Goal: Information Seeking & Learning: Learn about a topic

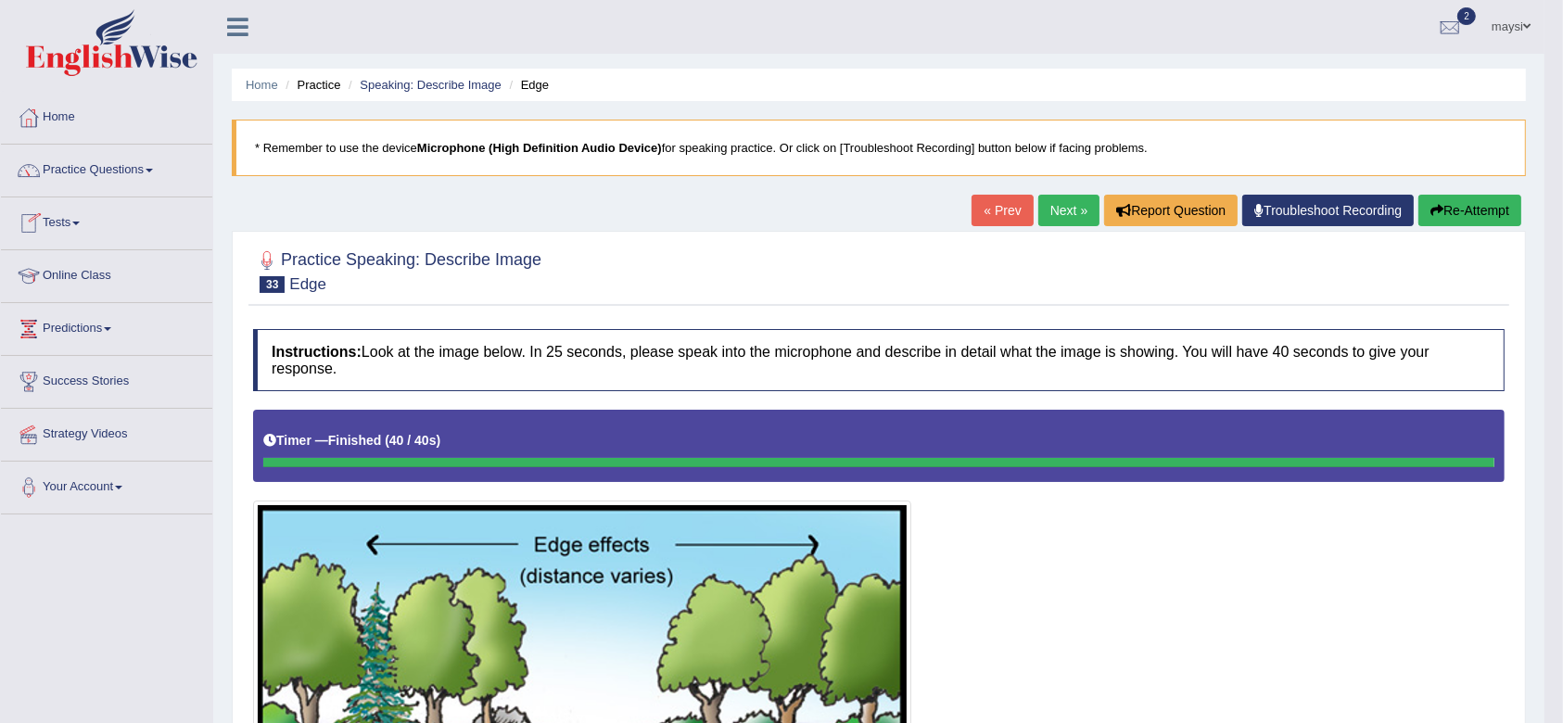
click at [77, 283] on link "Online Class" at bounding box center [106, 273] width 211 height 46
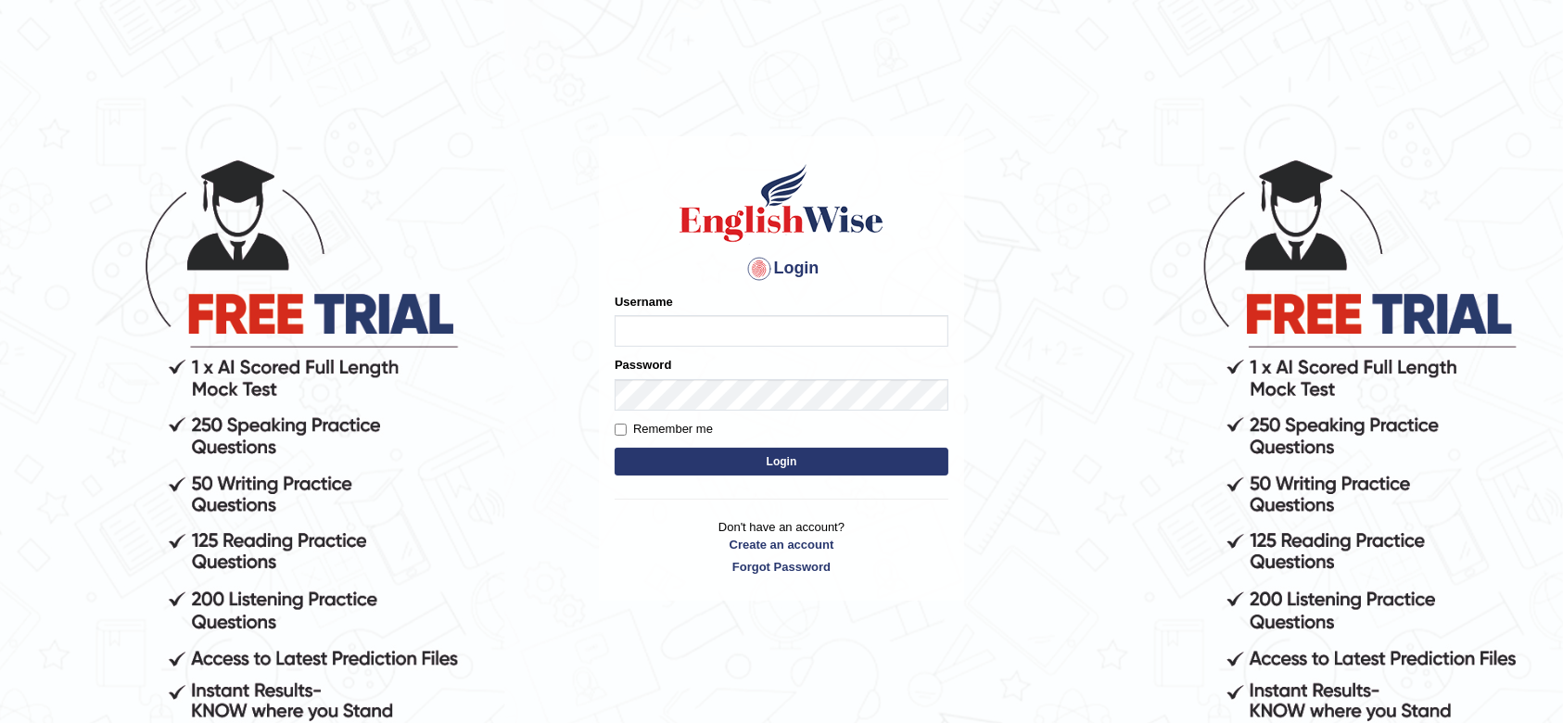
type input "maysi"
click at [661, 464] on button "Login" at bounding box center [782, 462] width 334 height 28
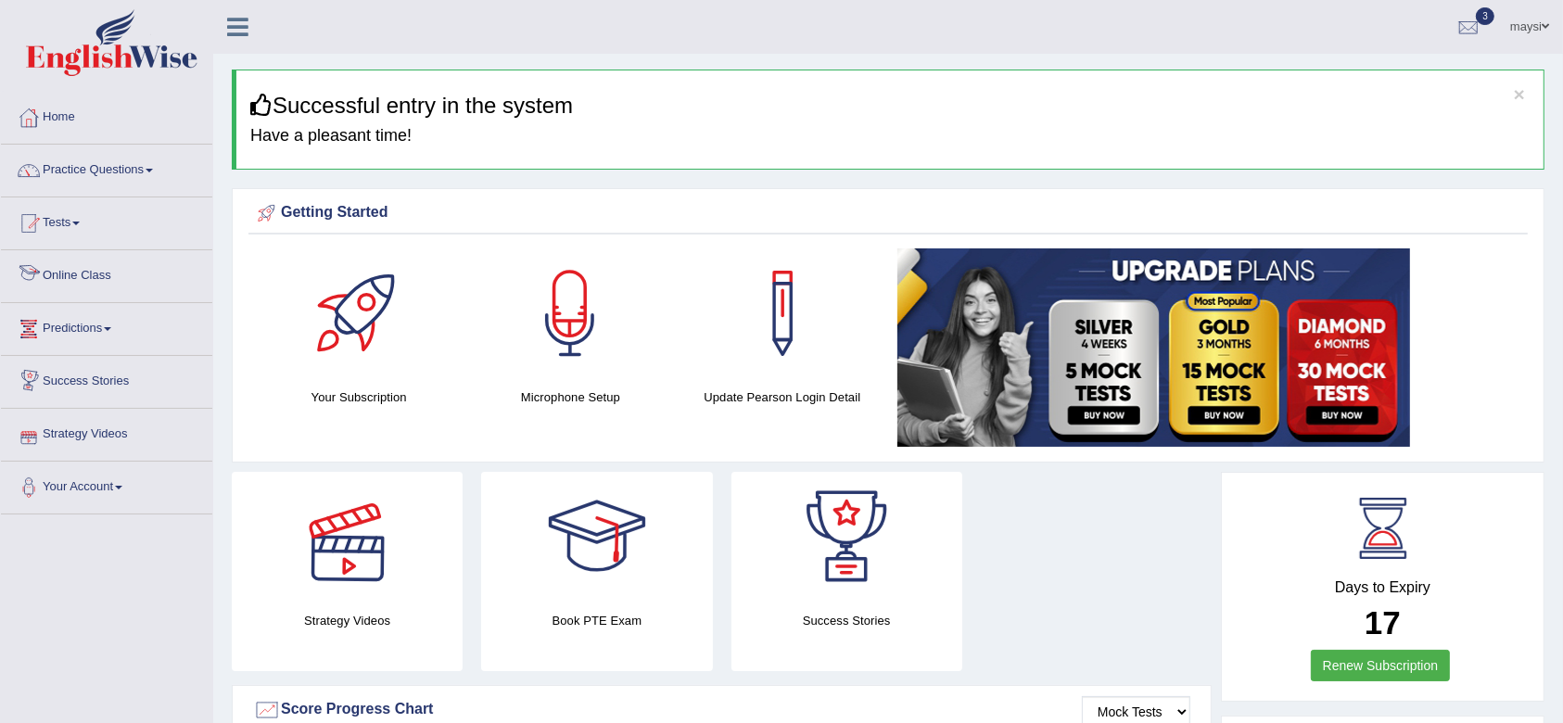
click at [91, 283] on link "Online Class" at bounding box center [106, 273] width 211 height 46
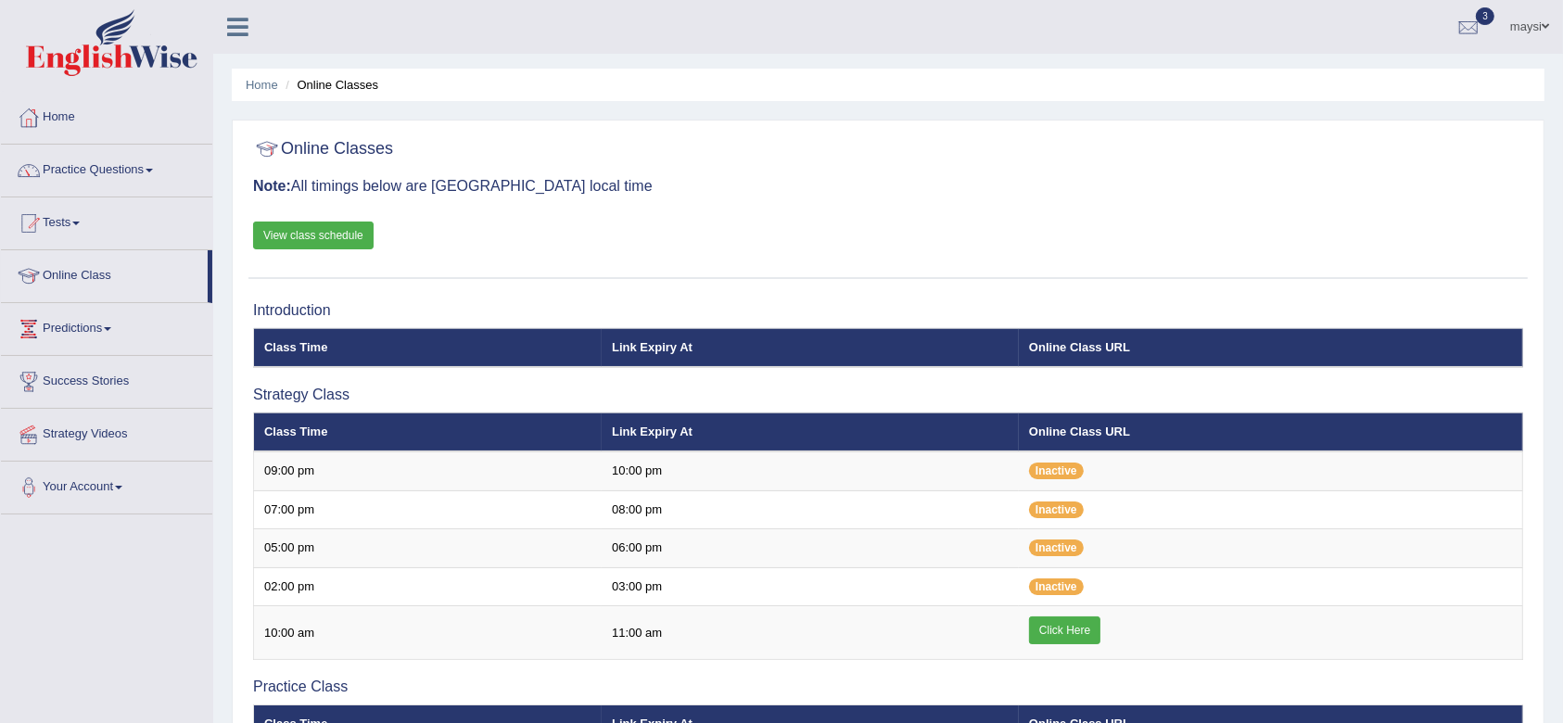
click at [322, 226] on link "View class schedule" at bounding box center [313, 236] width 121 height 28
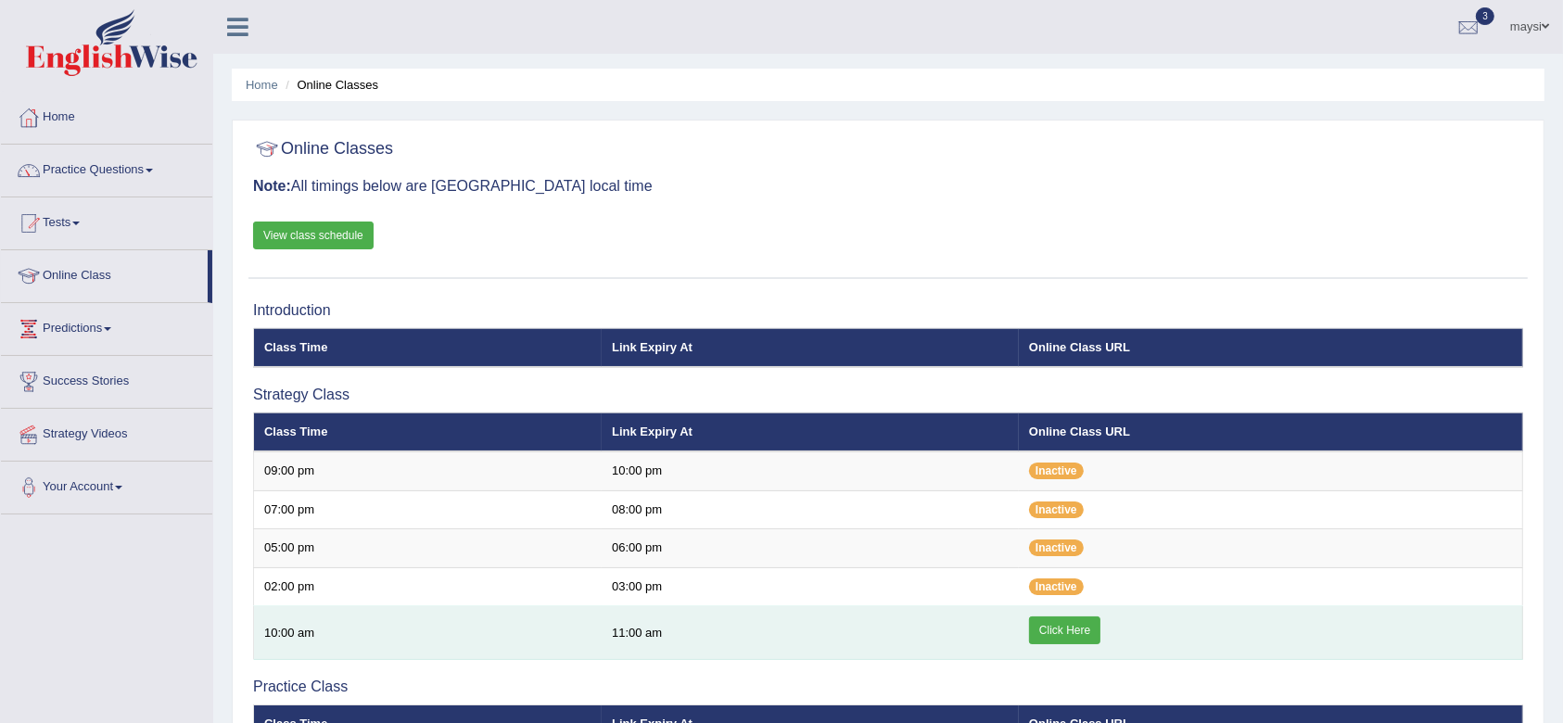
click at [1083, 630] on link "Click Here" at bounding box center [1064, 630] width 71 height 28
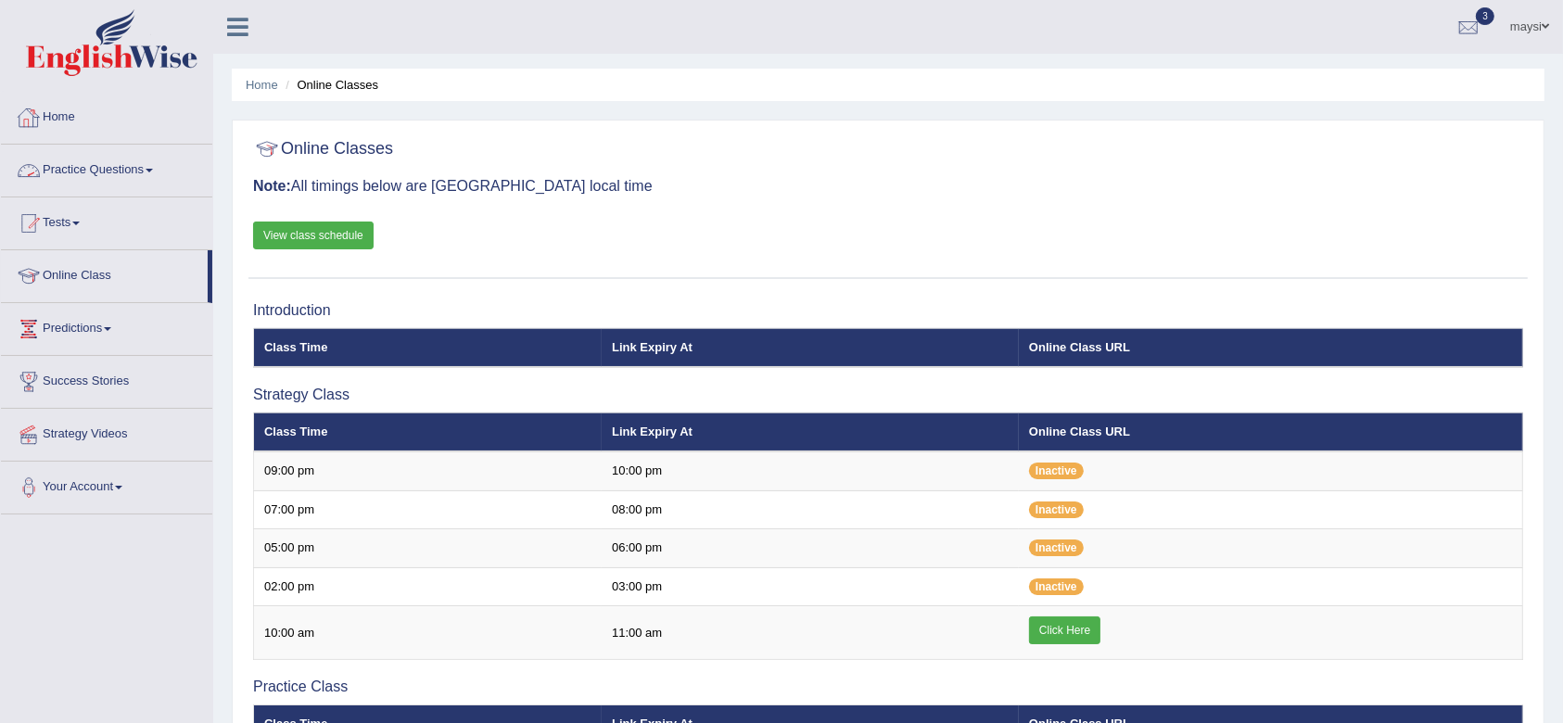
click at [149, 192] on li "Practice Questions Speaking Practice Read Aloud Repeat Sentence Describe Image …" at bounding box center [106, 171] width 211 height 53
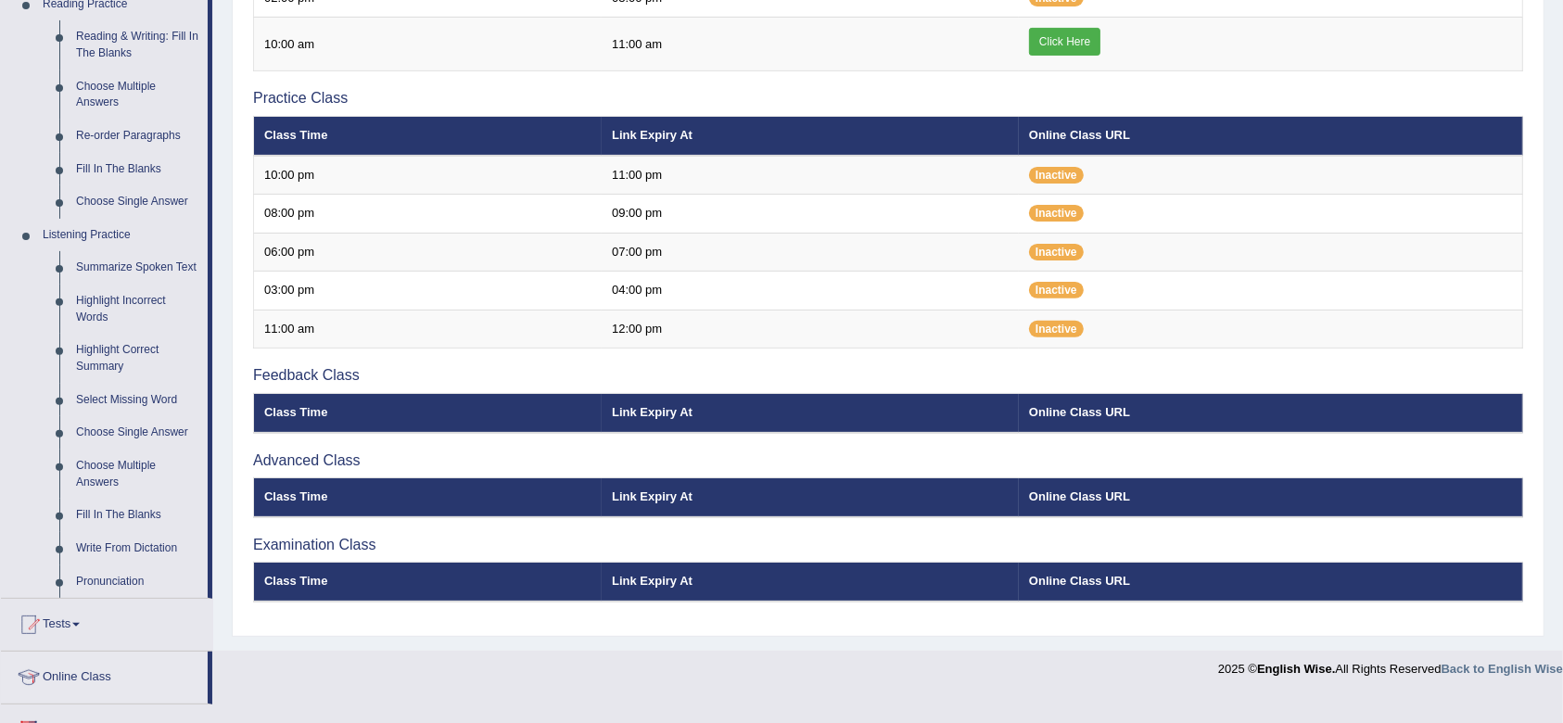
scroll to position [586, 0]
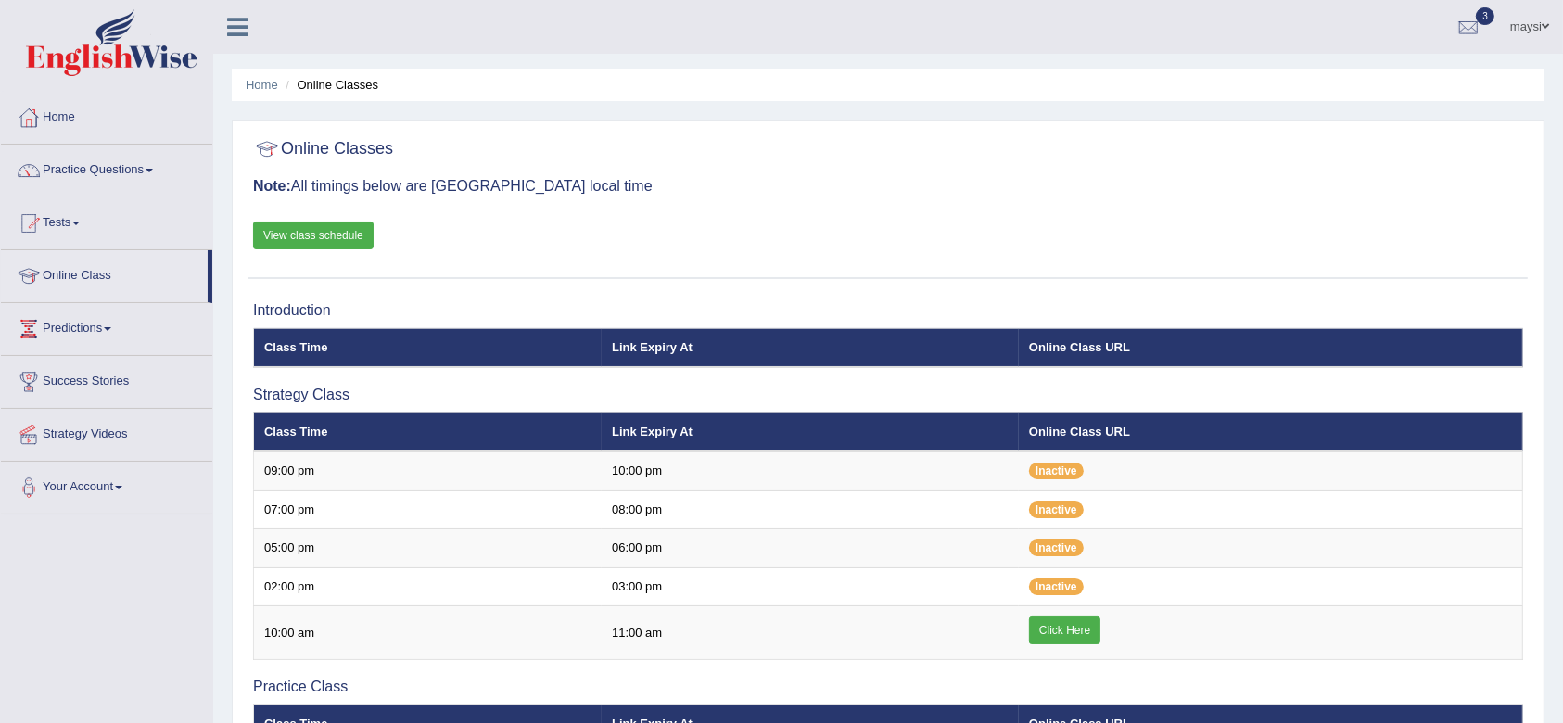
scroll to position [559, 0]
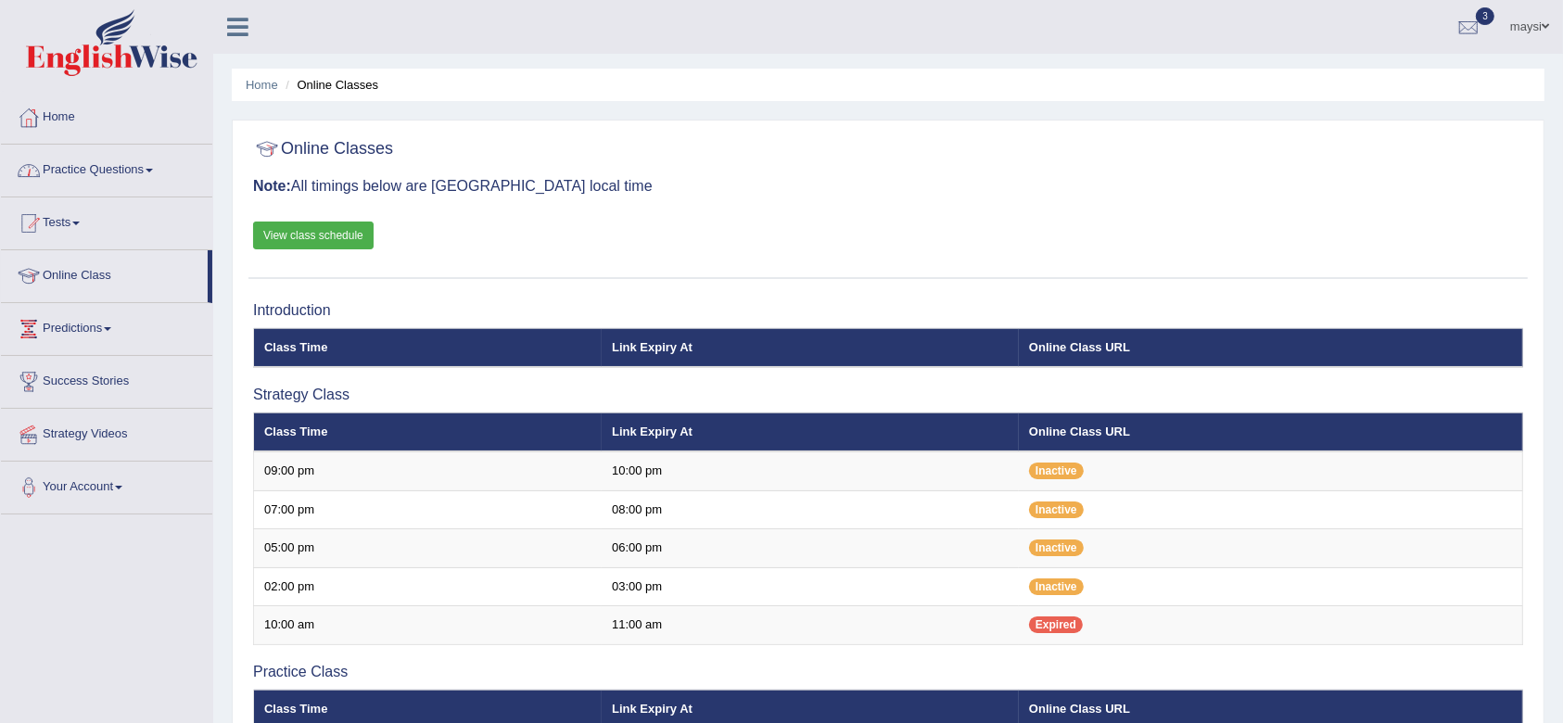
click at [148, 168] on link "Practice Questions" at bounding box center [106, 168] width 211 height 46
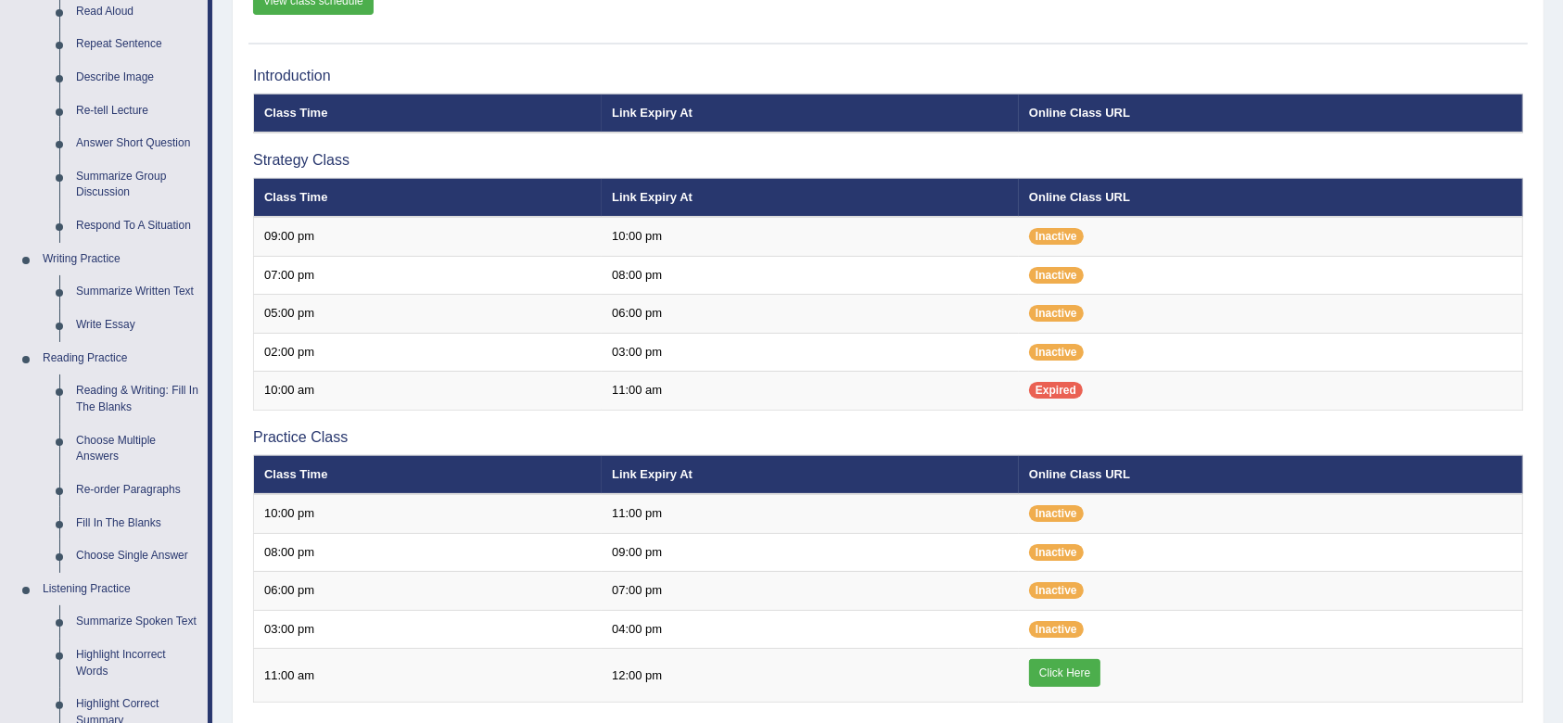
scroll to position [178, 0]
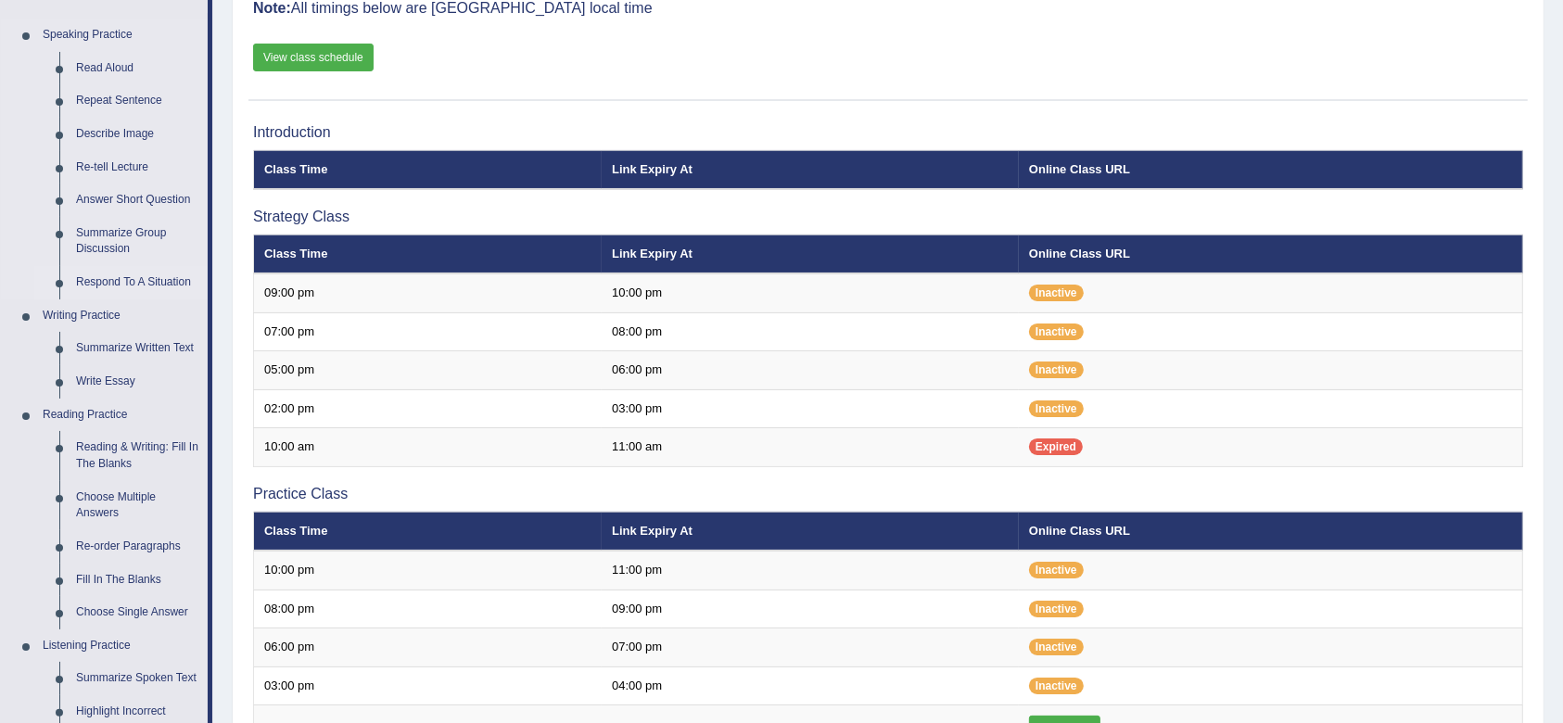
click at [175, 289] on link "Respond To A Situation" at bounding box center [138, 282] width 140 height 33
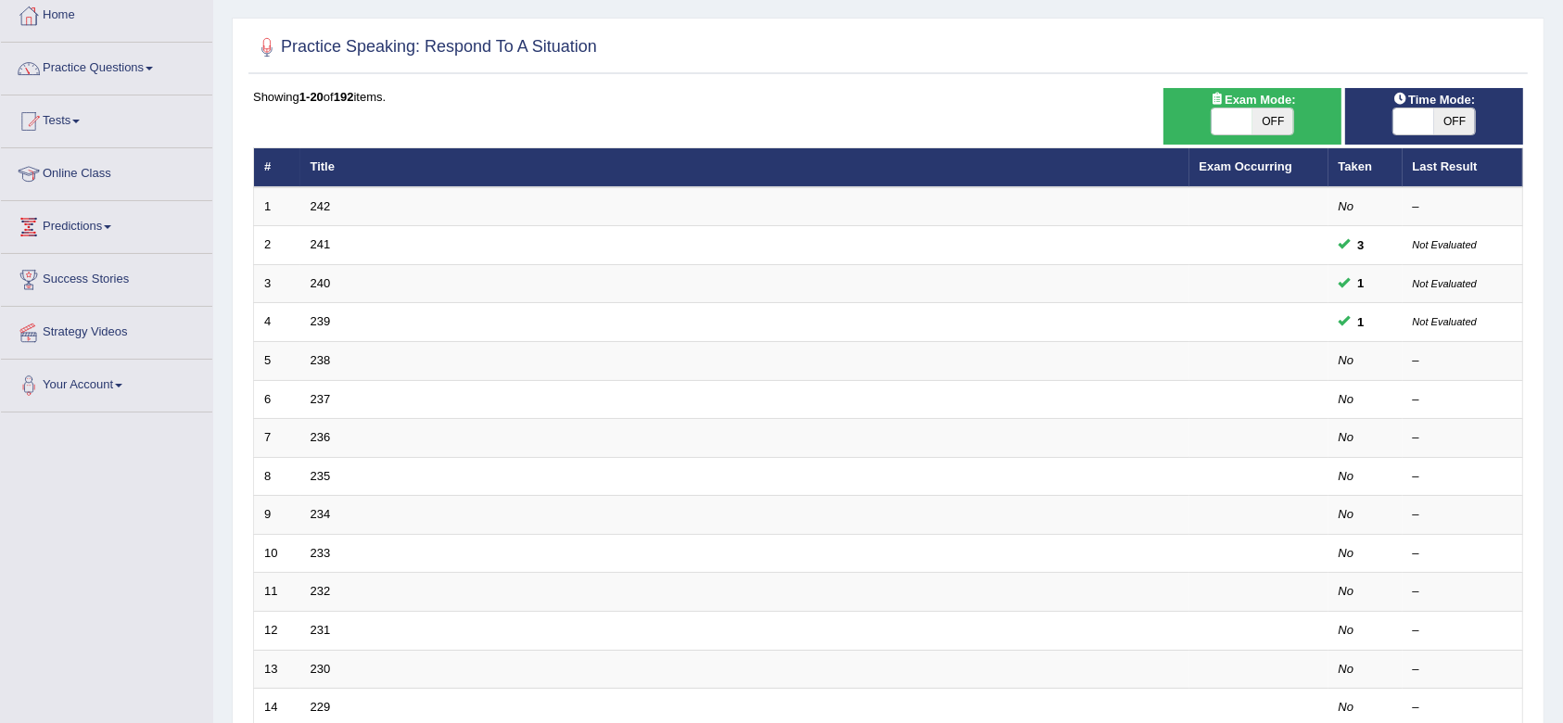
scroll to position [104, 0]
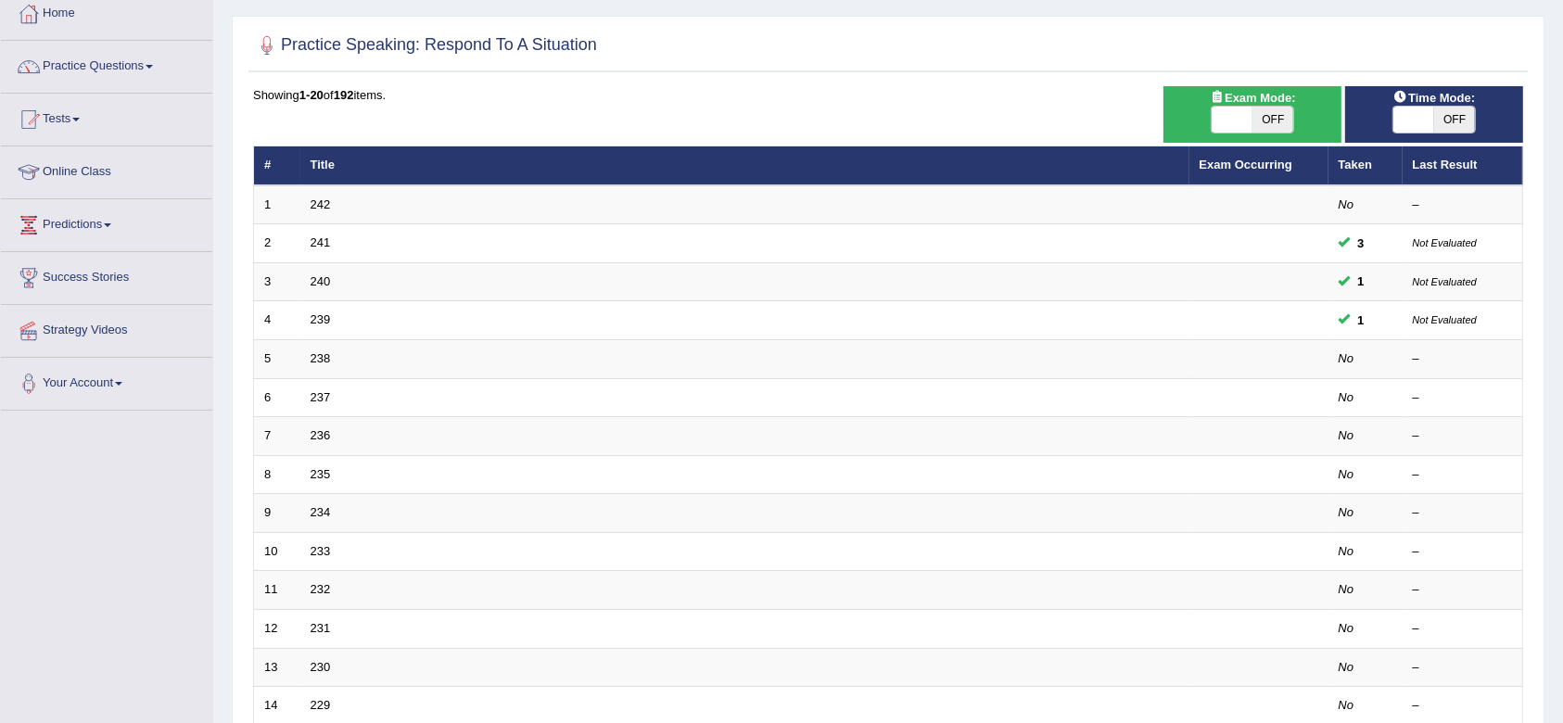
drag, startPoint x: 1575, startPoint y: 250, endPoint x: 1581, endPoint y: 308, distance: 57.7
click at [1562, 308] on html "Toggle navigation Home Practice Questions Speaking Practice Read Aloud Repeat S…" at bounding box center [781, 257] width 1563 height 723
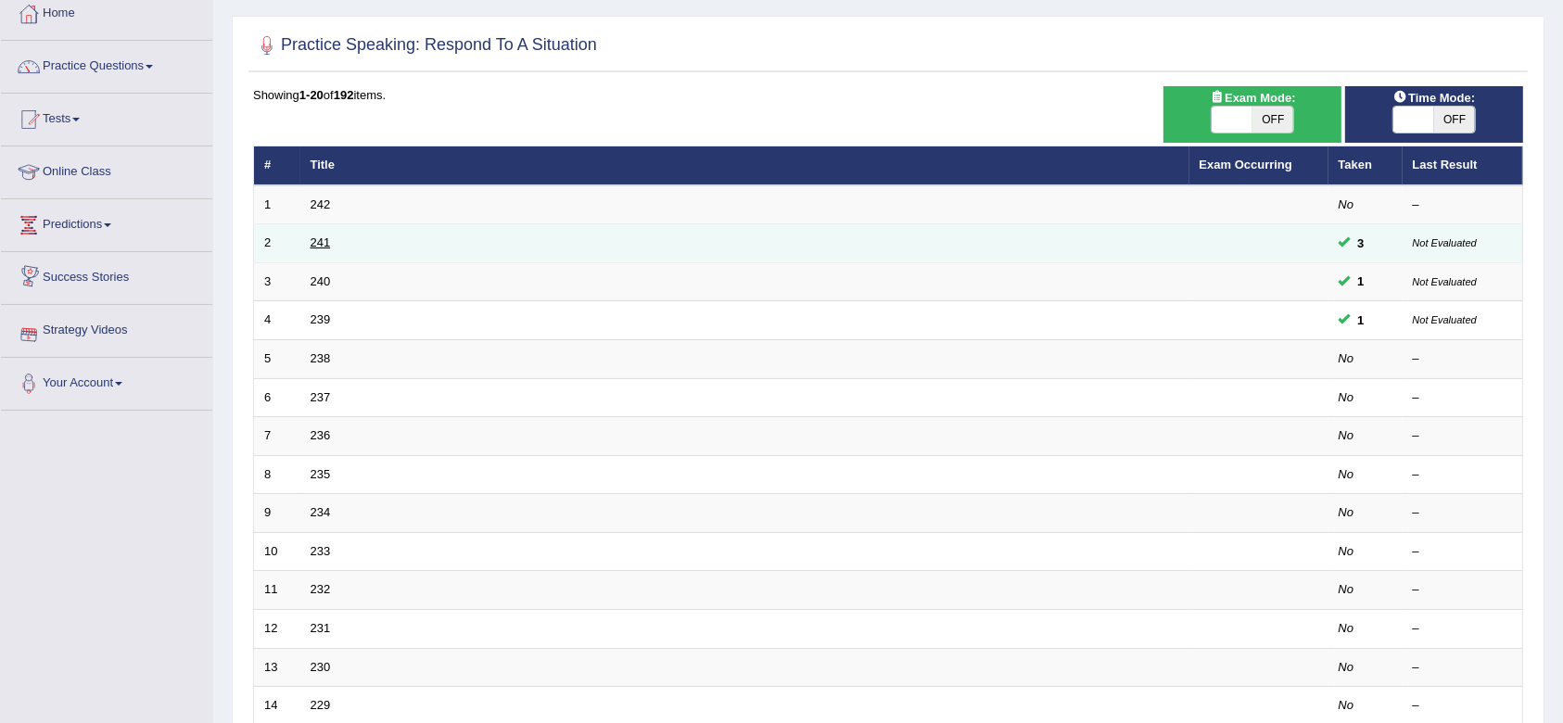
click at [319, 248] on link "241" at bounding box center [321, 242] width 20 height 14
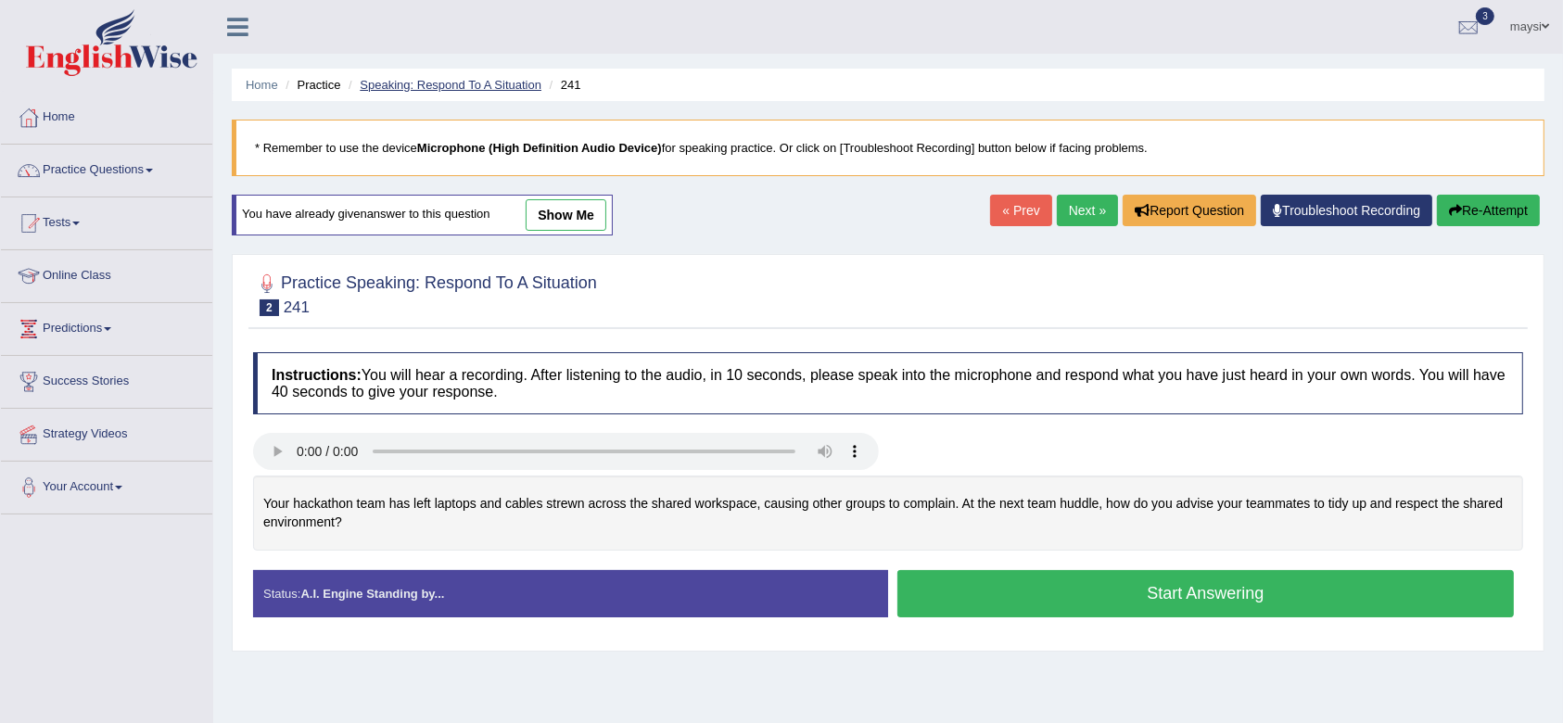
click at [427, 83] on link "Speaking: Respond To A Situation" at bounding box center [451, 85] width 182 height 14
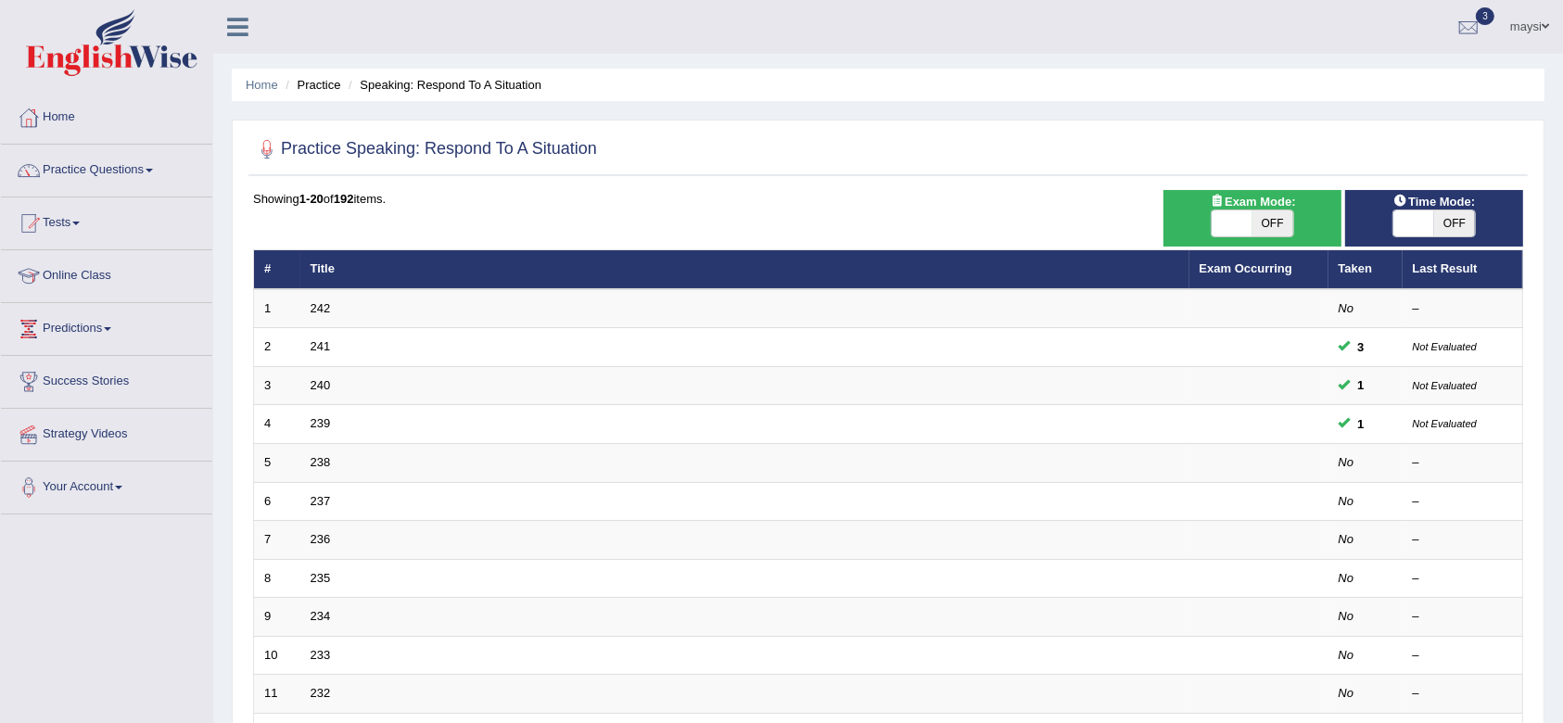
click at [1448, 217] on span "OFF" at bounding box center [1454, 223] width 41 height 26
checkbox input "true"
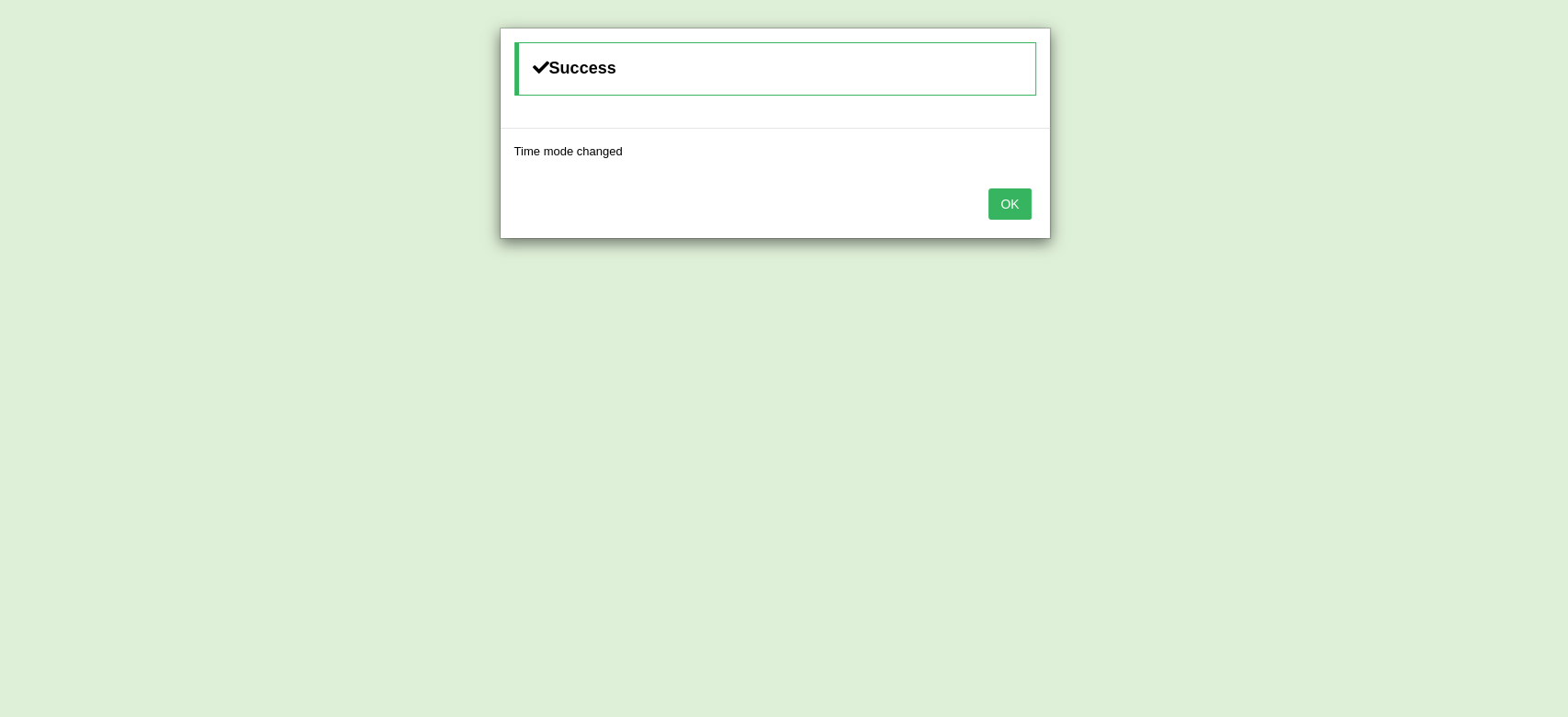
click at [1014, 205] on button "OK" at bounding box center [1009, 204] width 43 height 32
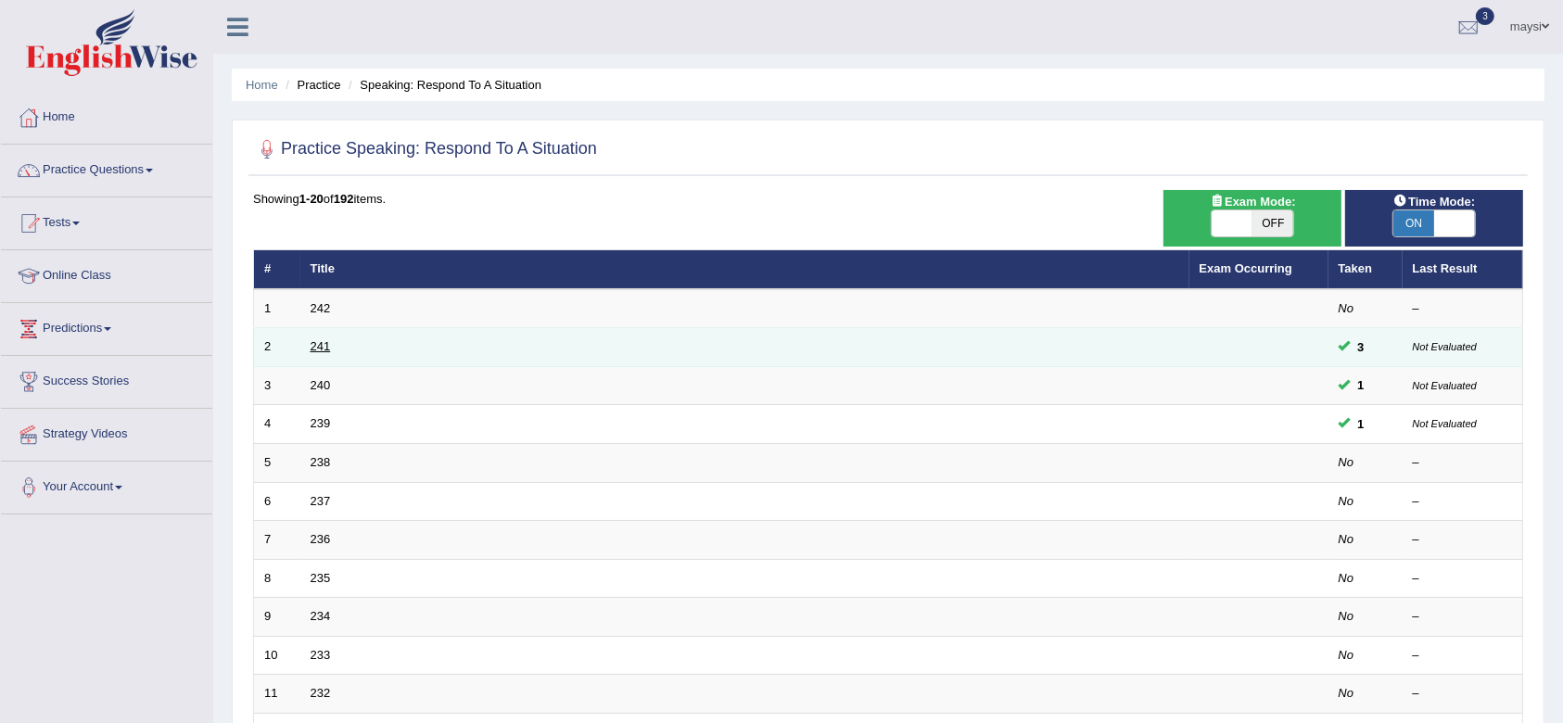
click at [318, 344] on link "241" at bounding box center [321, 346] width 20 height 14
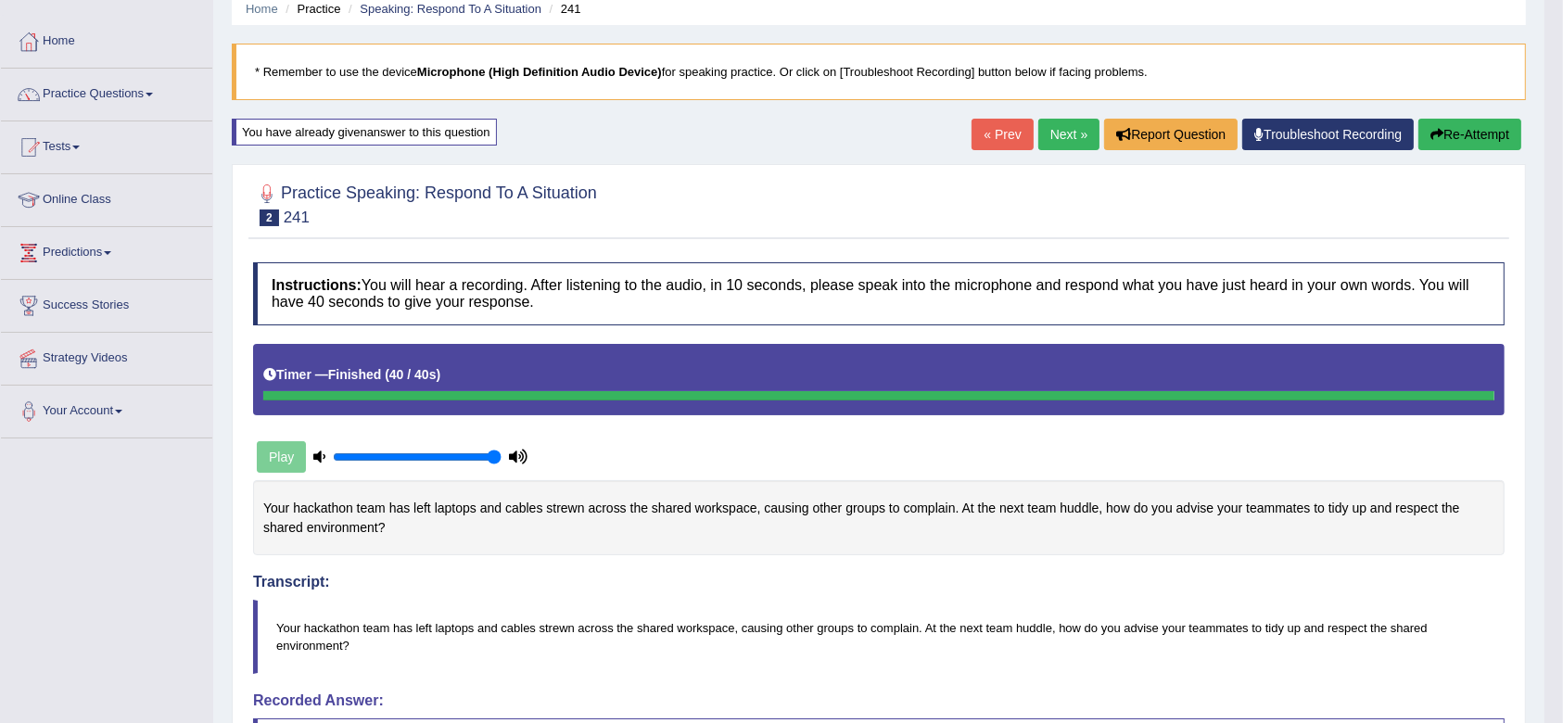
scroll to position [35, 0]
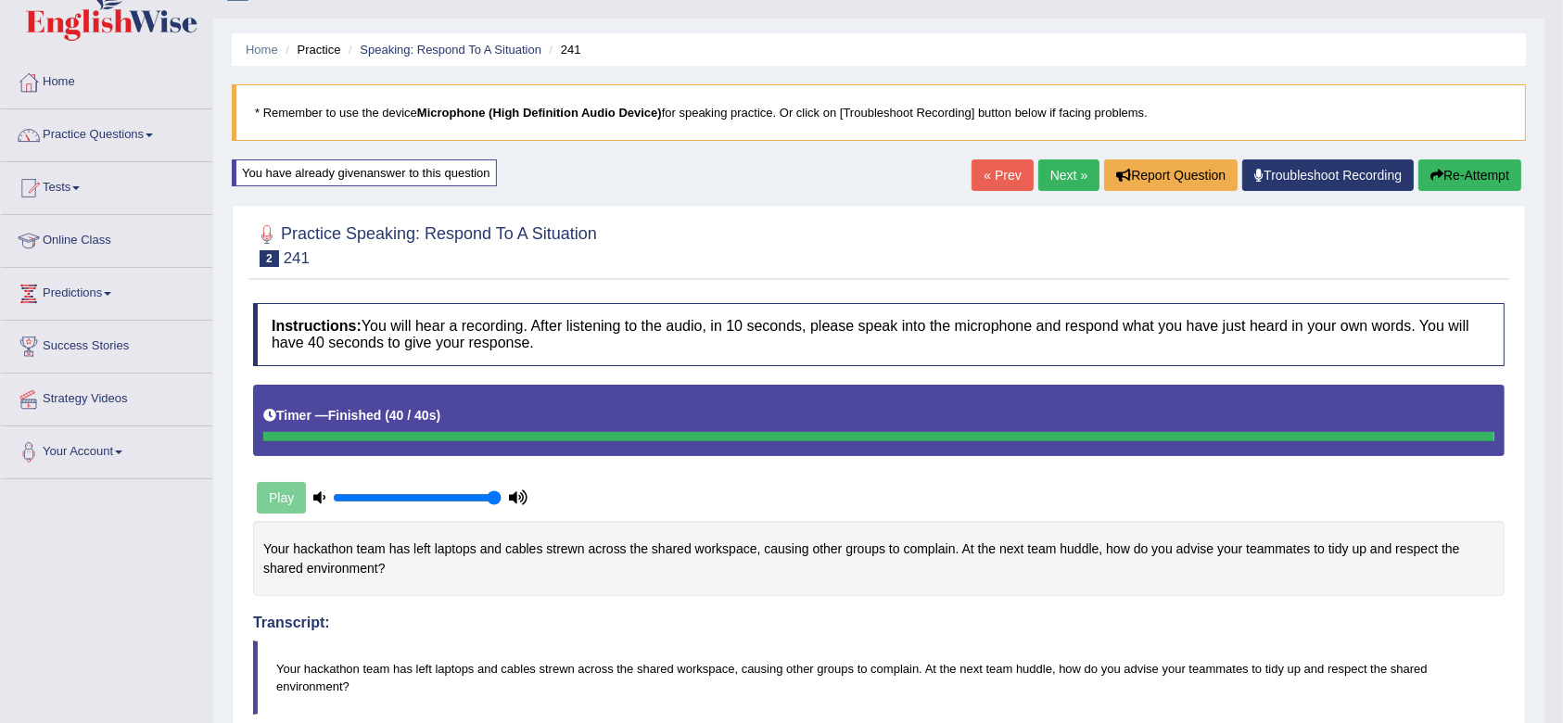
click at [1067, 171] on link "Next »" at bounding box center [1068, 175] width 61 height 32
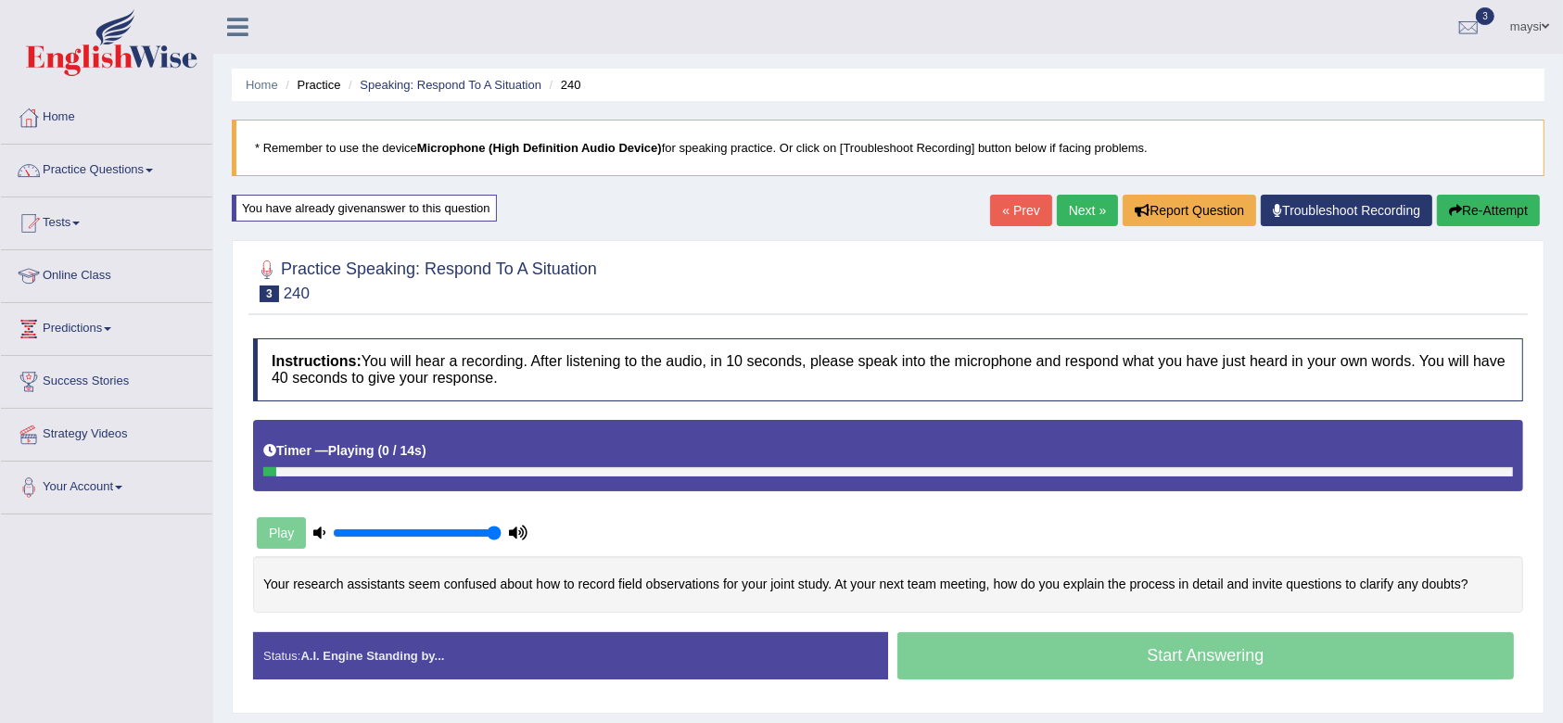
click at [1085, 212] on link "Next »" at bounding box center [1087, 211] width 61 height 32
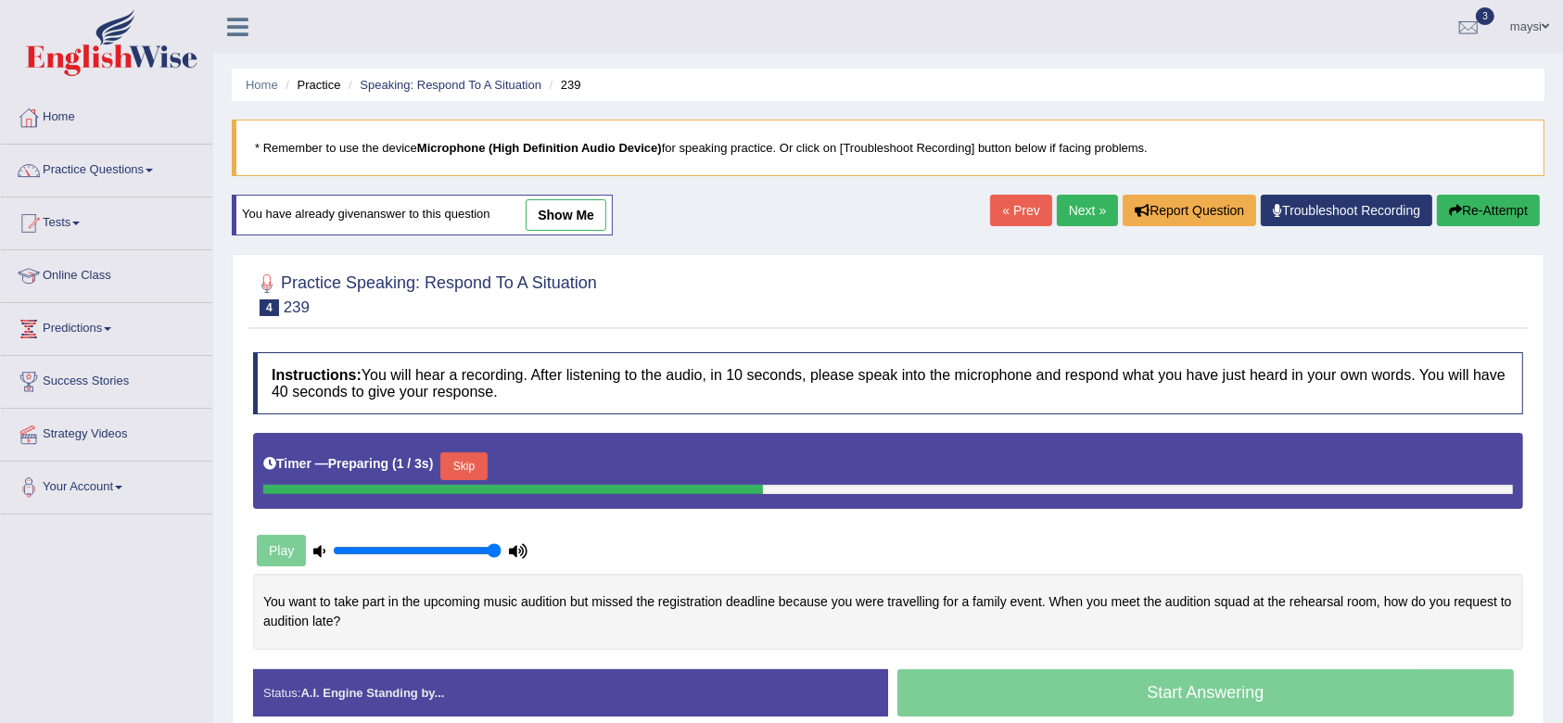
click at [1083, 210] on link "Next »" at bounding box center [1087, 211] width 61 height 32
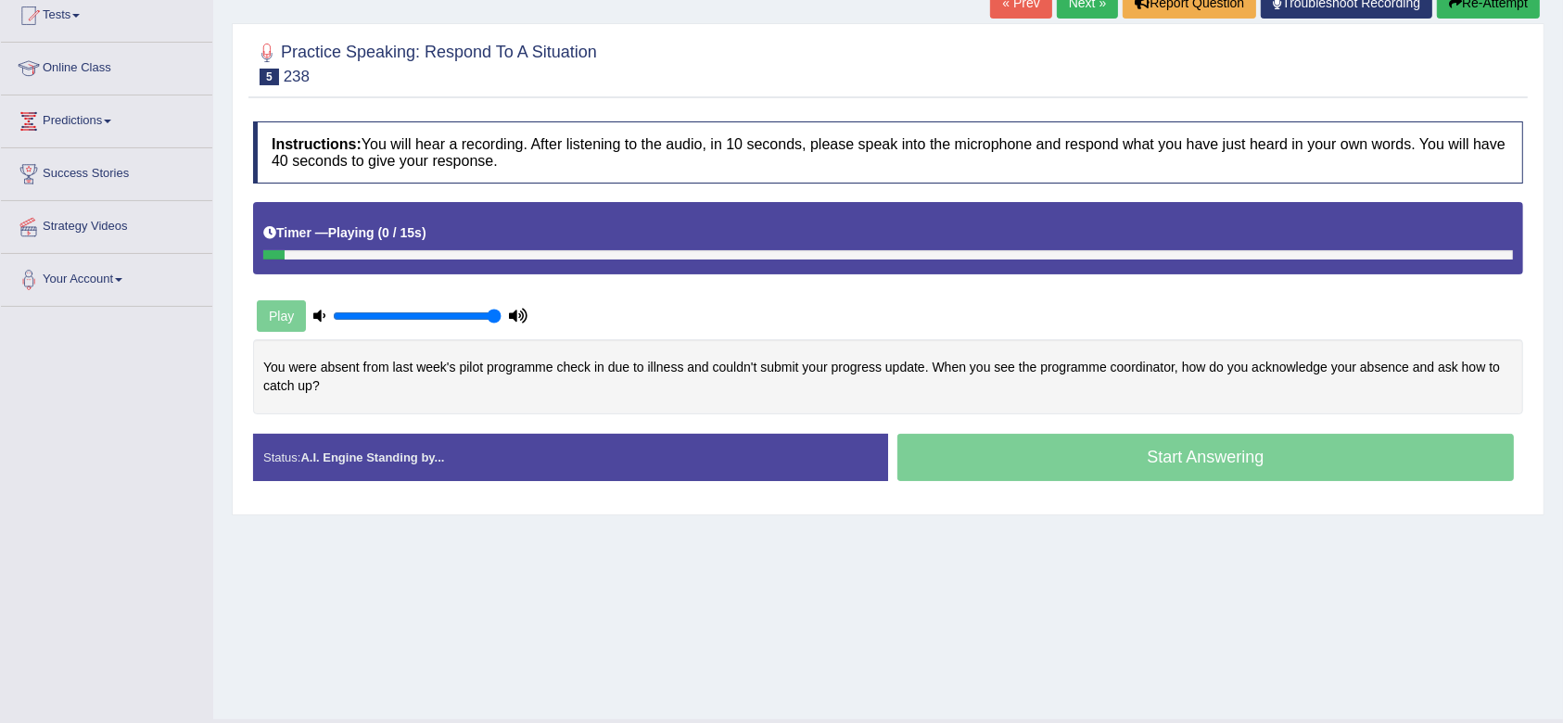
scroll to position [249, 0]
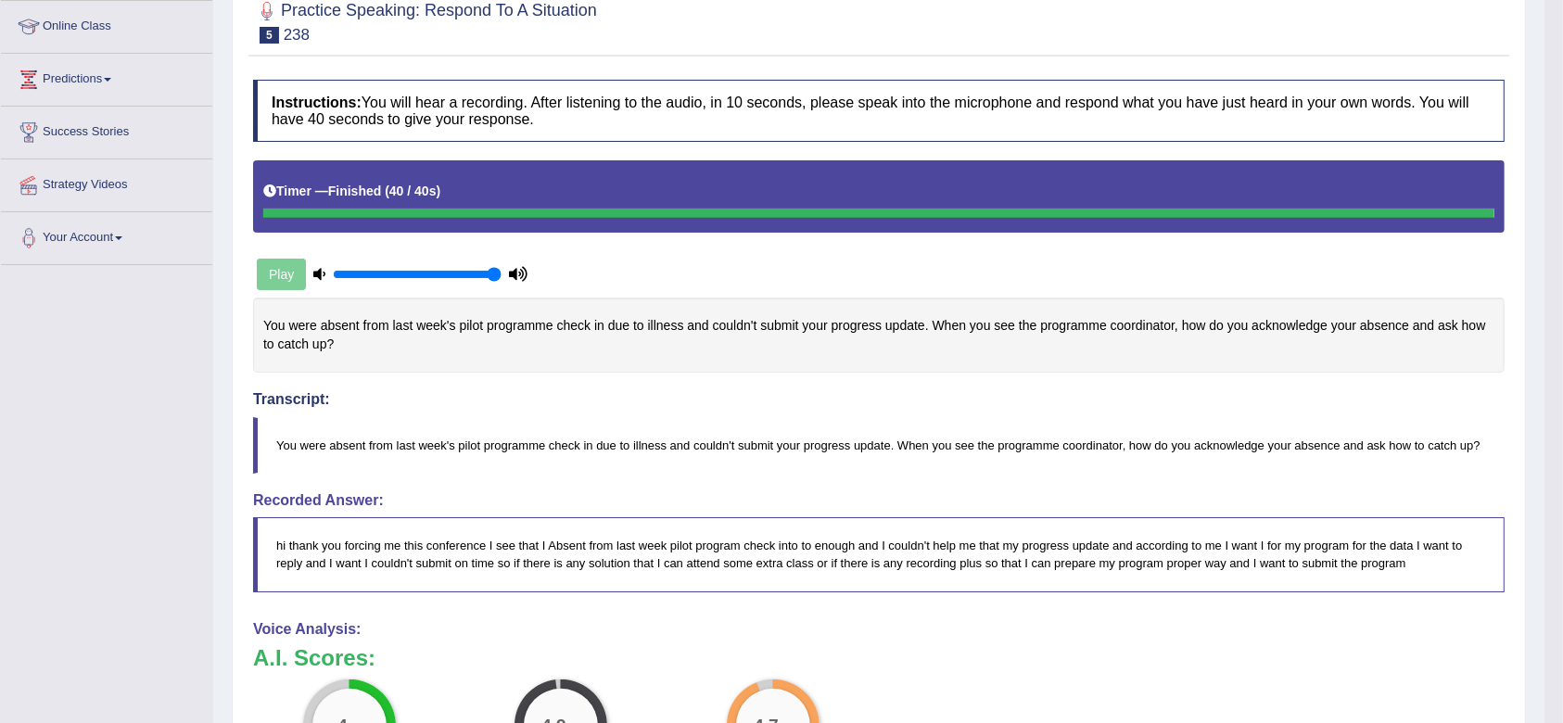
drag, startPoint x: 1575, startPoint y: 213, endPoint x: 1553, endPoint y: 404, distance: 192.3
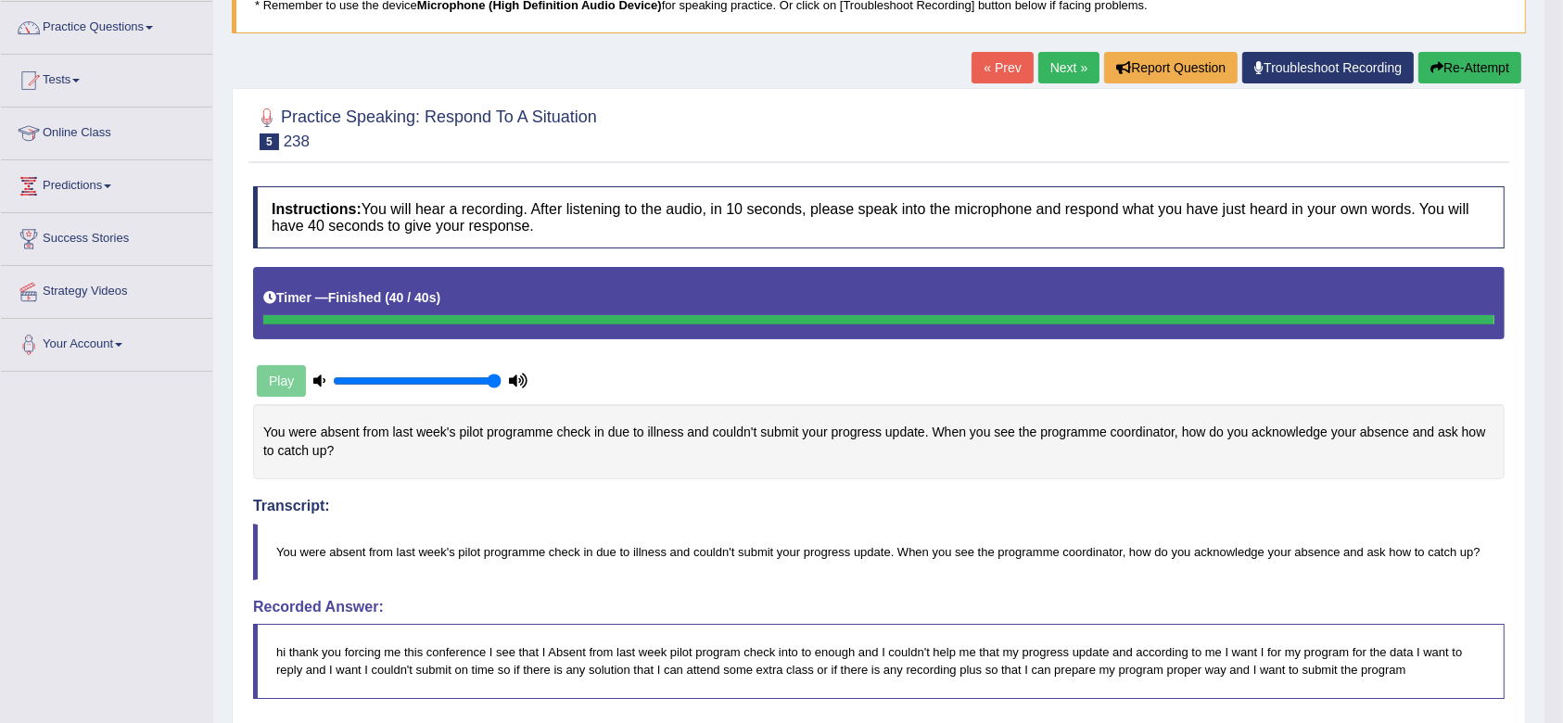
scroll to position [86, 0]
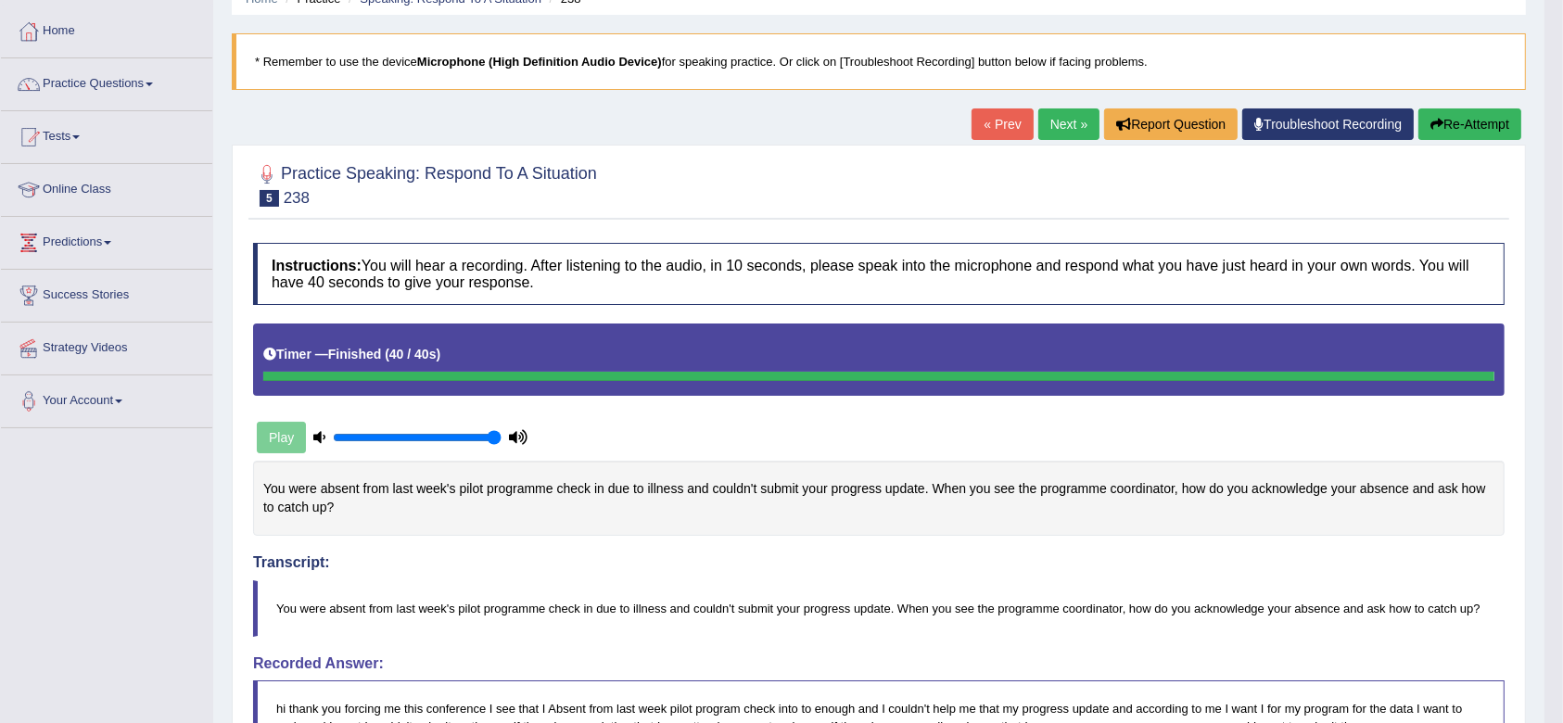
click at [1475, 121] on button "Re-Attempt" at bounding box center [1469, 124] width 103 height 32
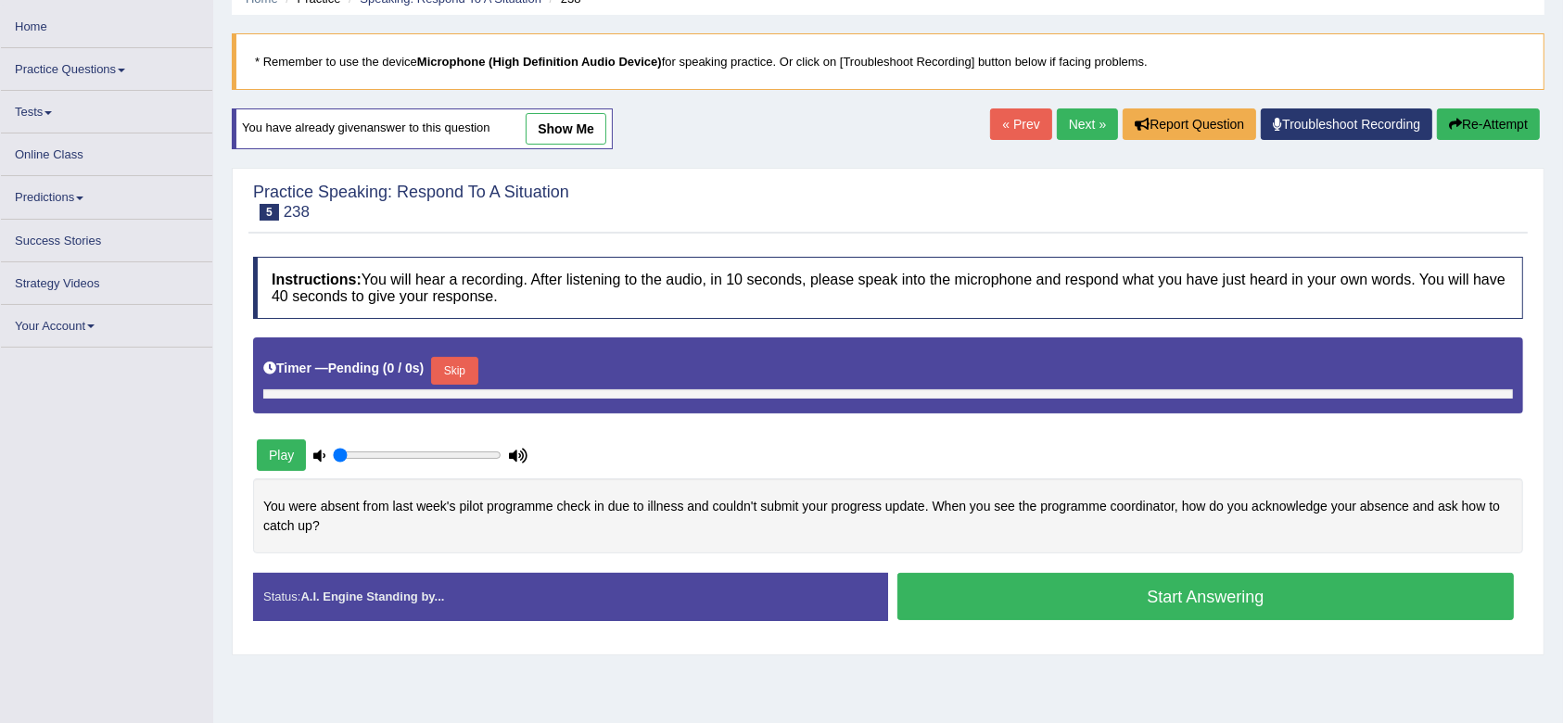
scroll to position [86, 0]
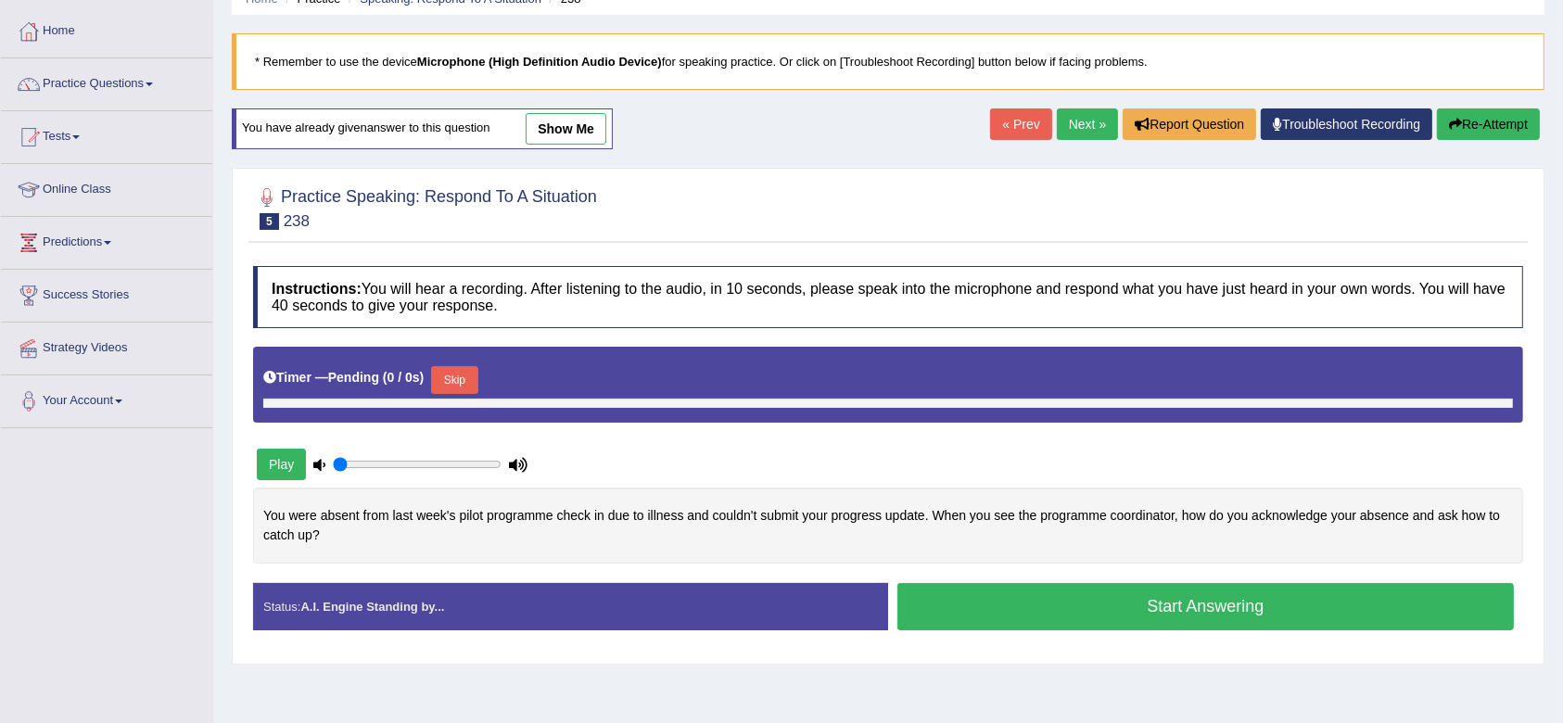
type input "1"
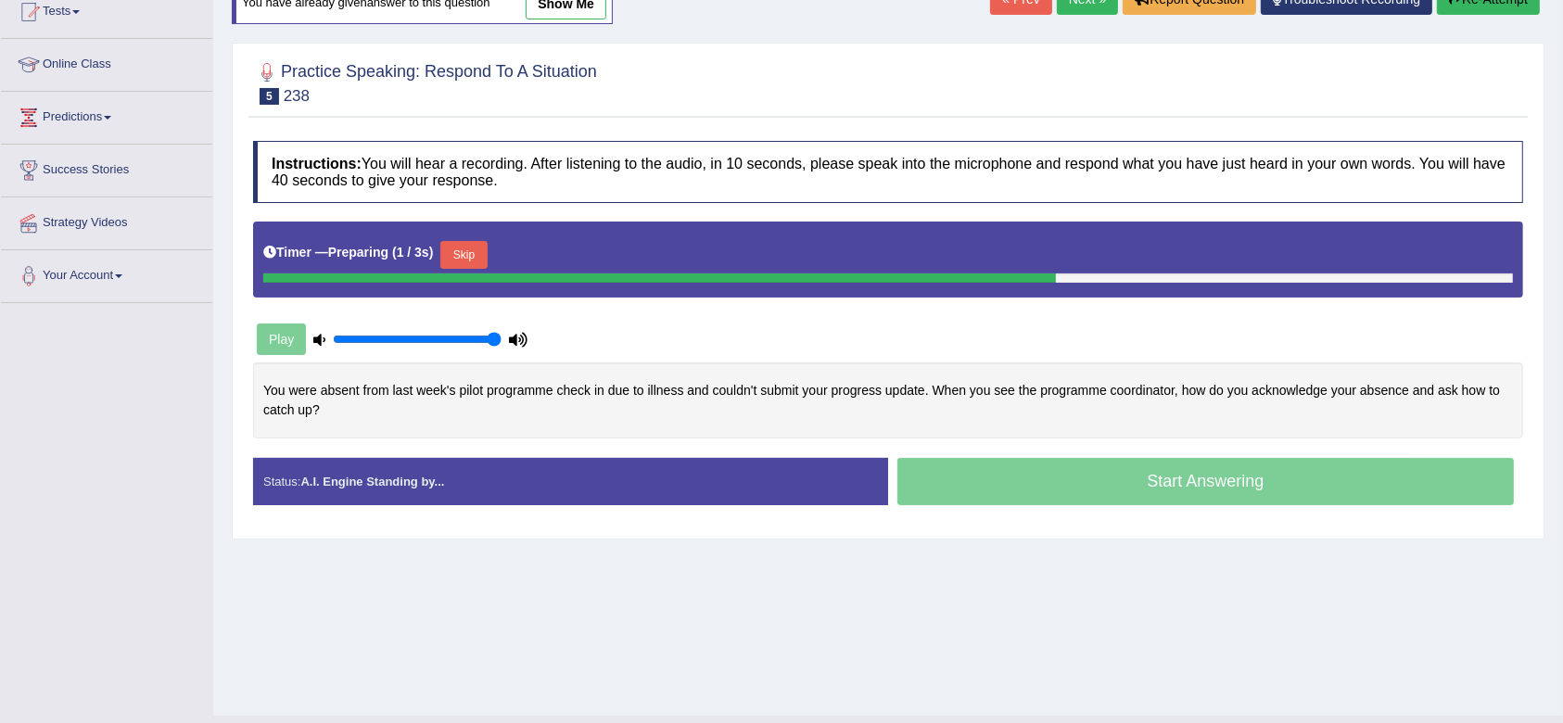
scroll to position [249, 0]
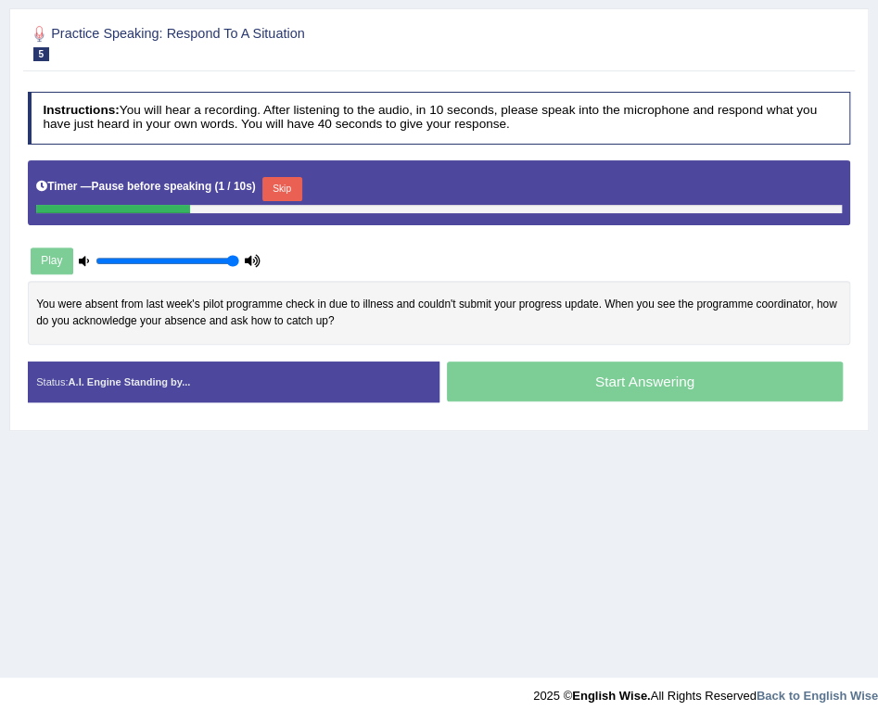
drag, startPoint x: 1569, startPoint y: 404, endPoint x: 796, endPoint y: 564, distance: 789.4
click at [796, 564] on div "Home Practice Speaking: Respond To A Situation 238 * Remember to use the device…" at bounding box center [439, 214] width 878 height 927
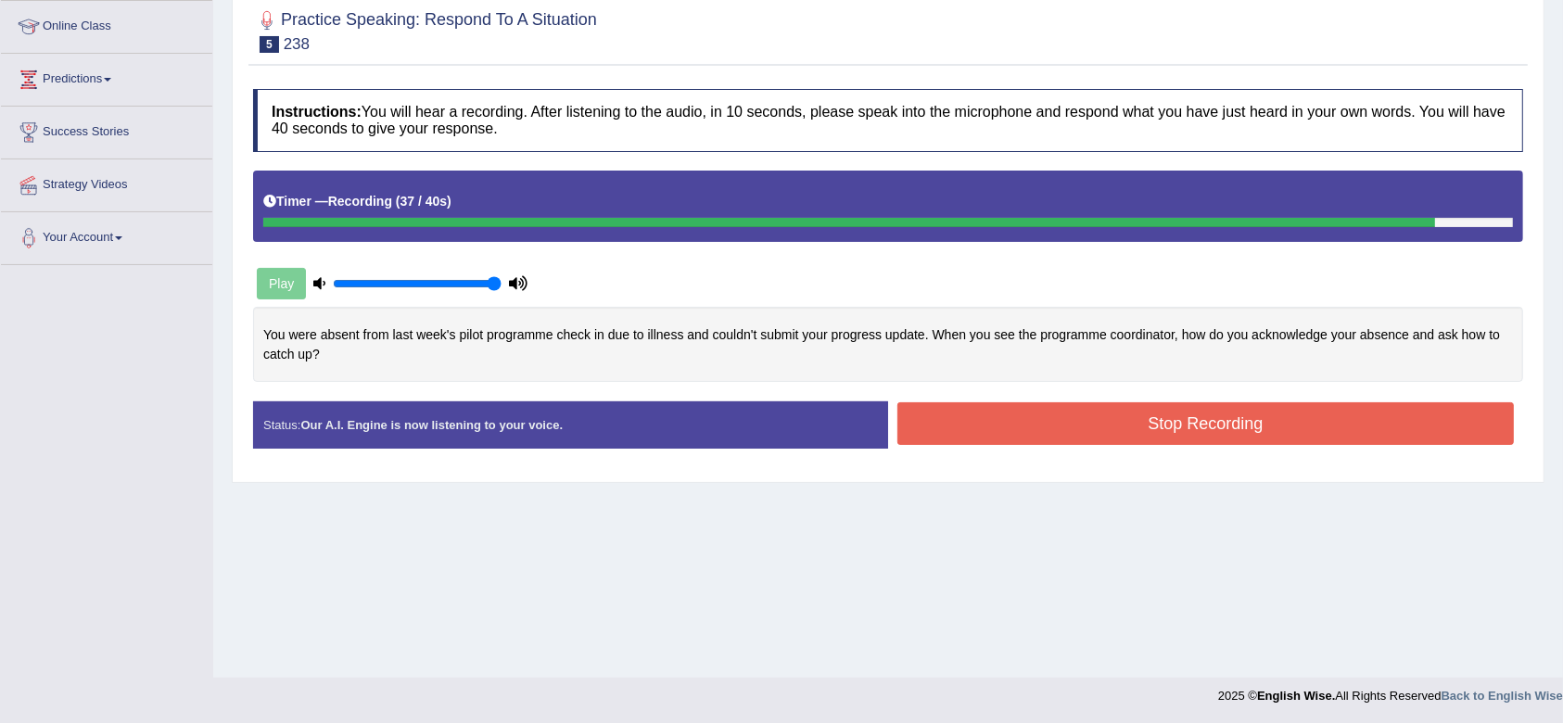
click at [958, 409] on button "Stop Recording" at bounding box center [1205, 423] width 616 height 43
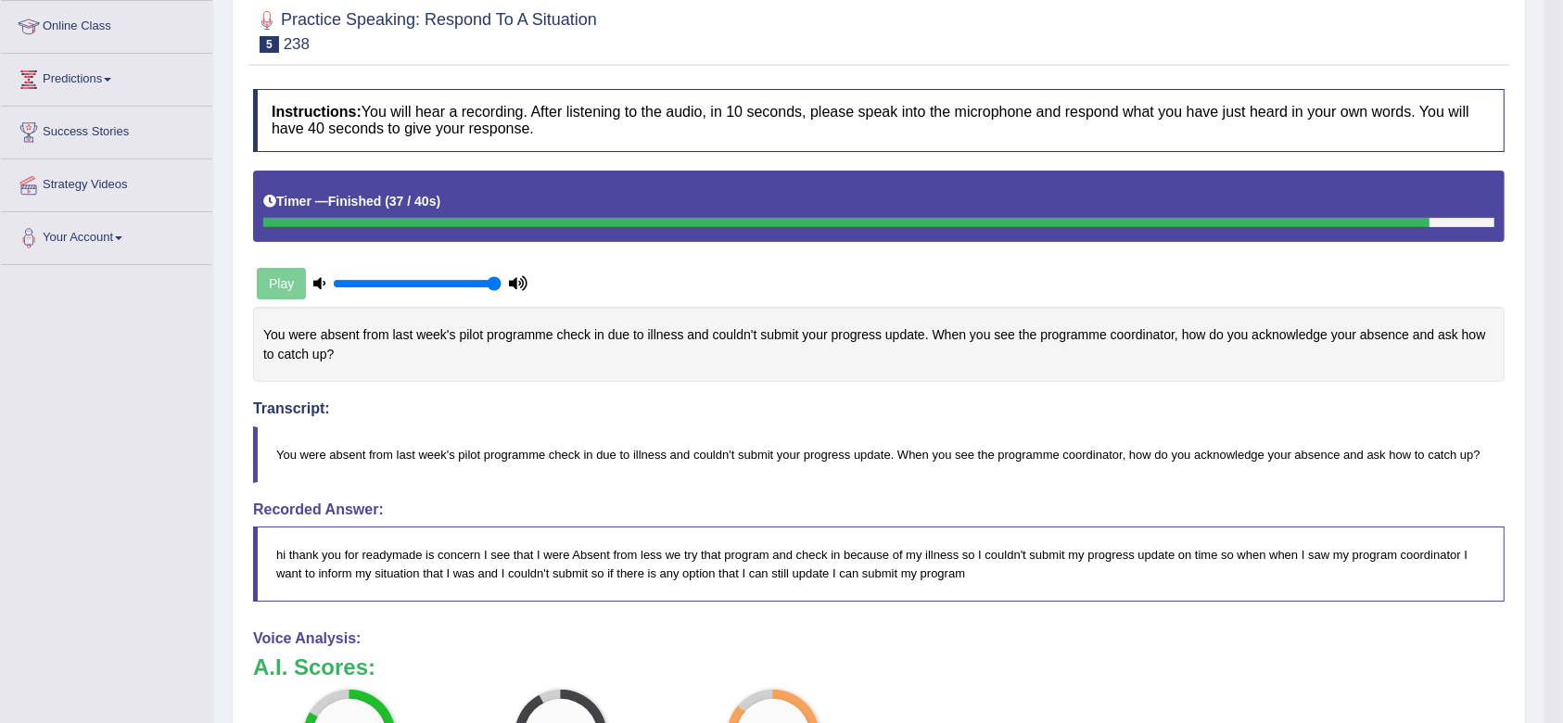
drag, startPoint x: 1570, startPoint y: 223, endPoint x: 1557, endPoint y: 319, distance: 96.4
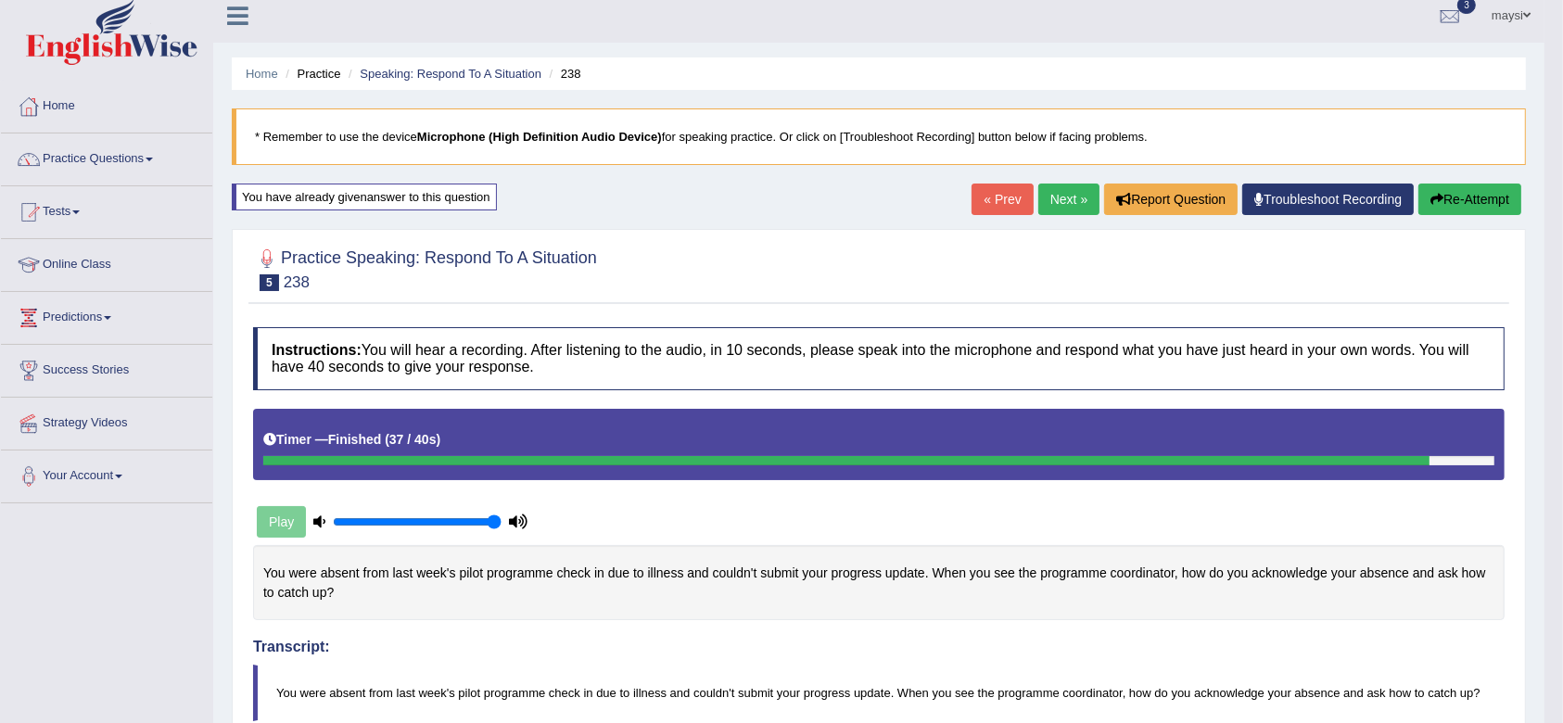
scroll to position [0, 0]
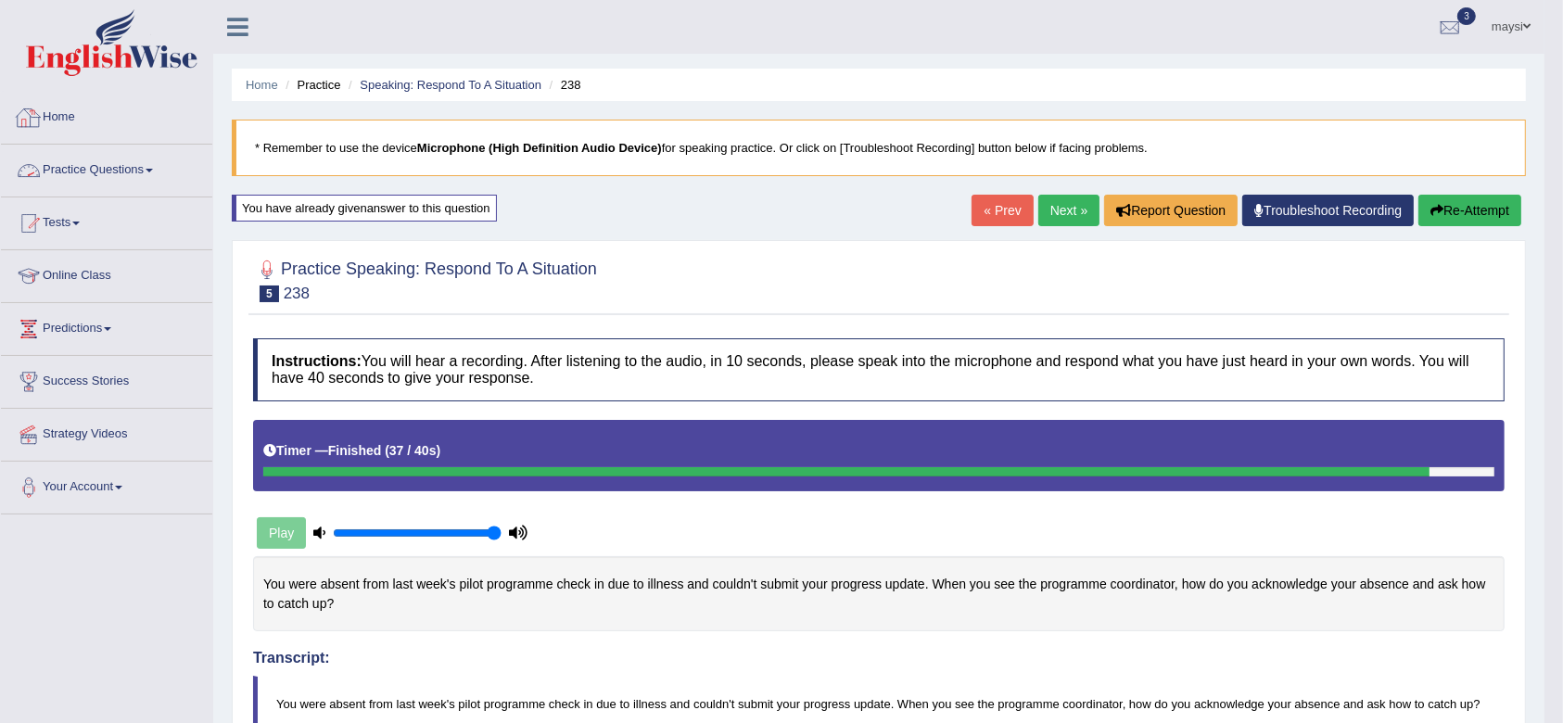
click at [95, 173] on link "Practice Questions" at bounding box center [106, 168] width 211 height 46
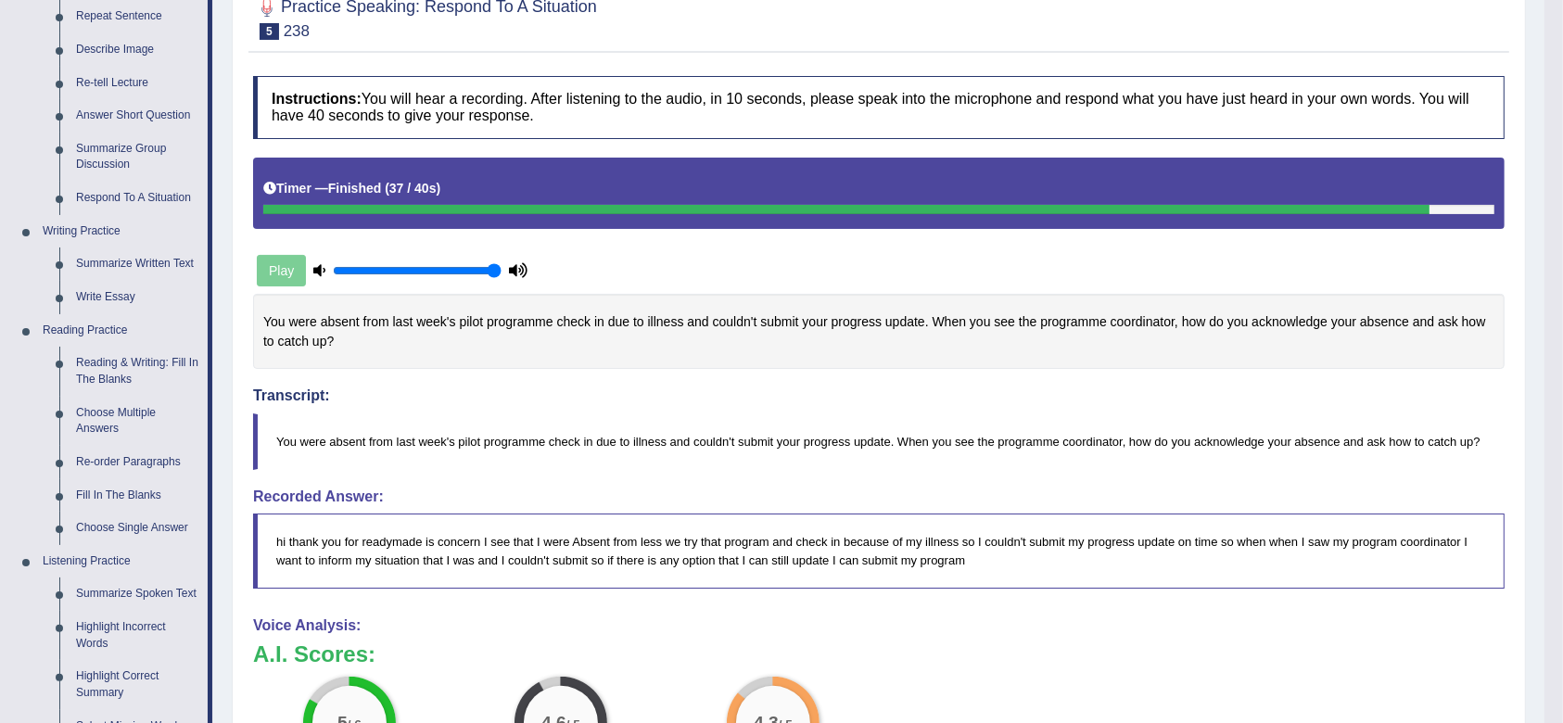
scroll to position [296, 0]
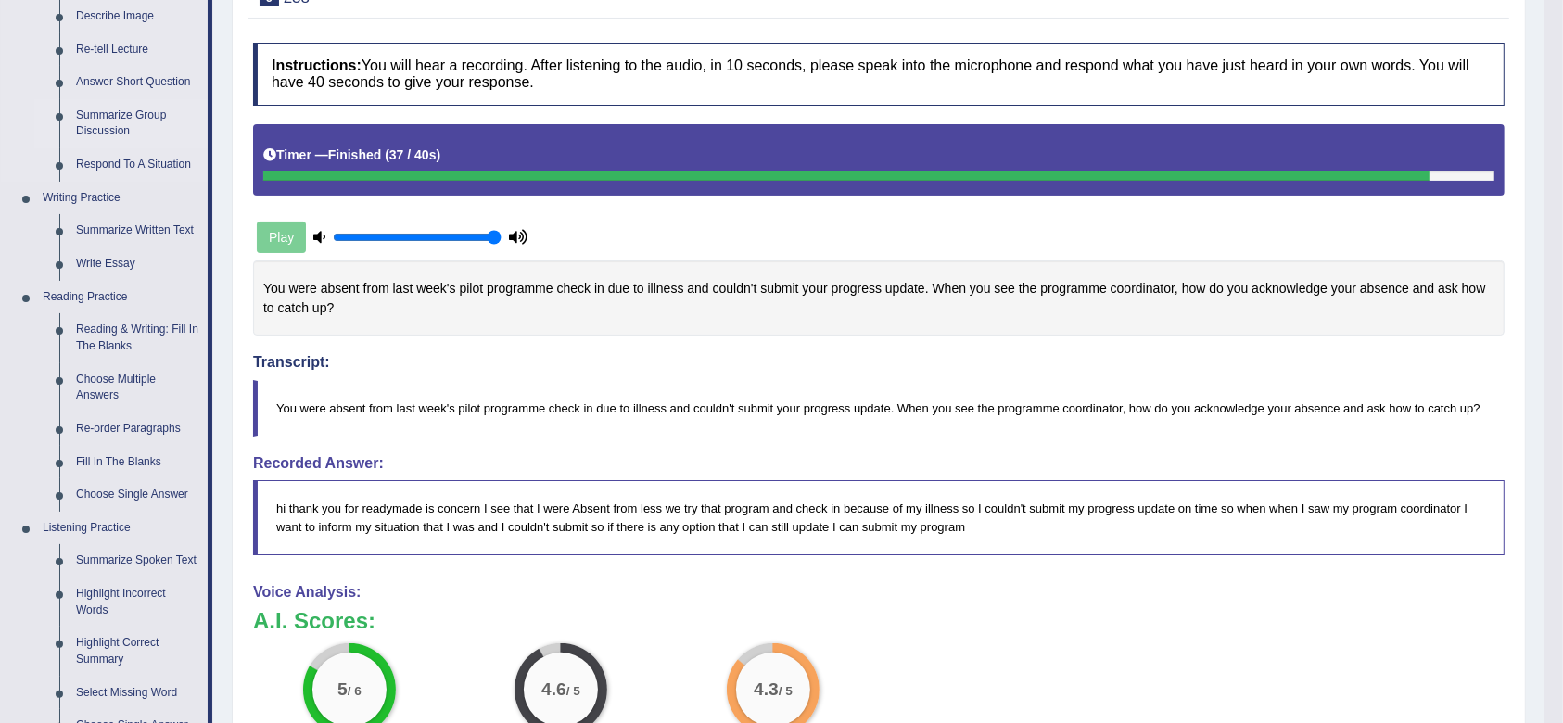
click at [115, 118] on link "Summarize Group Discussion" at bounding box center [138, 123] width 140 height 49
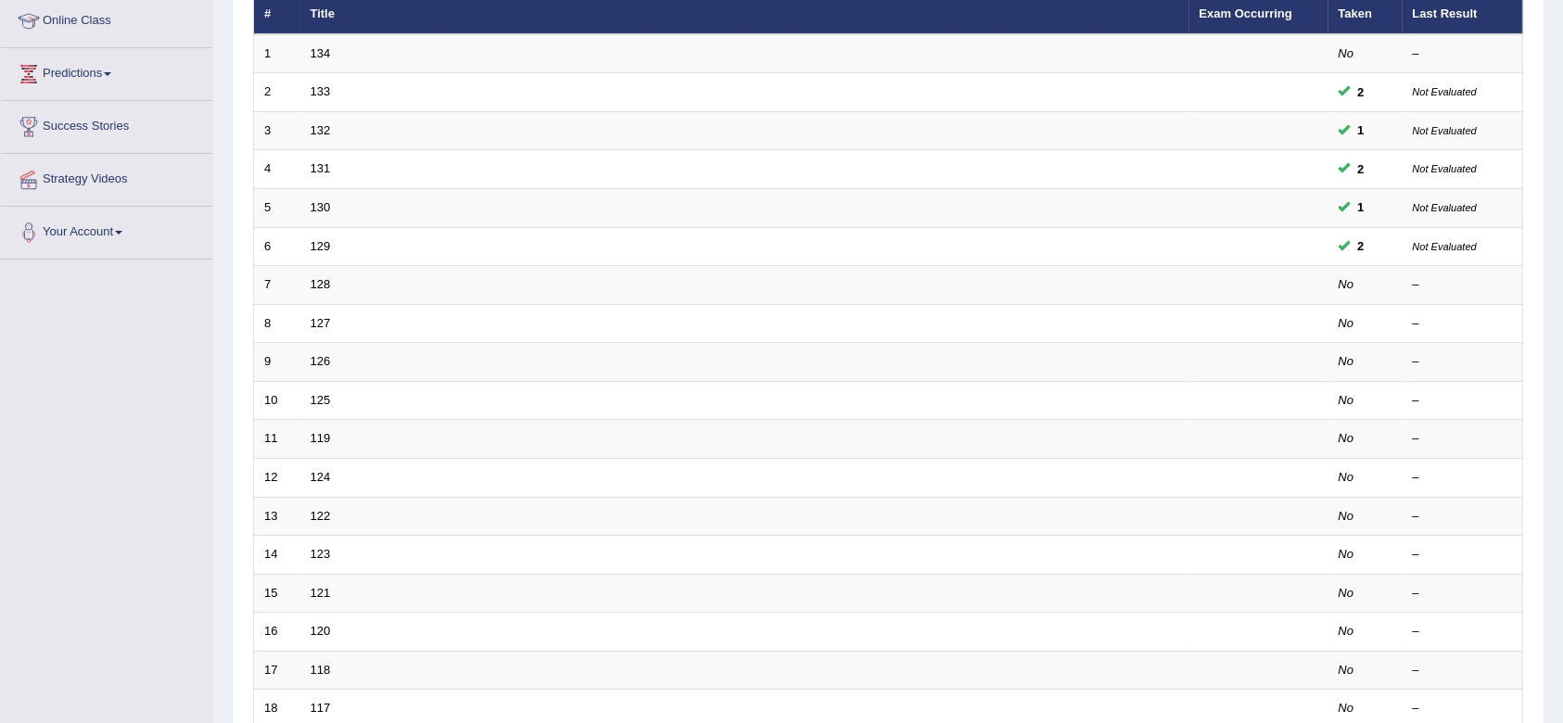
scroll to position [245, 0]
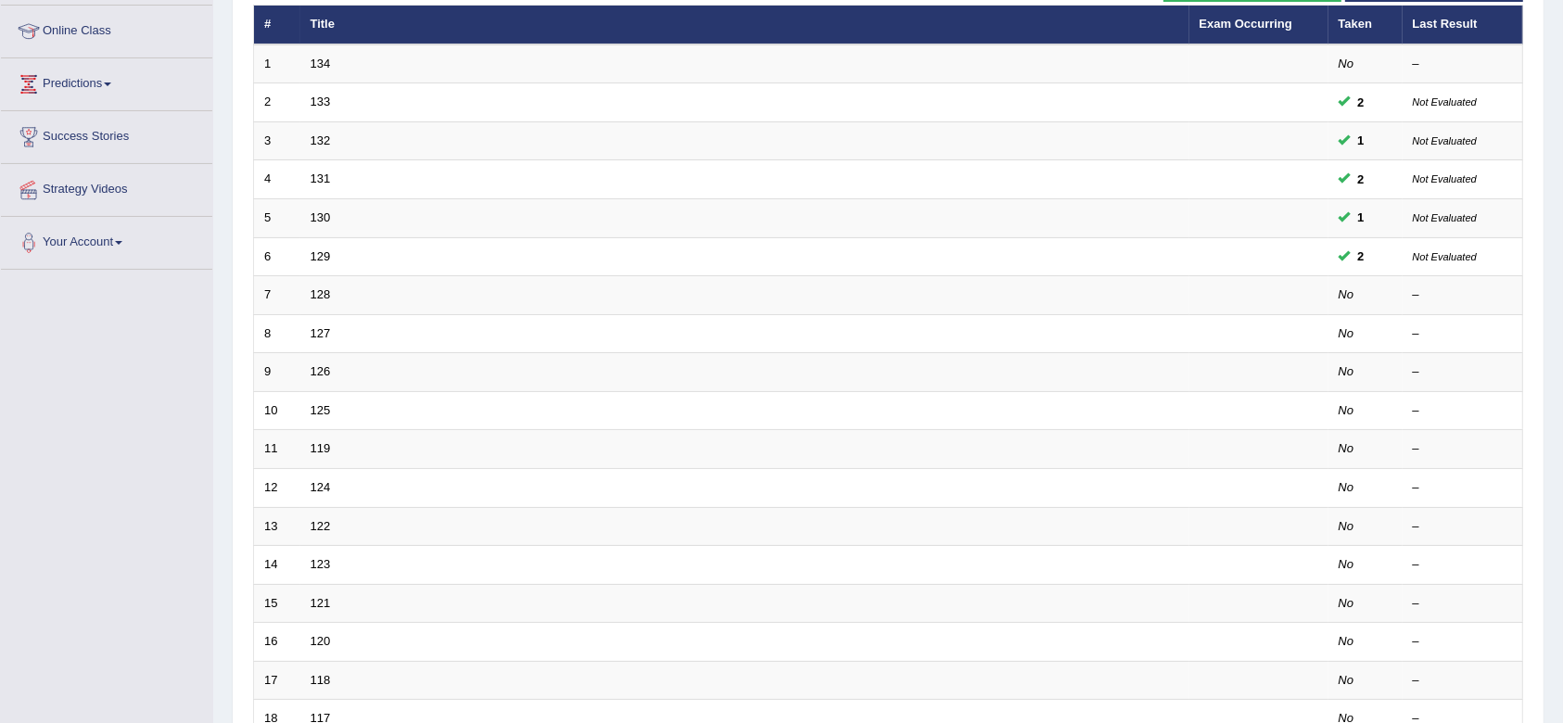
drag, startPoint x: 1547, startPoint y: 530, endPoint x: 1560, endPoint y: 590, distance: 60.7
click at [1560, 590] on div "Home Practice Speaking: Summarize Group Discussion Practice Speaking: Summarize…" at bounding box center [888, 345] width 1350 height 1181
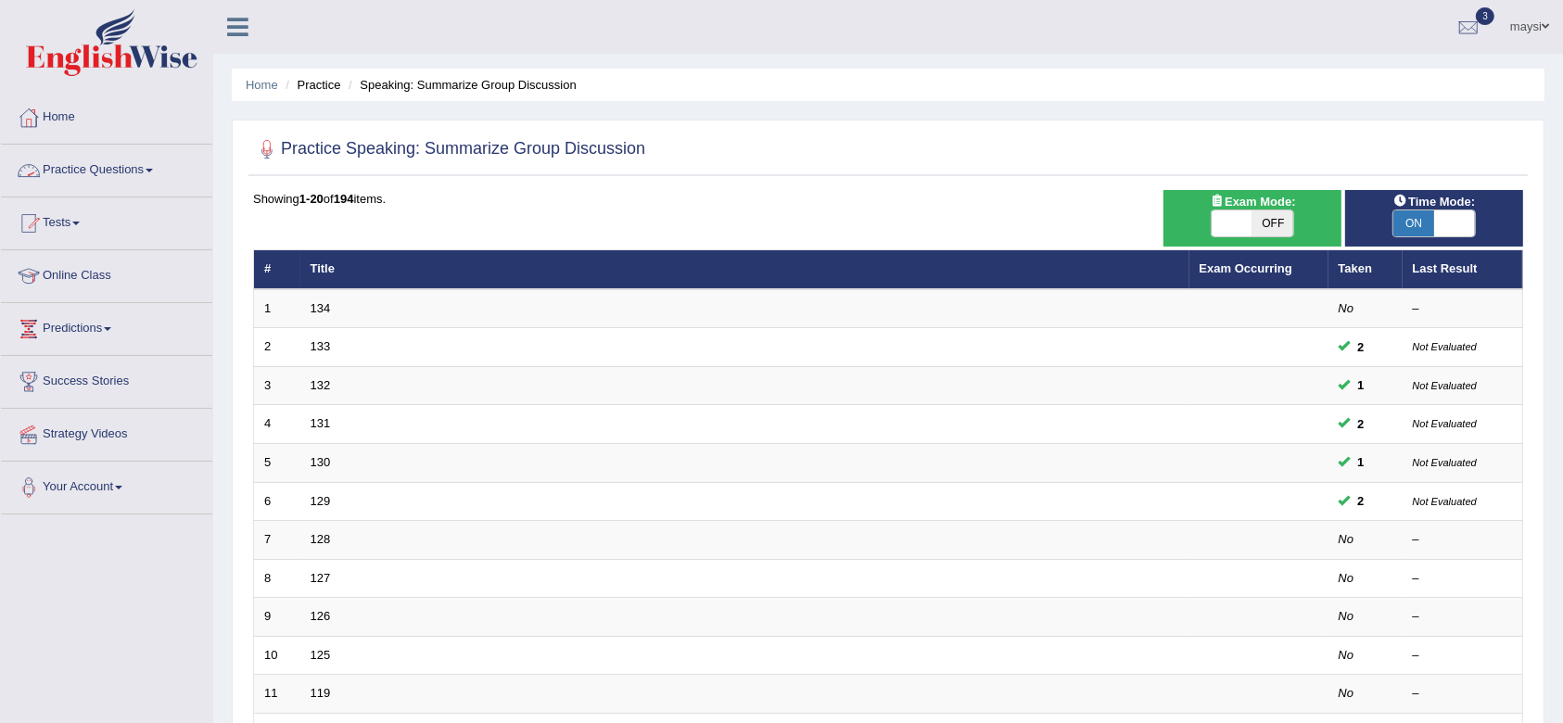
click at [133, 174] on link "Practice Questions" at bounding box center [106, 168] width 211 height 46
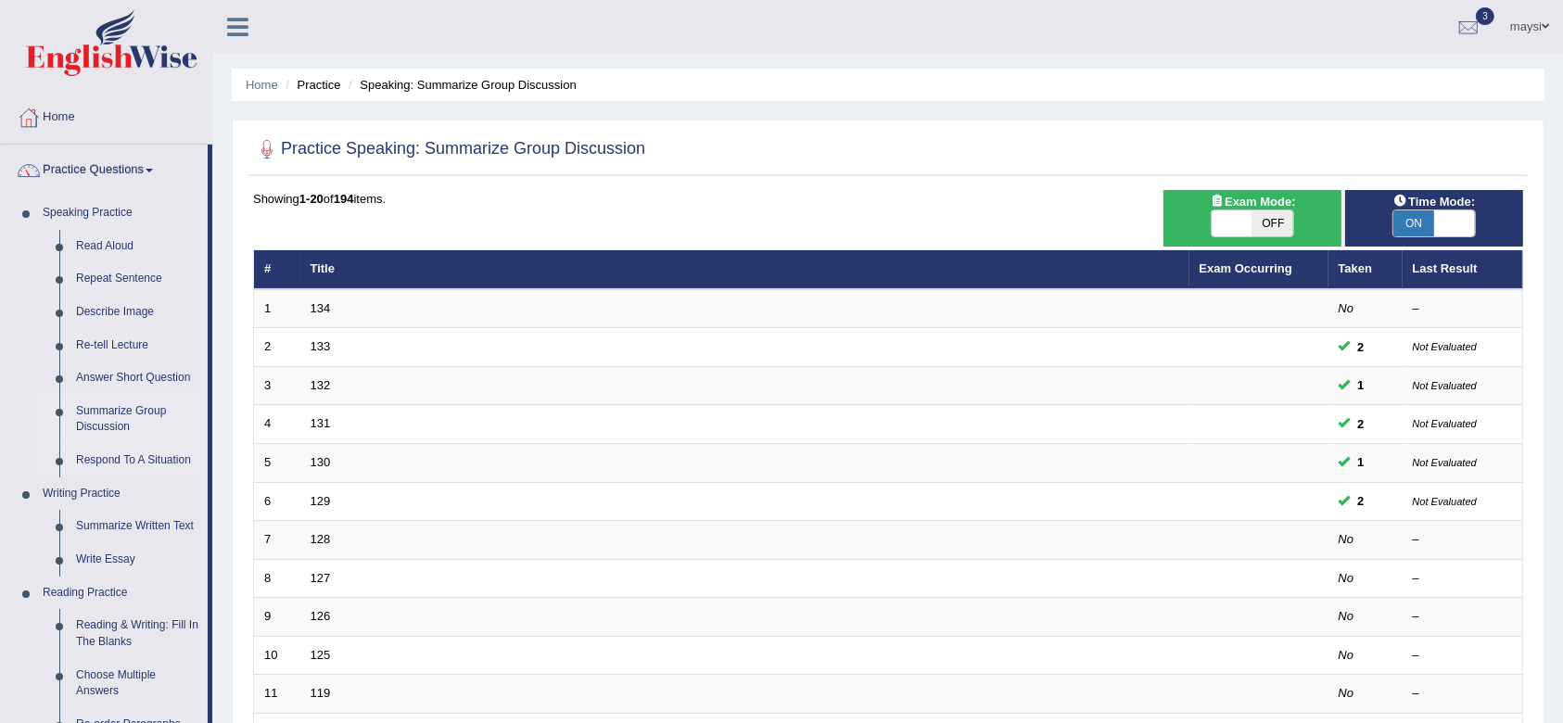
click at [141, 460] on link "Respond To A Situation" at bounding box center [138, 460] width 140 height 33
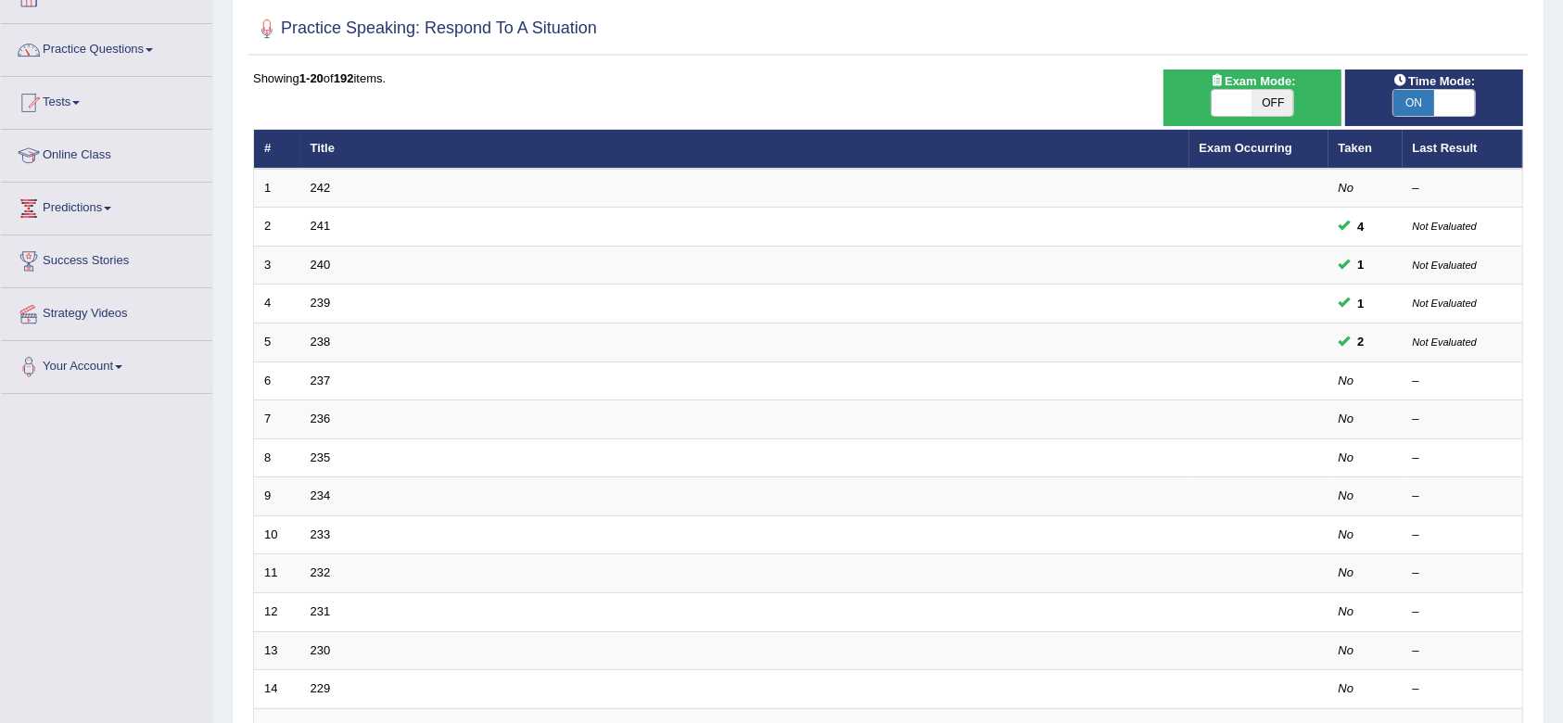
scroll to position [137, 0]
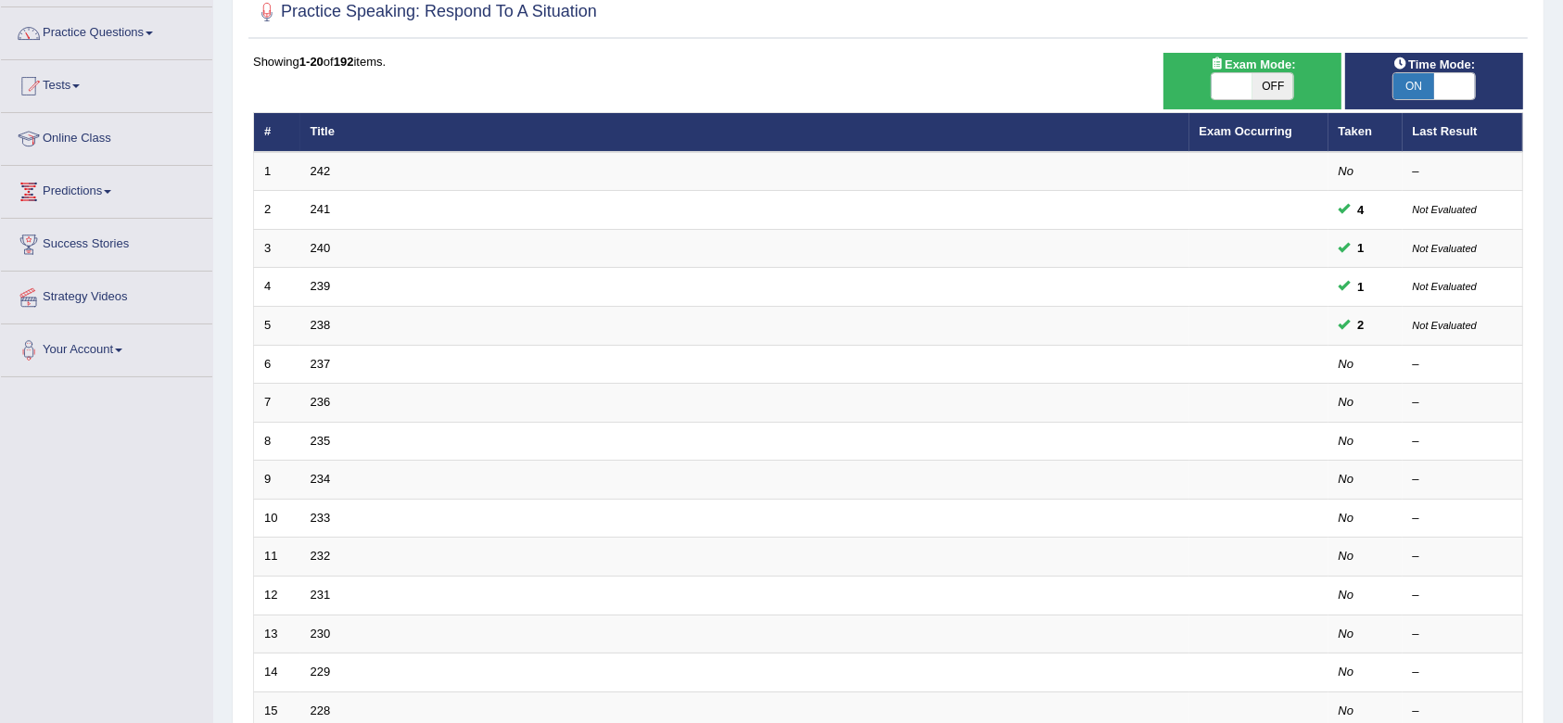
click at [1414, 82] on span "ON" at bounding box center [1413, 86] width 41 height 26
checkbox input "false"
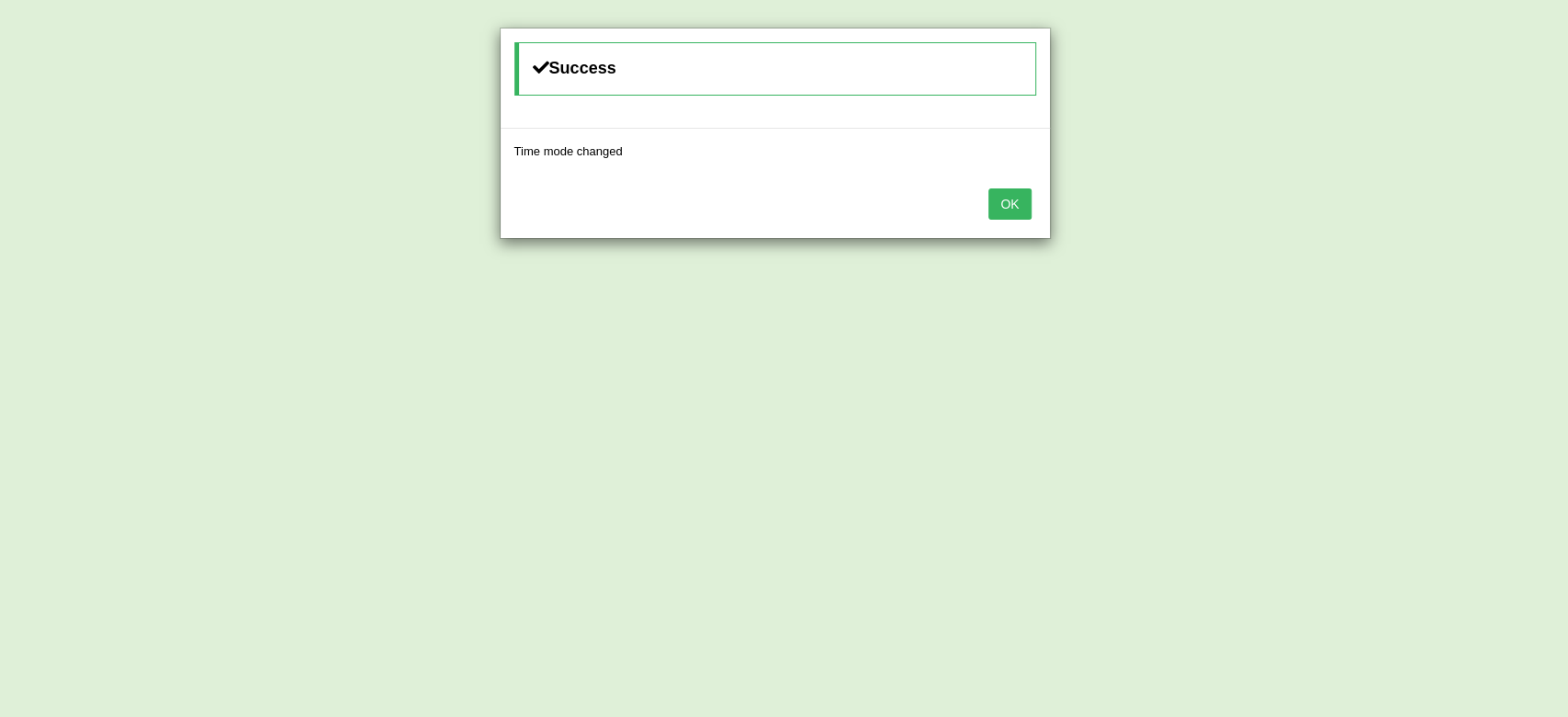
click at [1003, 206] on button "OK" at bounding box center [1009, 204] width 43 height 32
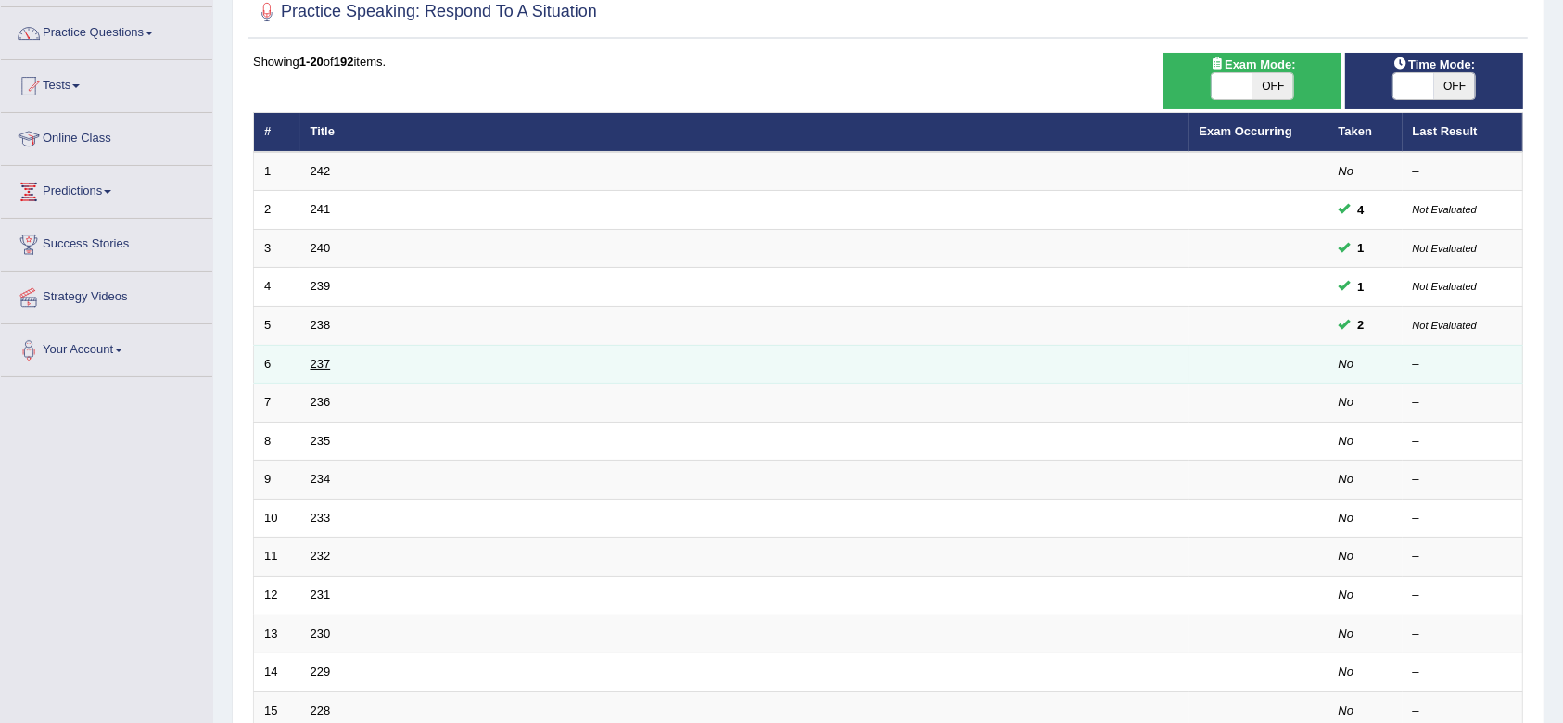
click at [313, 365] on link "237" at bounding box center [321, 364] width 20 height 14
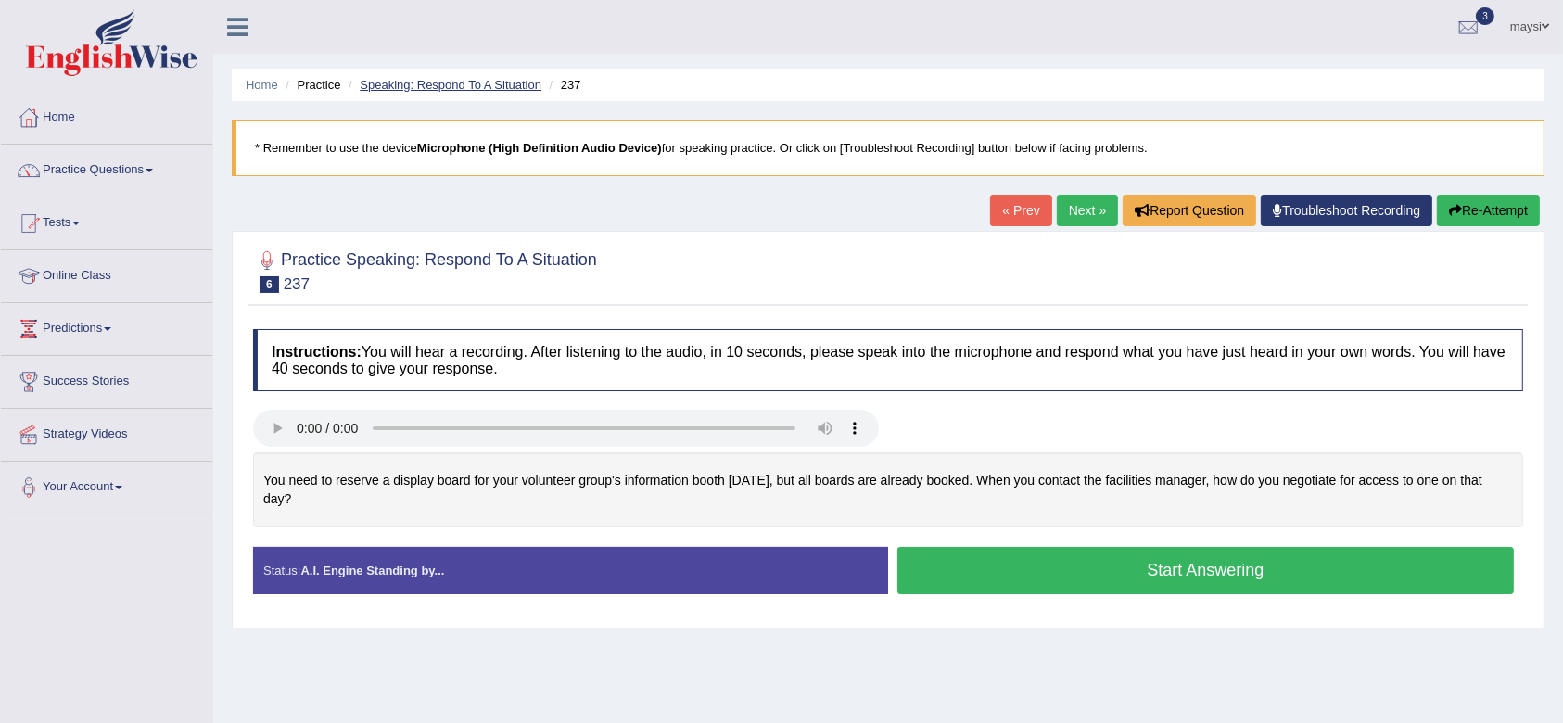
click at [439, 88] on link "Speaking: Respond To A Situation" at bounding box center [451, 85] width 182 height 14
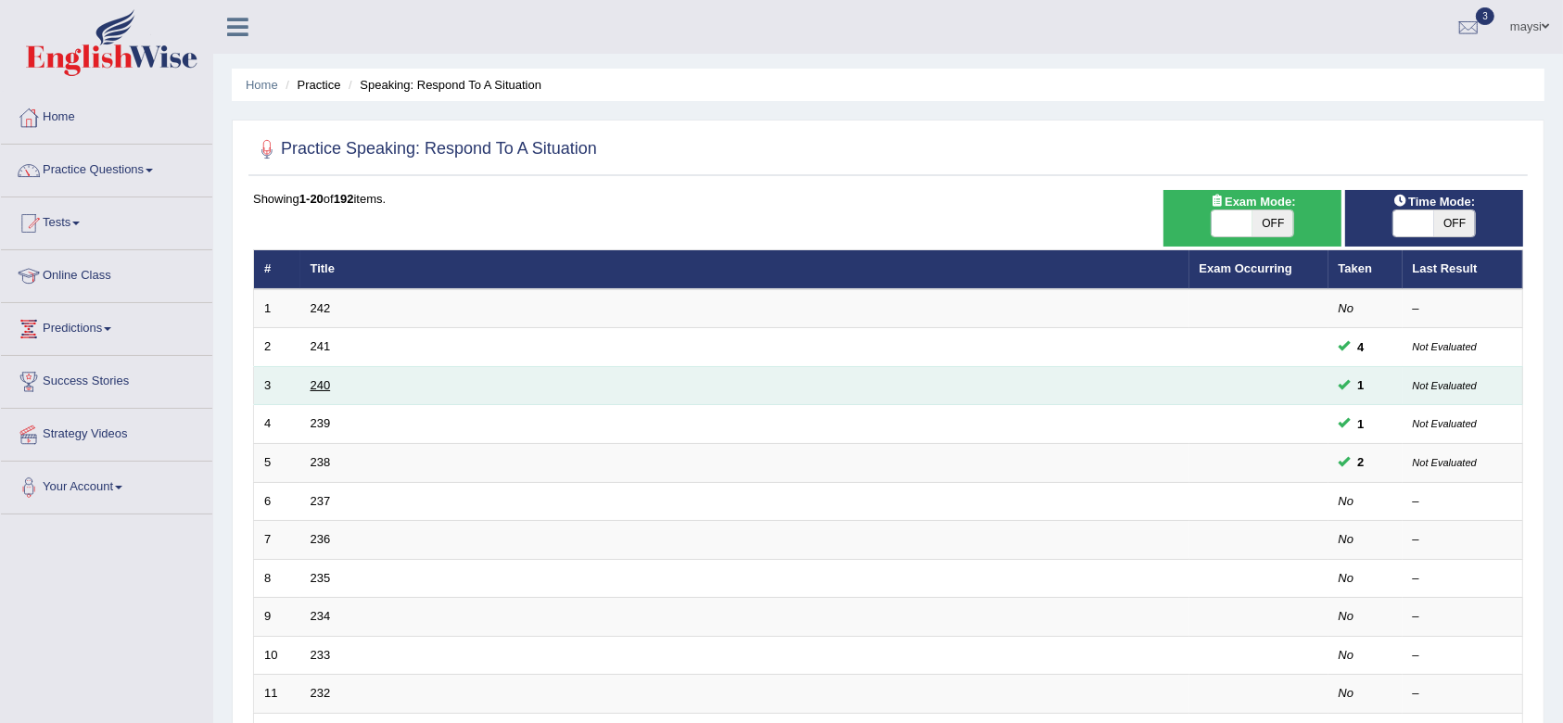
click at [315, 382] on link "240" at bounding box center [321, 385] width 20 height 14
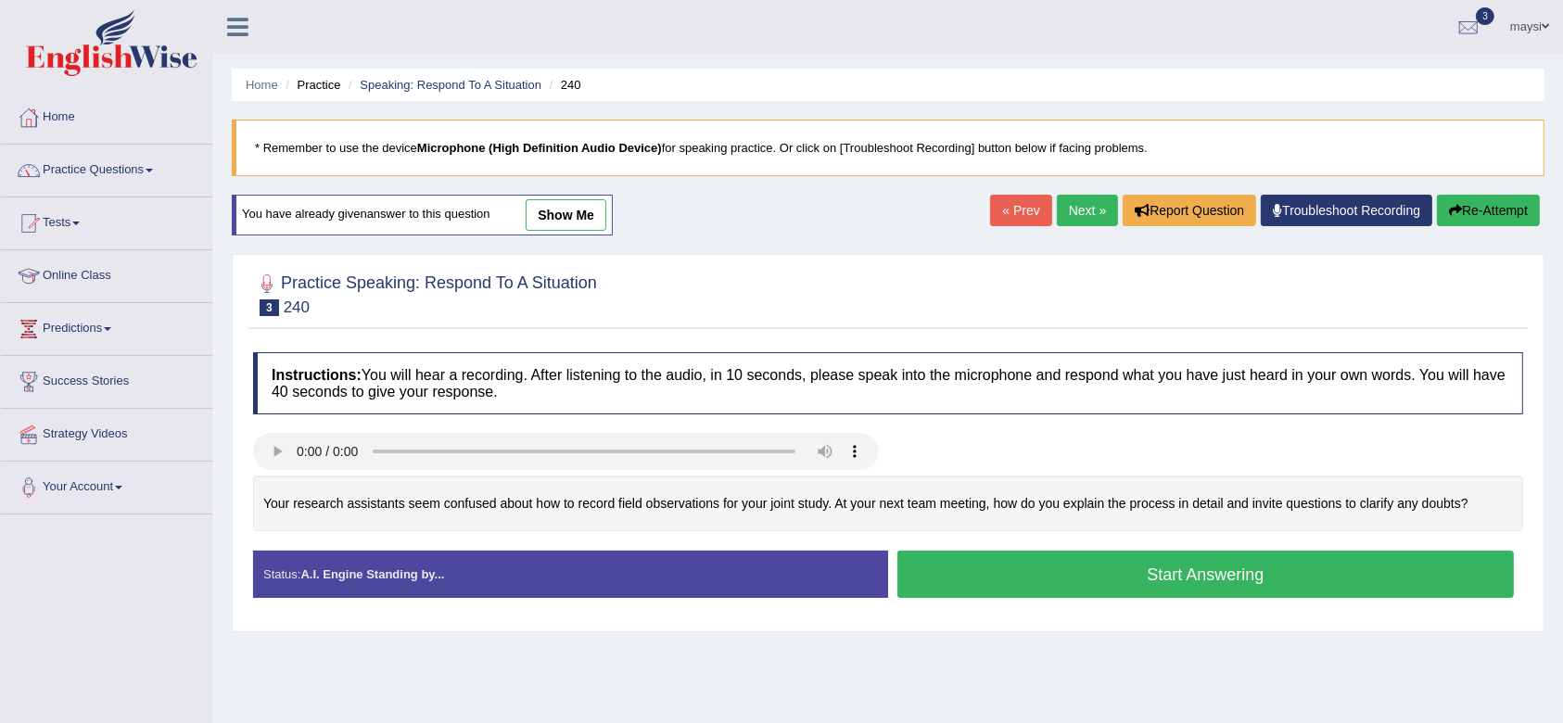
click at [1185, 574] on button "Start Answering" at bounding box center [1205, 574] width 616 height 47
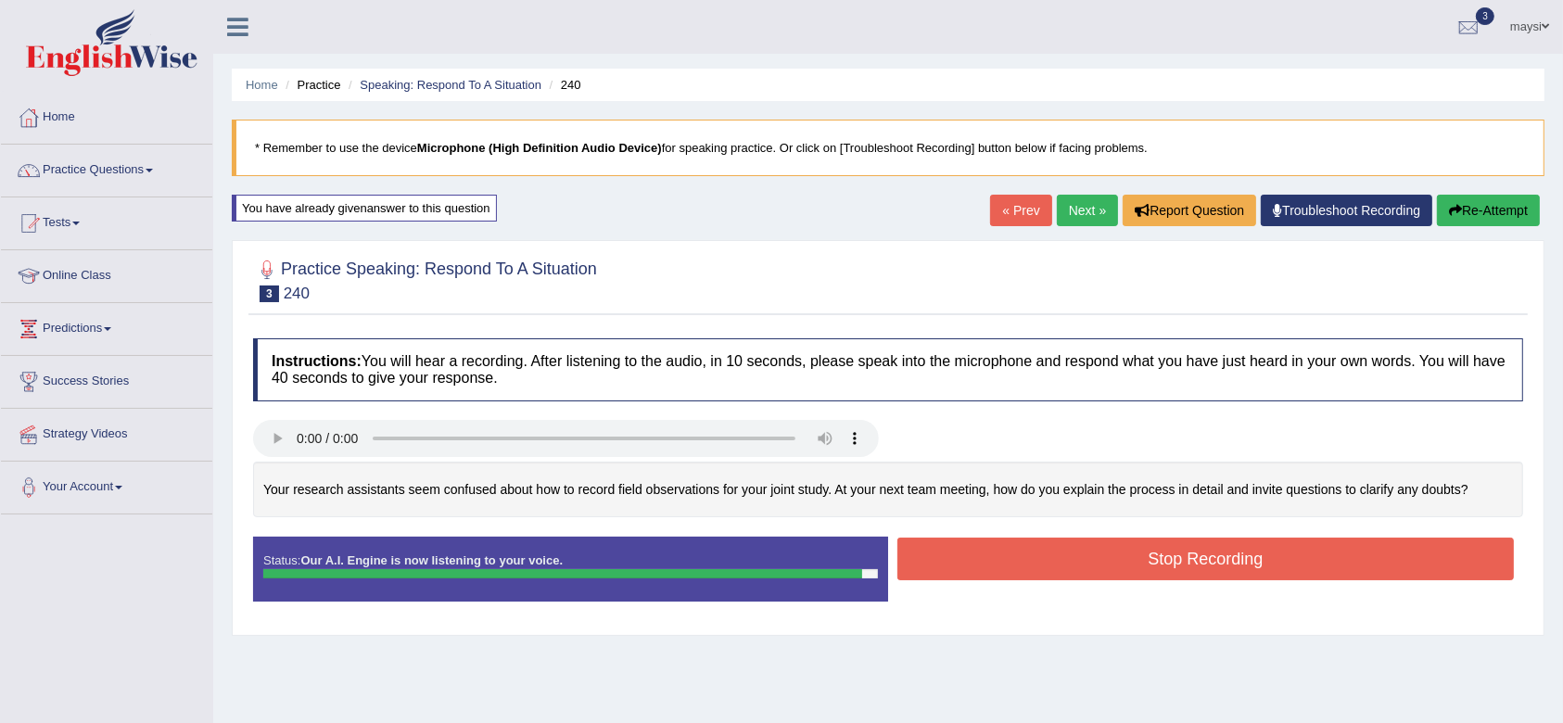
click at [1185, 574] on button "Stop Recording" at bounding box center [1205, 559] width 616 height 43
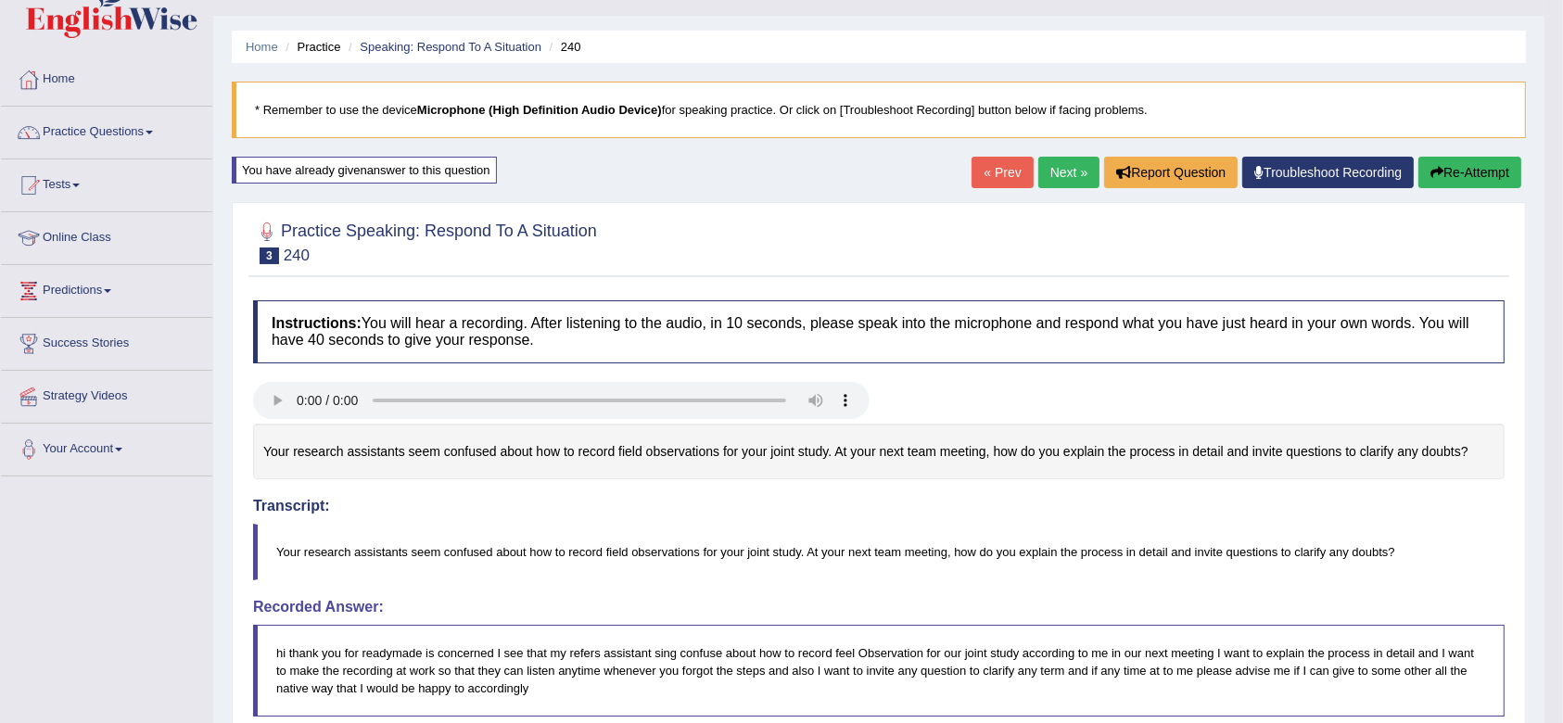
scroll to position [37, 0]
click at [153, 132] on span at bounding box center [149, 134] width 7 height 4
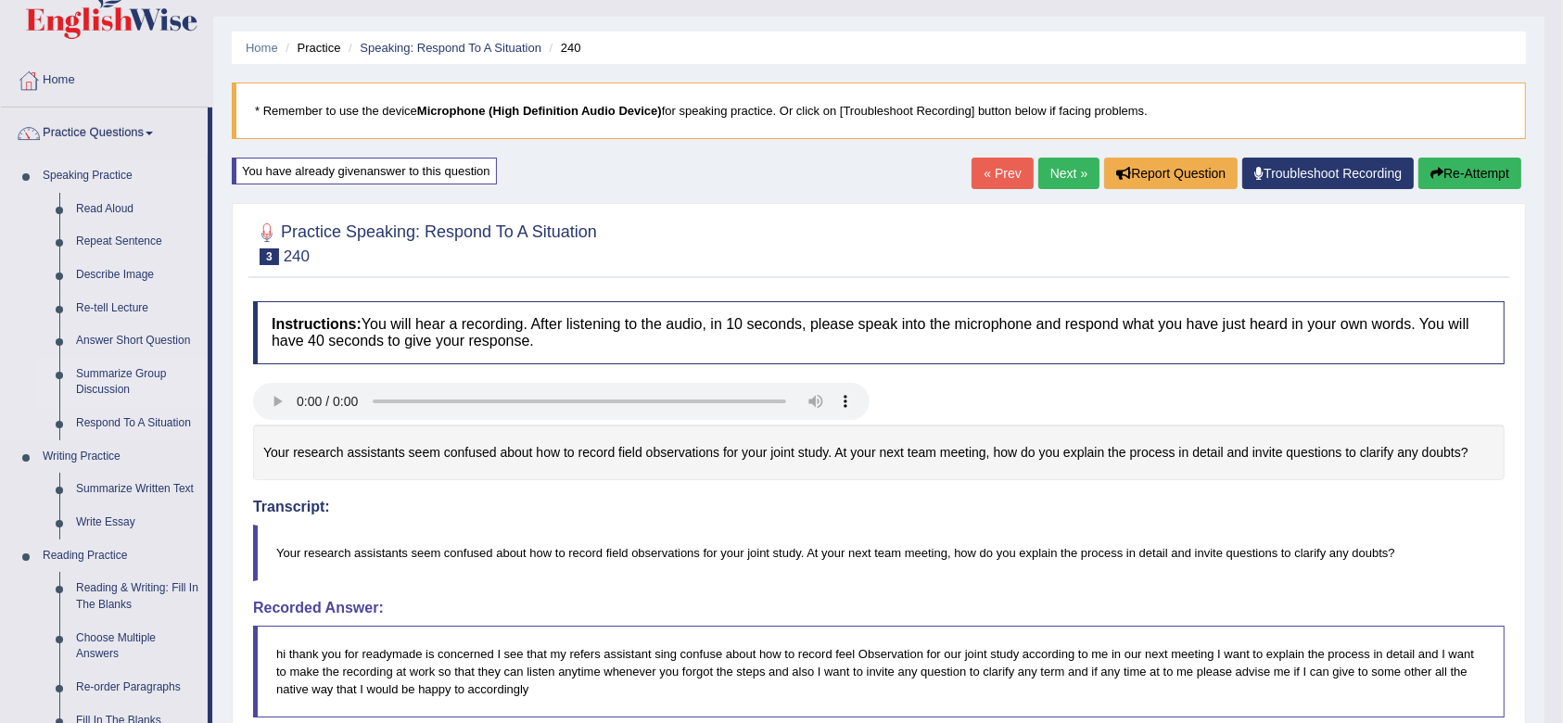
click at [131, 381] on link "Summarize Group Discussion" at bounding box center [138, 382] width 140 height 49
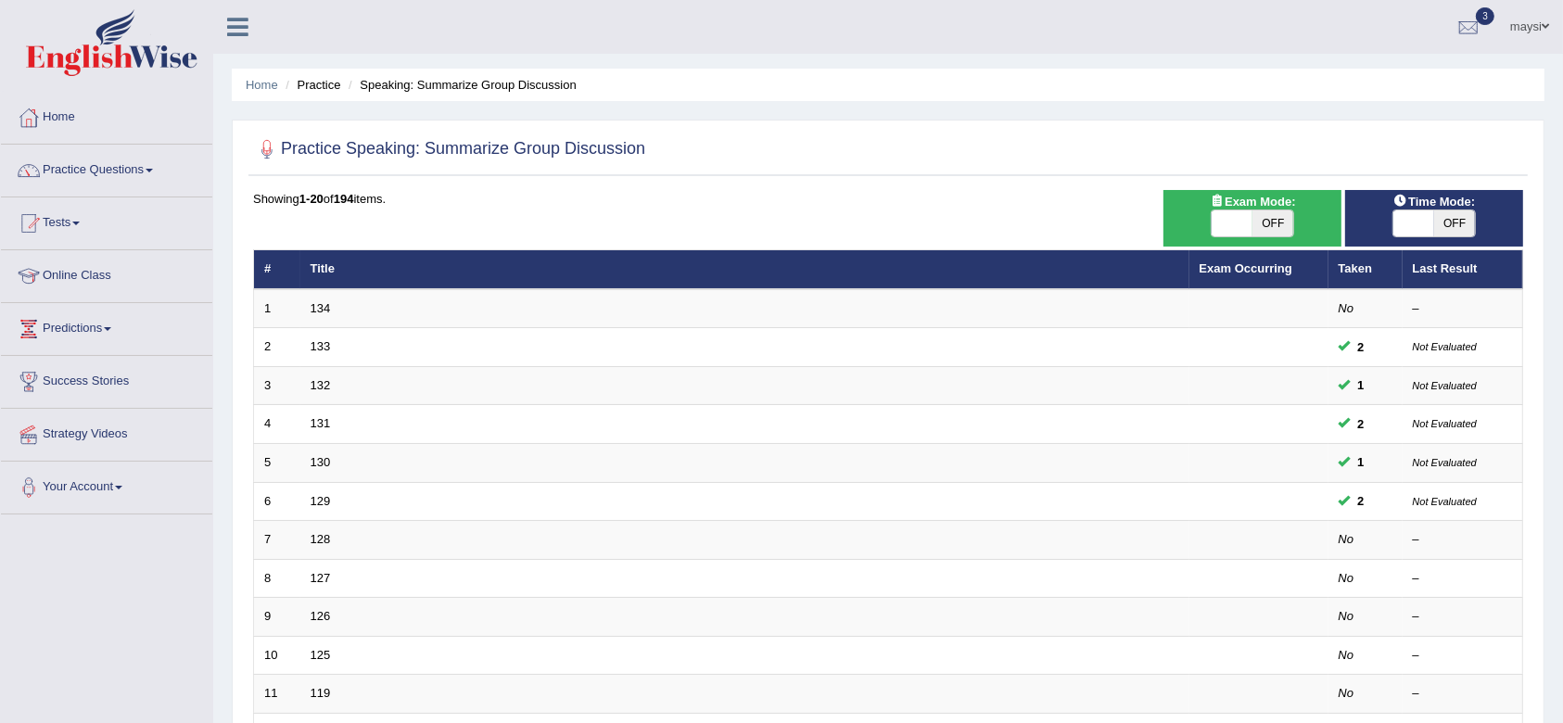
click at [1458, 227] on span "OFF" at bounding box center [1454, 223] width 41 height 26
checkbox input "true"
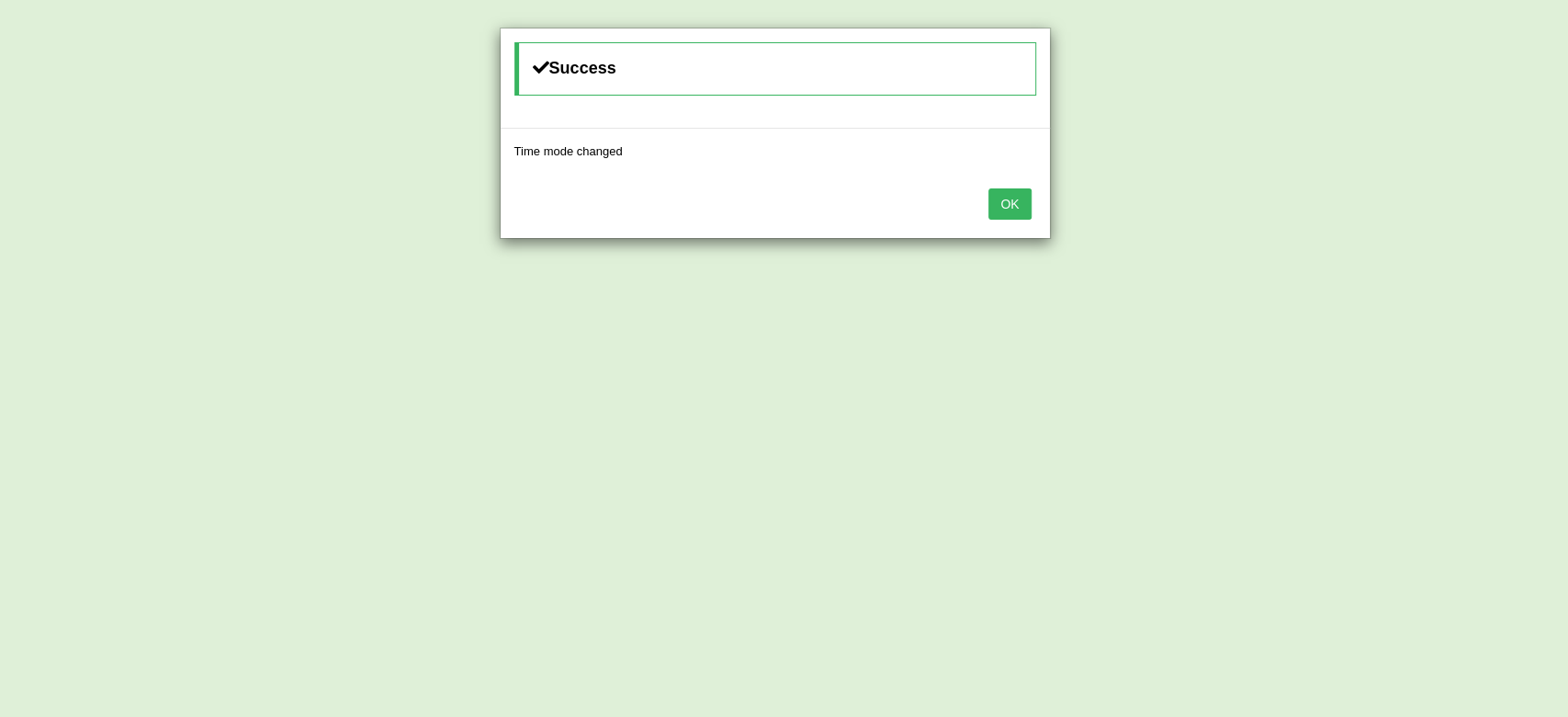
click at [1013, 205] on button "OK" at bounding box center [1009, 204] width 43 height 32
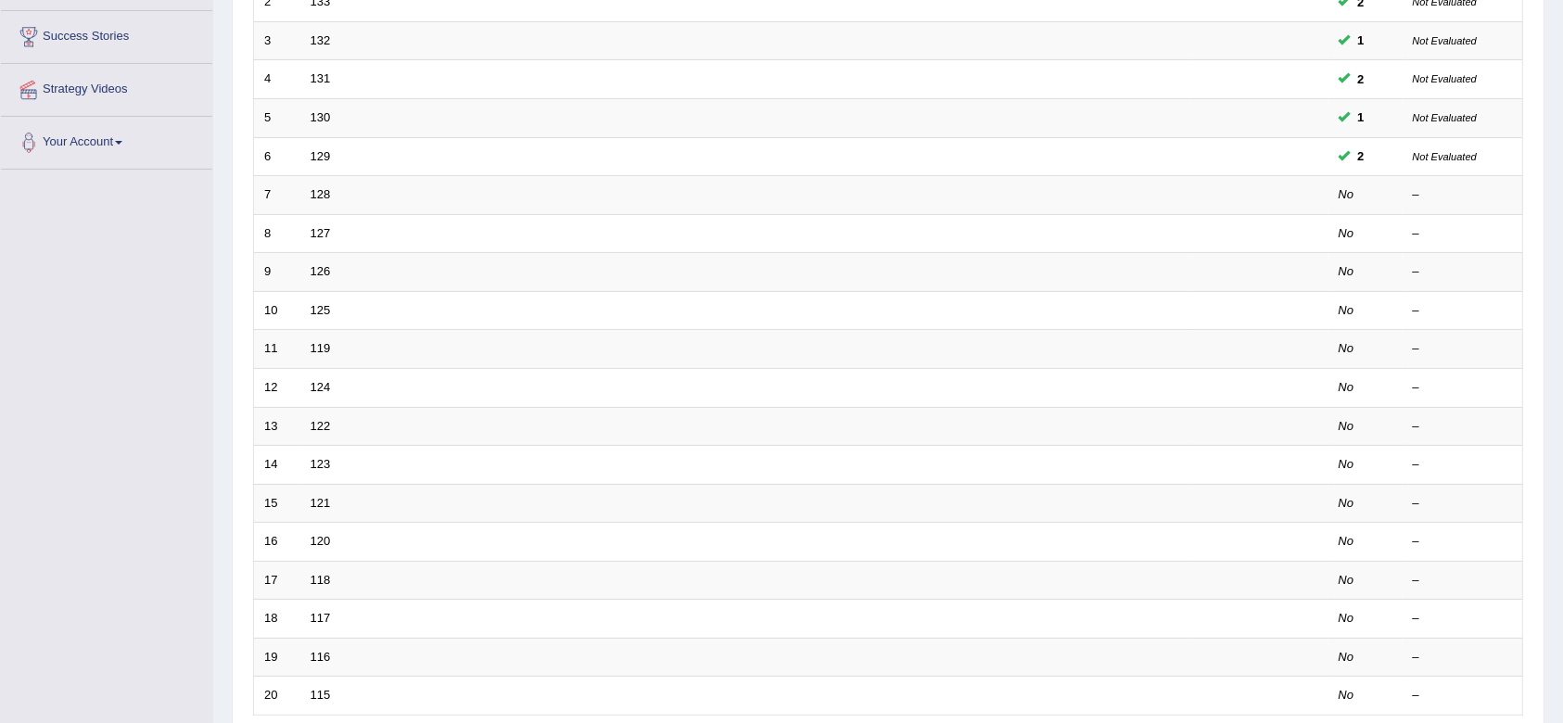
scroll to position [350, 0]
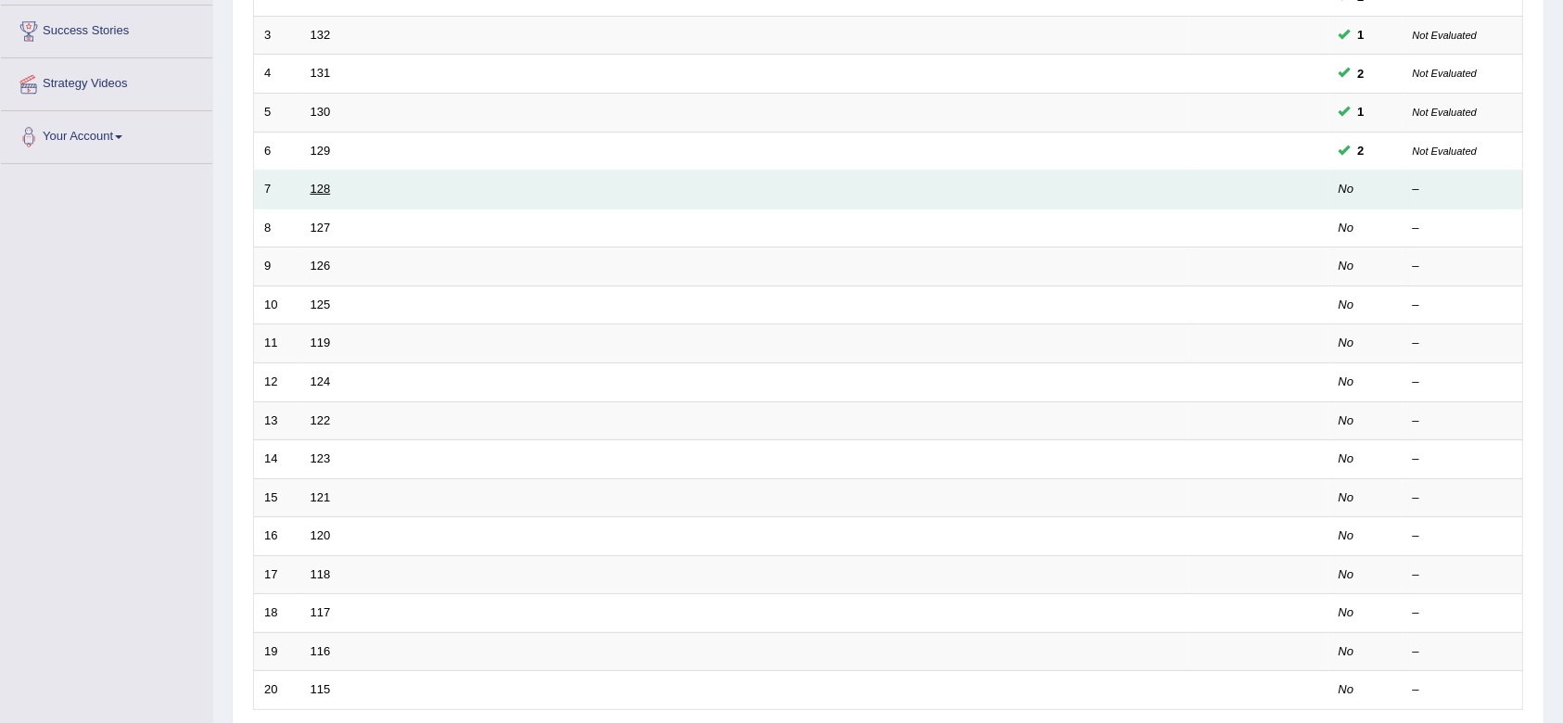
click at [323, 183] on link "128" at bounding box center [321, 189] width 20 height 14
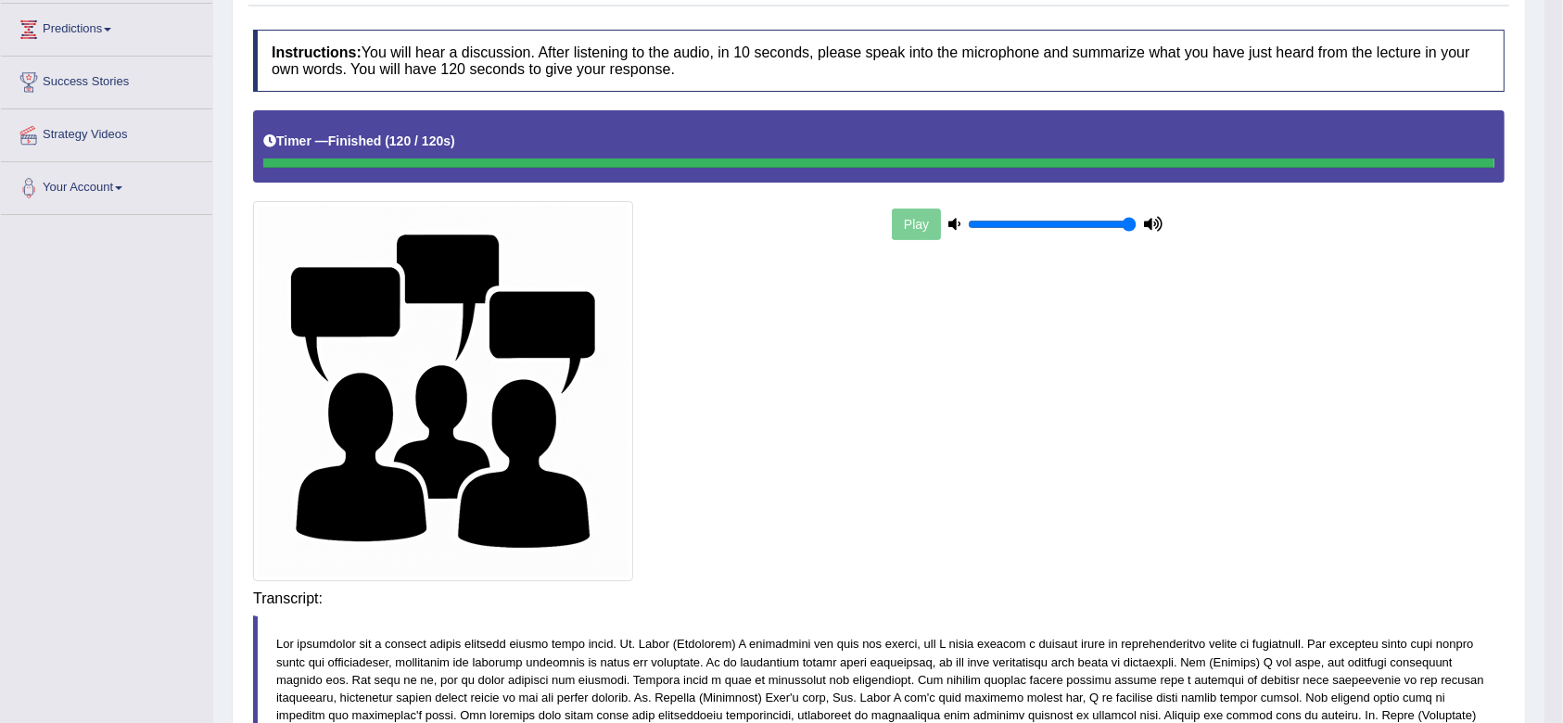
scroll to position [304, 0]
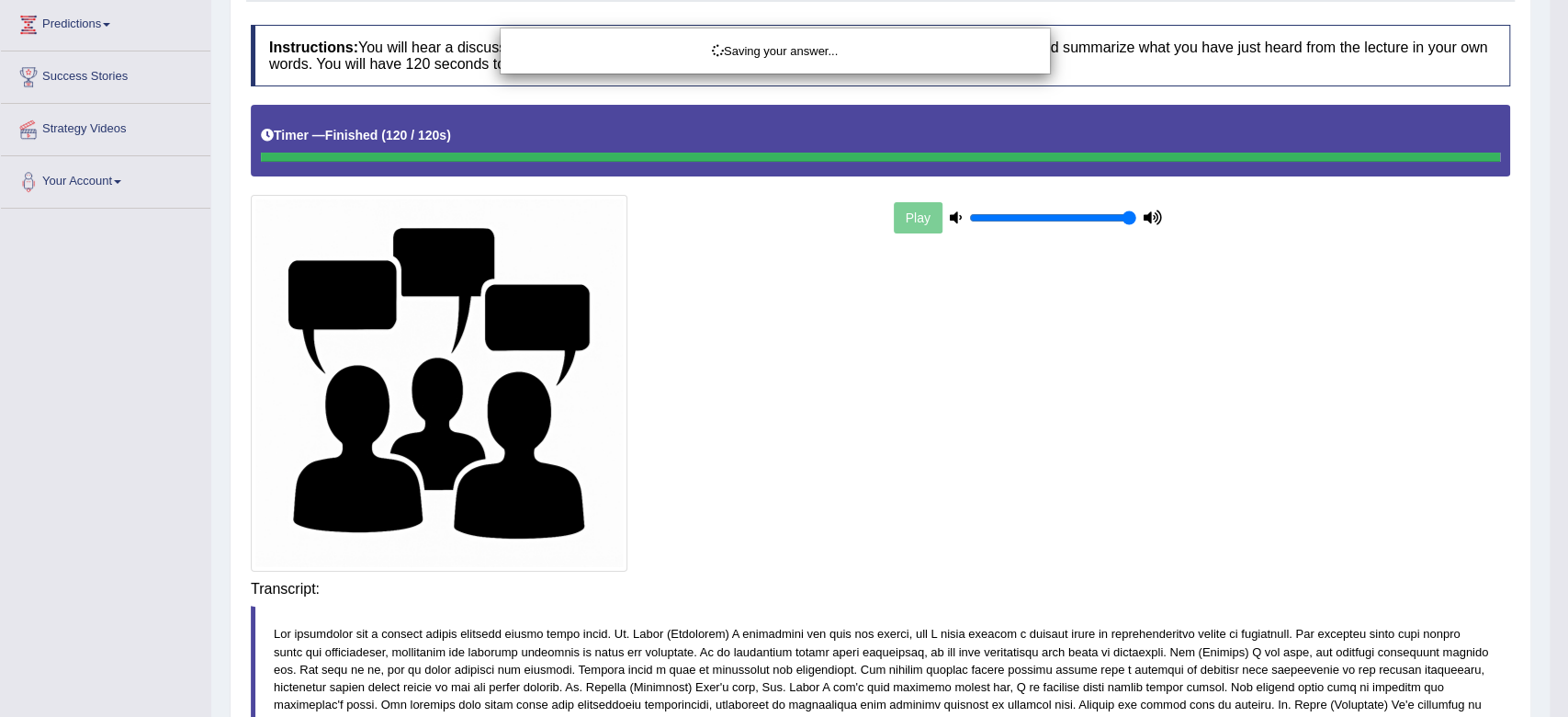
click at [1110, 607] on div "Saving your answer..." at bounding box center [784, 358] width 1568 height 717
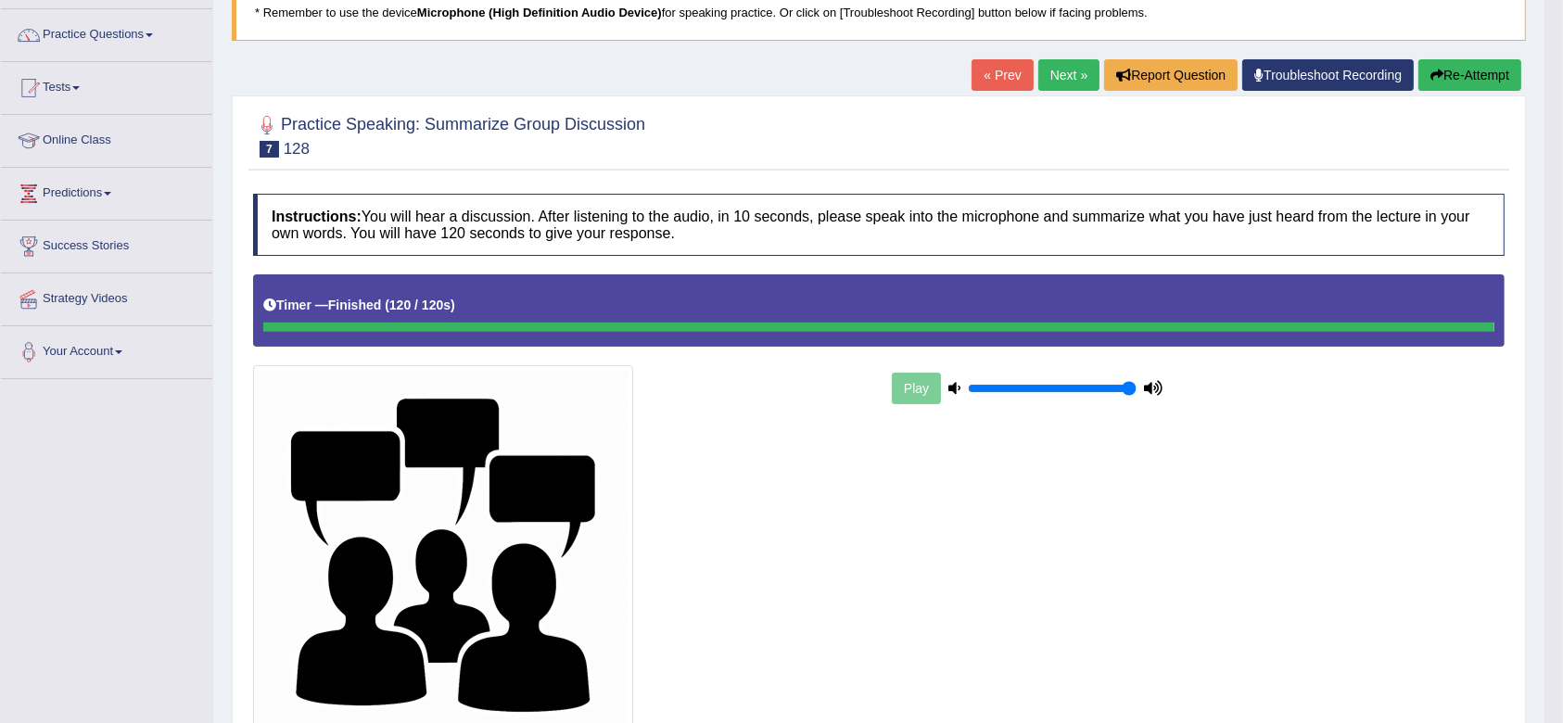
scroll to position [30, 0]
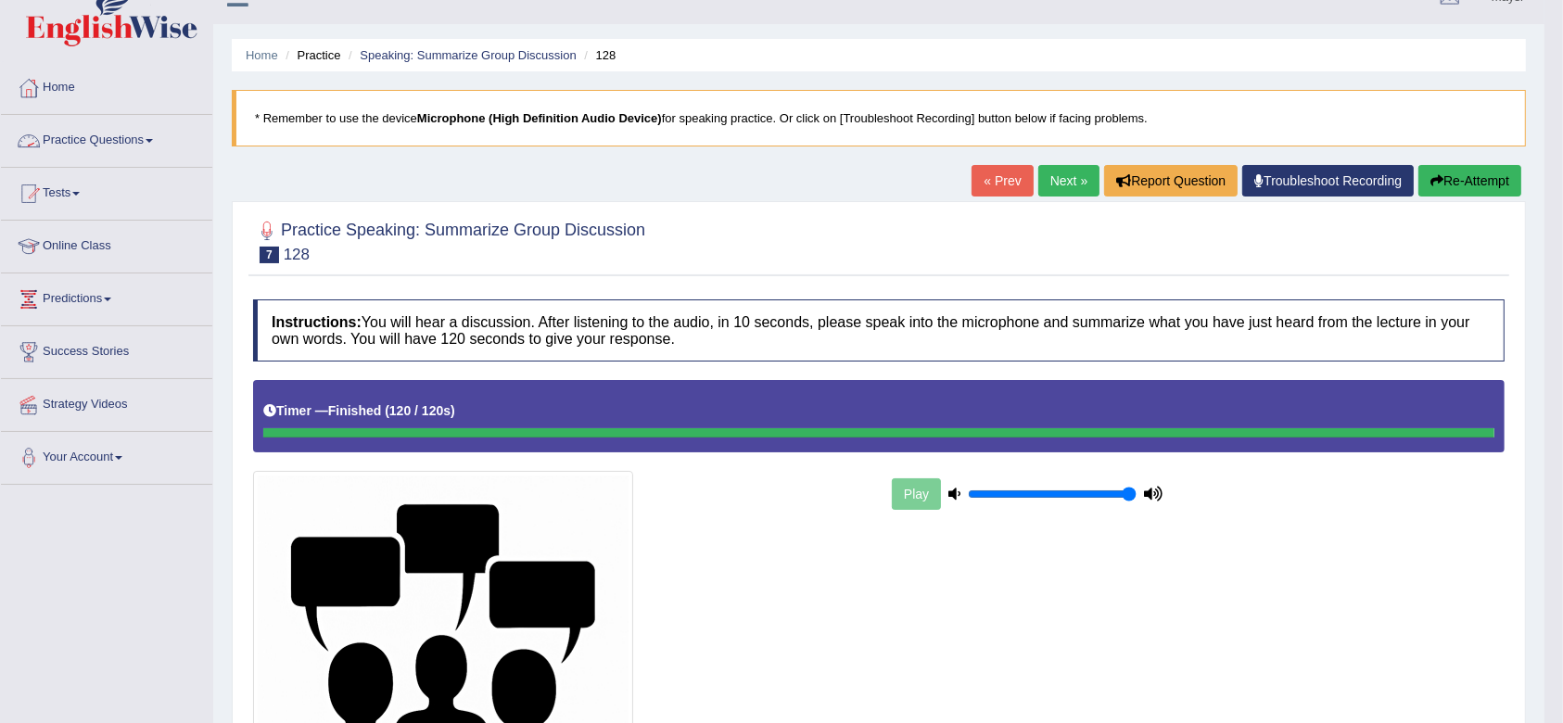
click at [131, 145] on link "Practice Questions" at bounding box center [106, 138] width 211 height 46
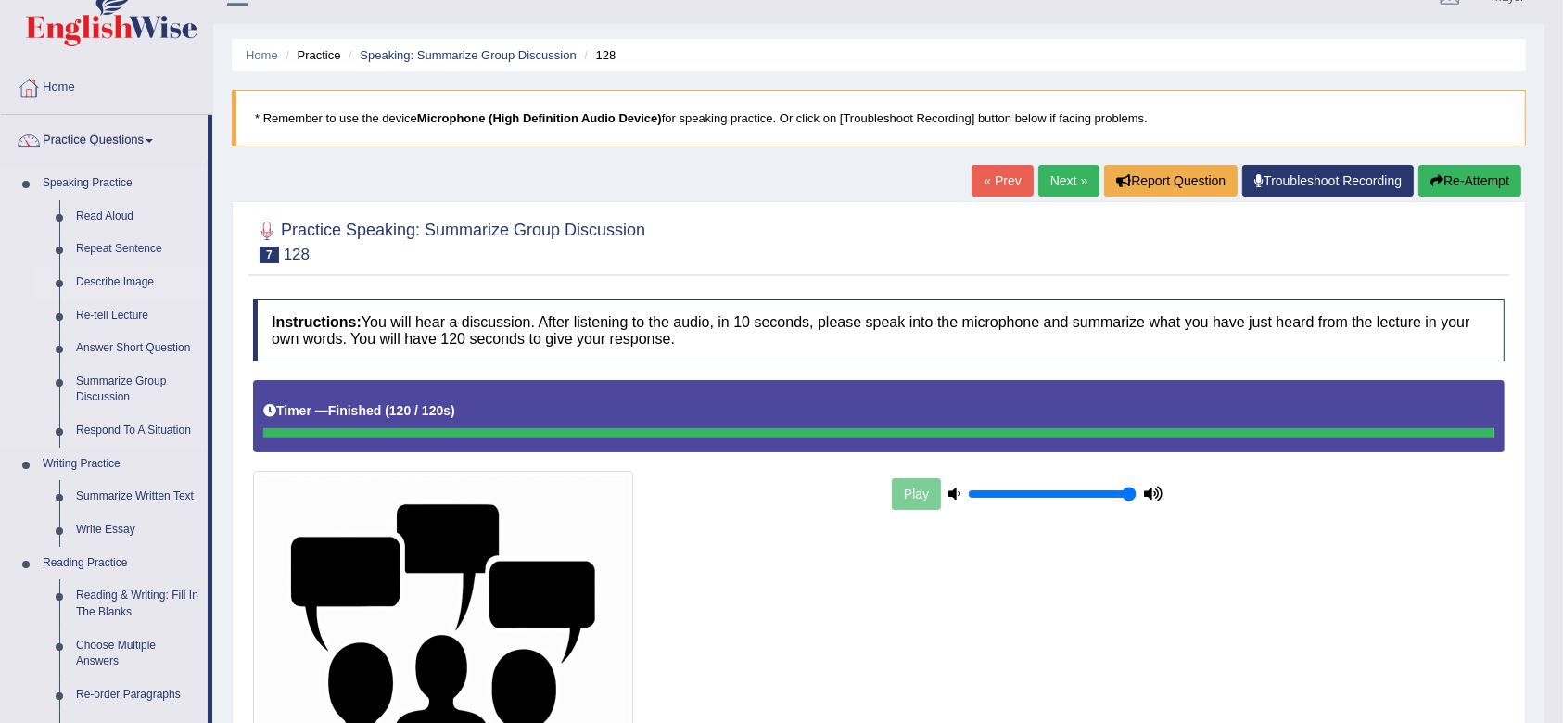
click at [134, 277] on link "Describe Image" at bounding box center [138, 282] width 140 height 33
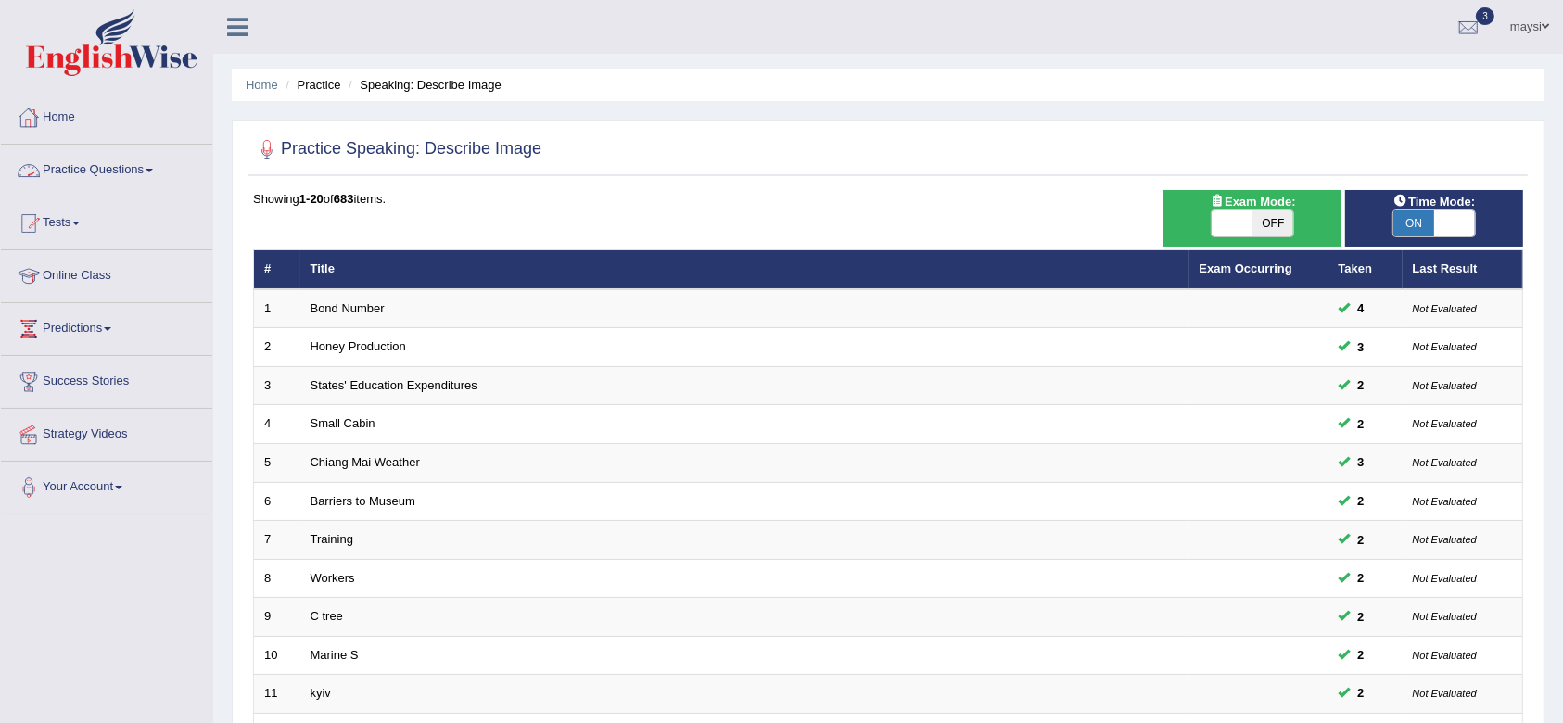
click at [89, 162] on link "Practice Questions" at bounding box center [106, 168] width 211 height 46
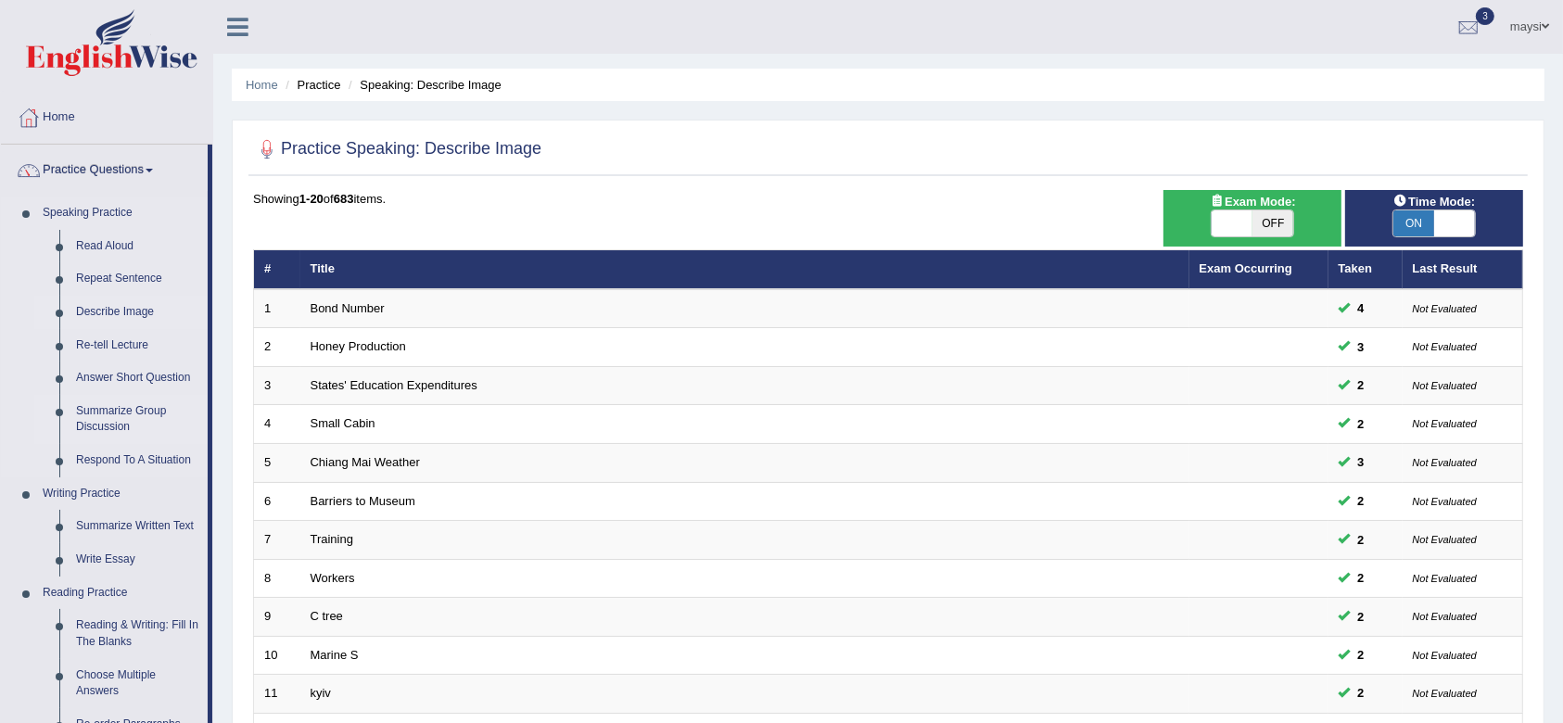
click at [112, 413] on link "Summarize Group Discussion" at bounding box center [138, 419] width 140 height 49
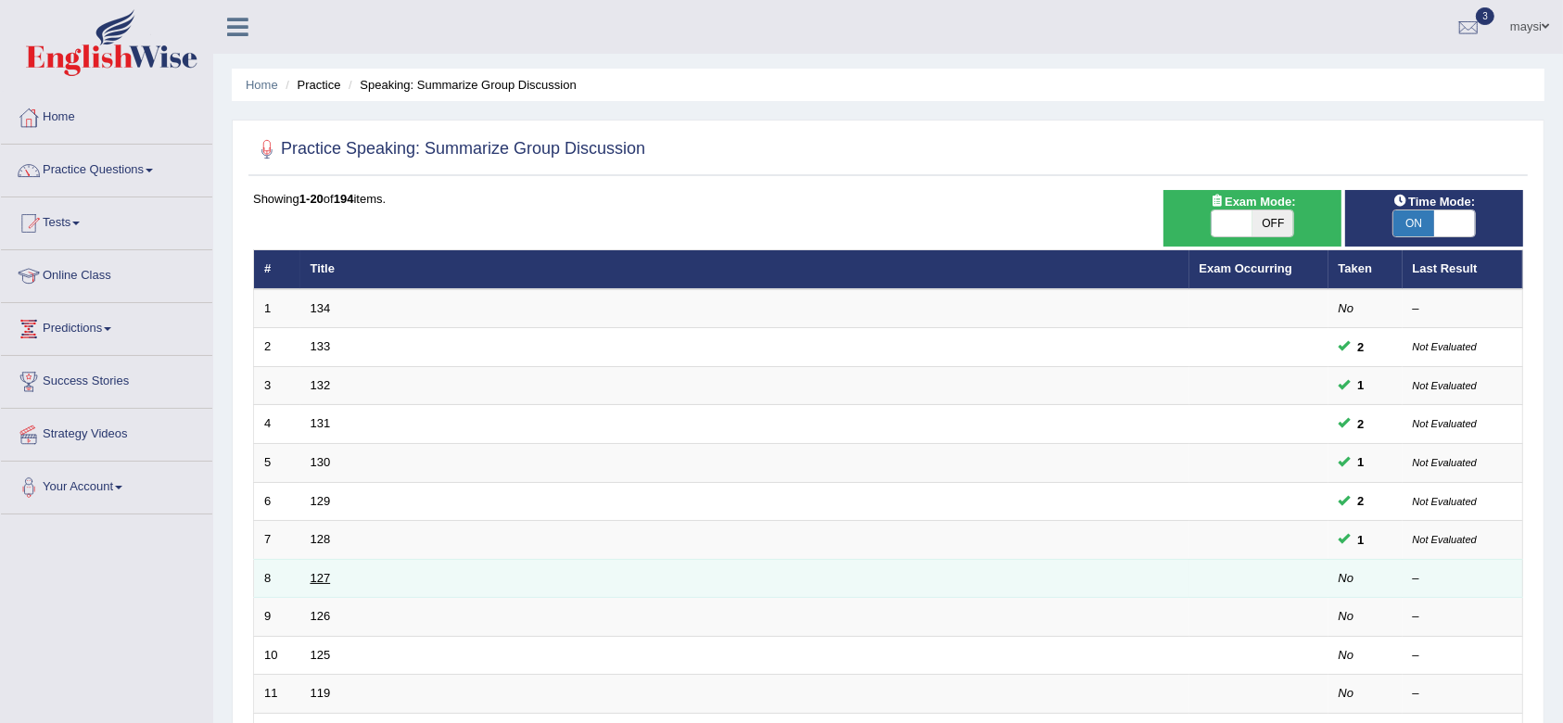
click at [322, 577] on link "127" at bounding box center [321, 578] width 20 height 14
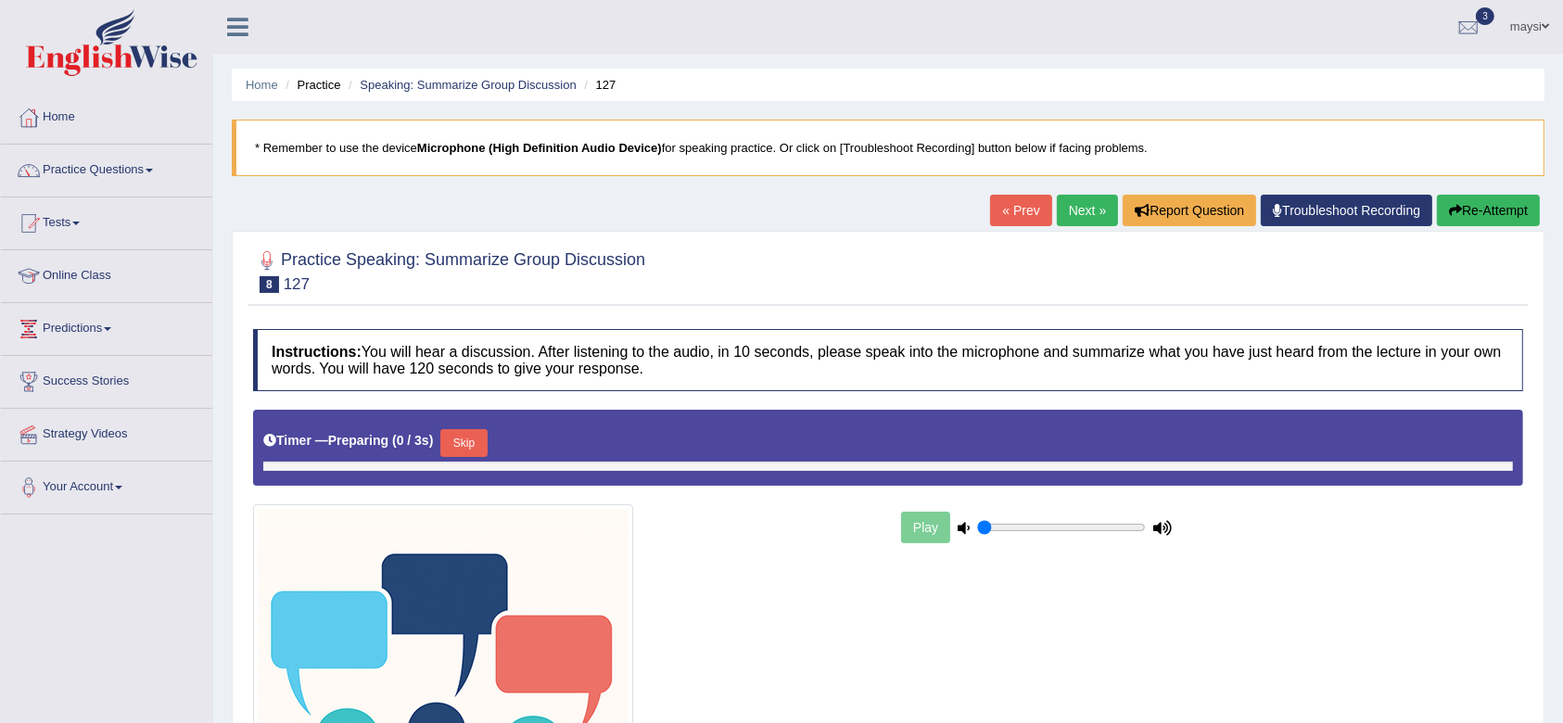
type input "1"
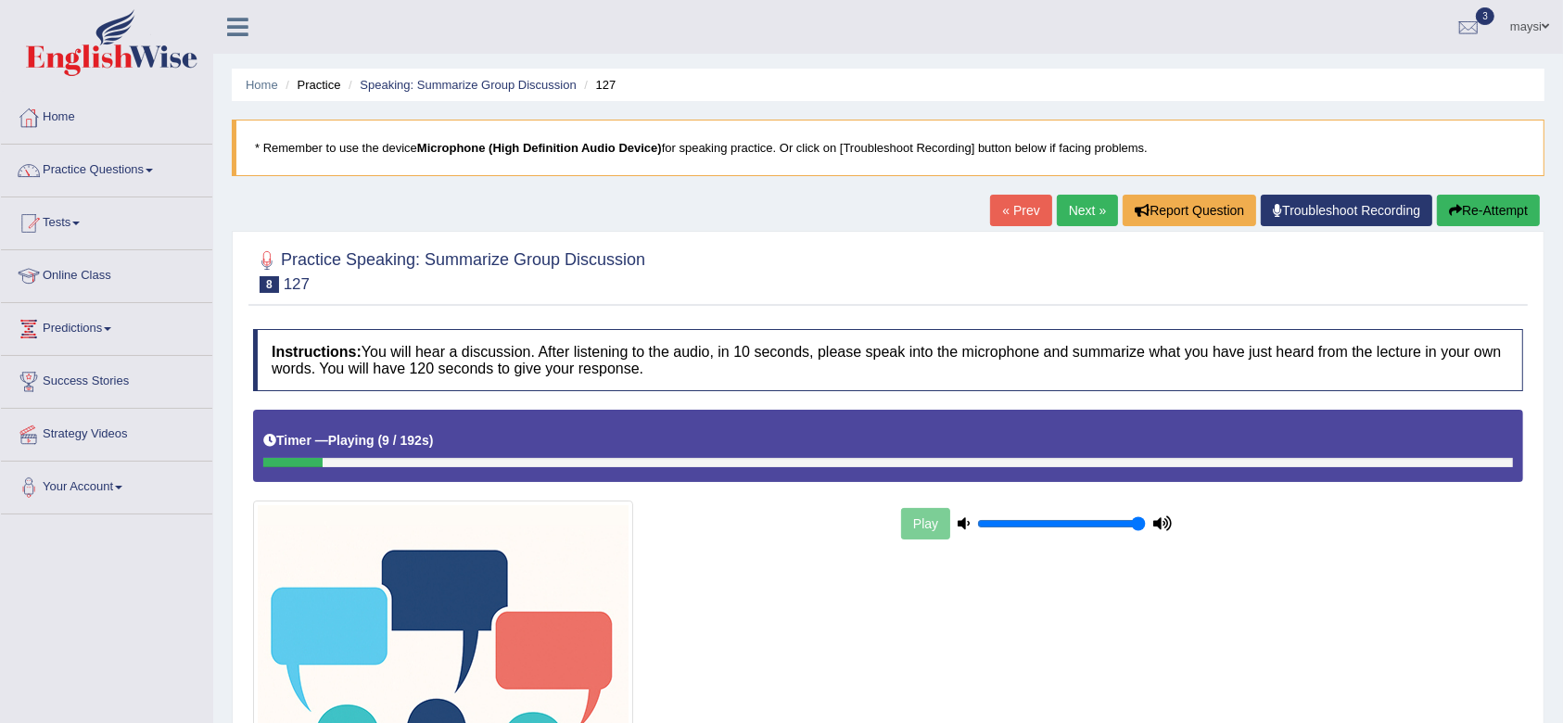
click at [1030, 612] on div "Play" at bounding box center [888, 645] width 1289 height 470
click at [1506, 199] on button "Re-Attempt" at bounding box center [1488, 211] width 103 height 32
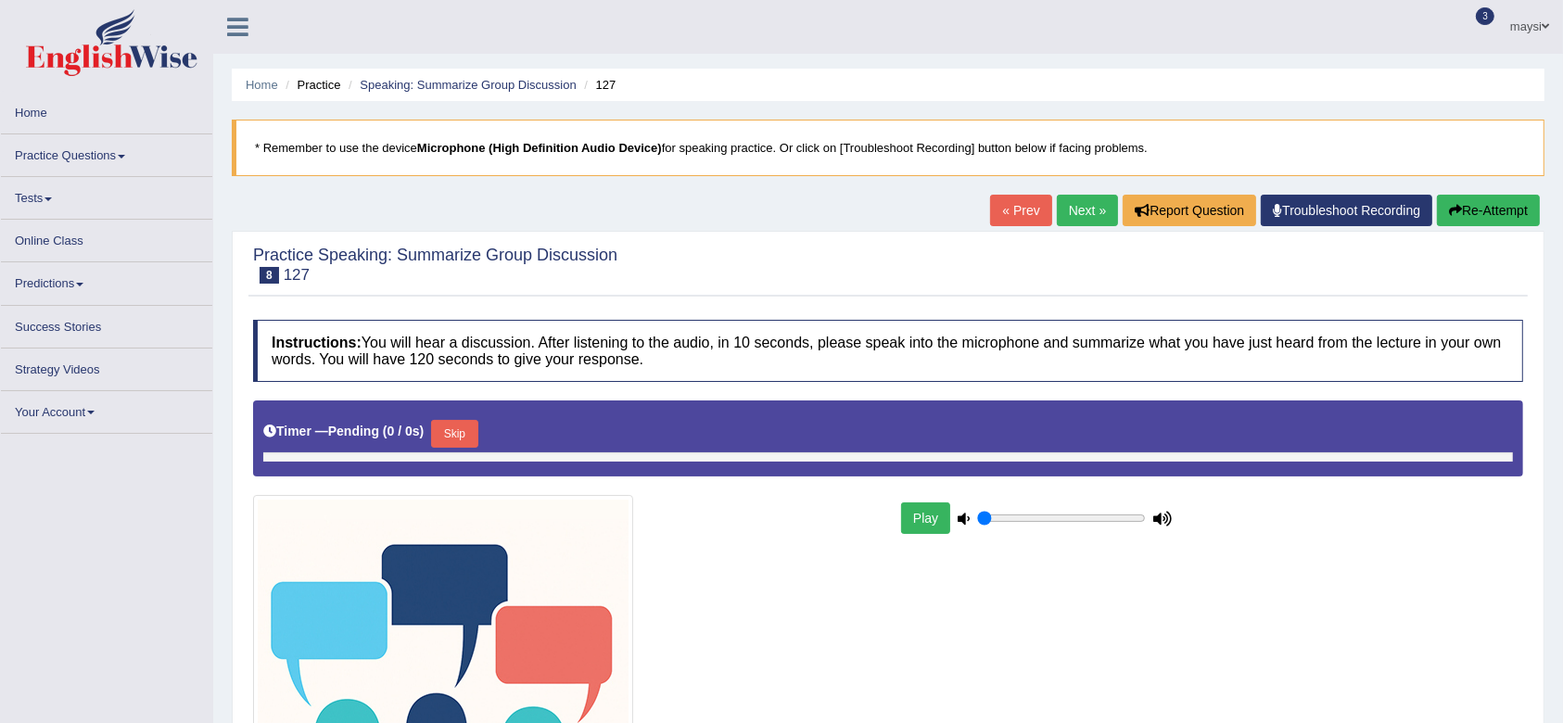
type input "1"
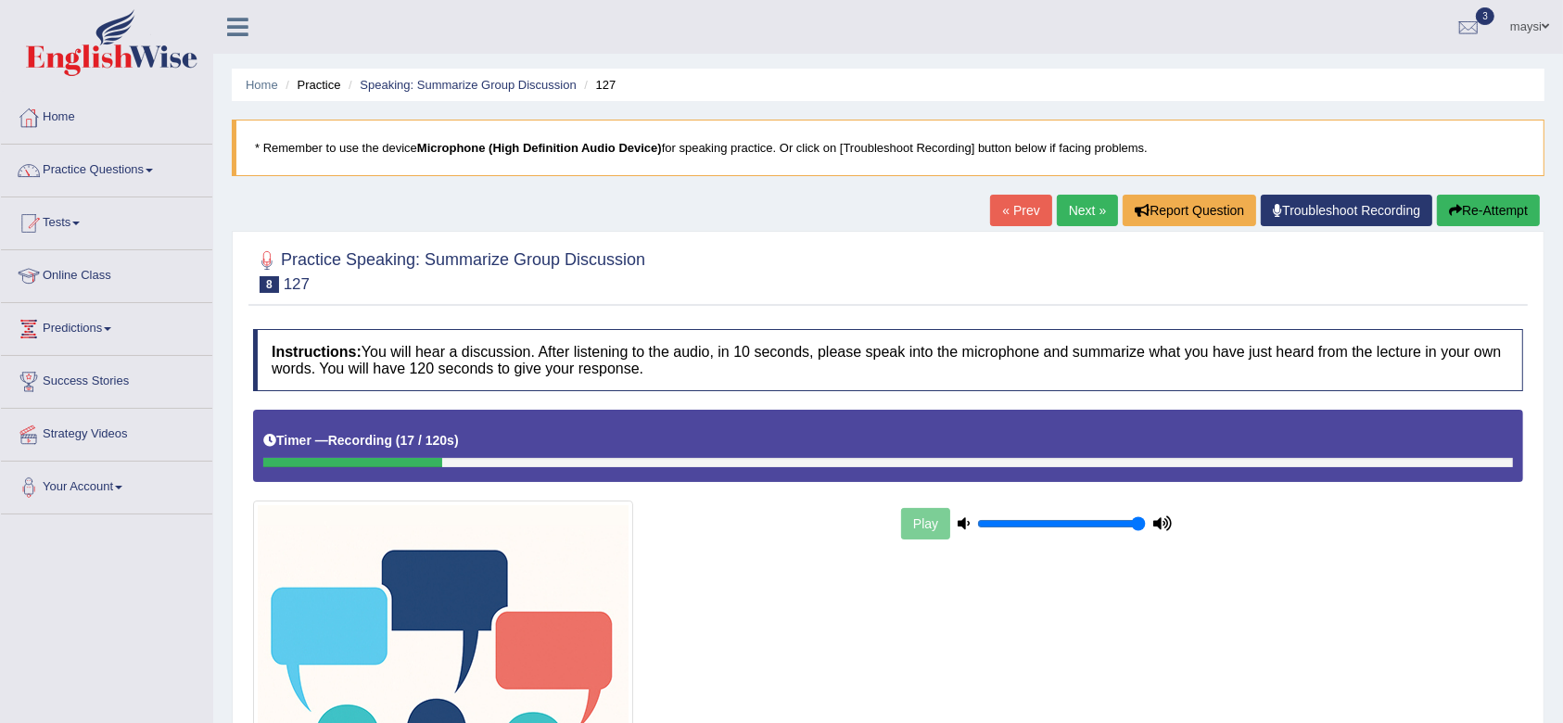
click at [1486, 209] on button "Re-Attempt" at bounding box center [1488, 211] width 103 height 32
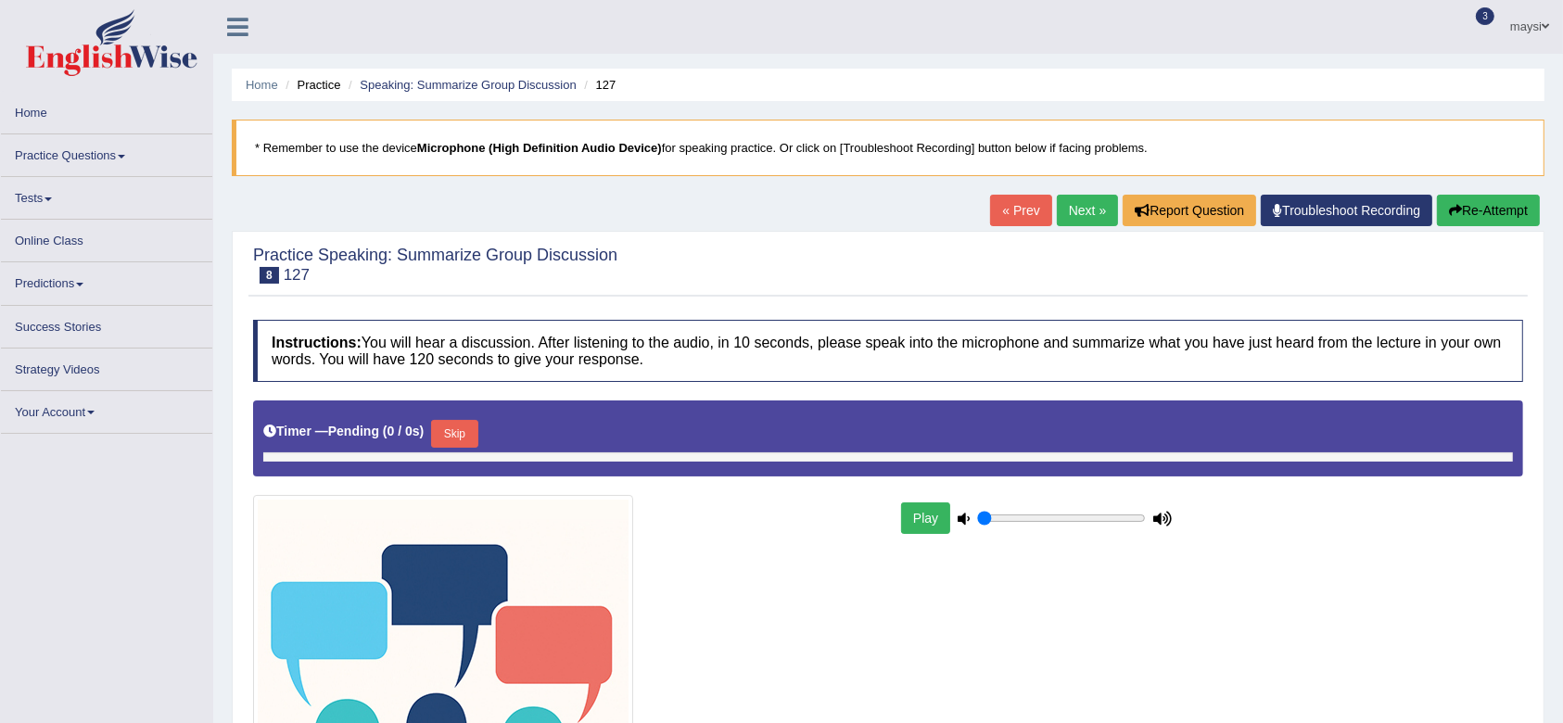
type input "1"
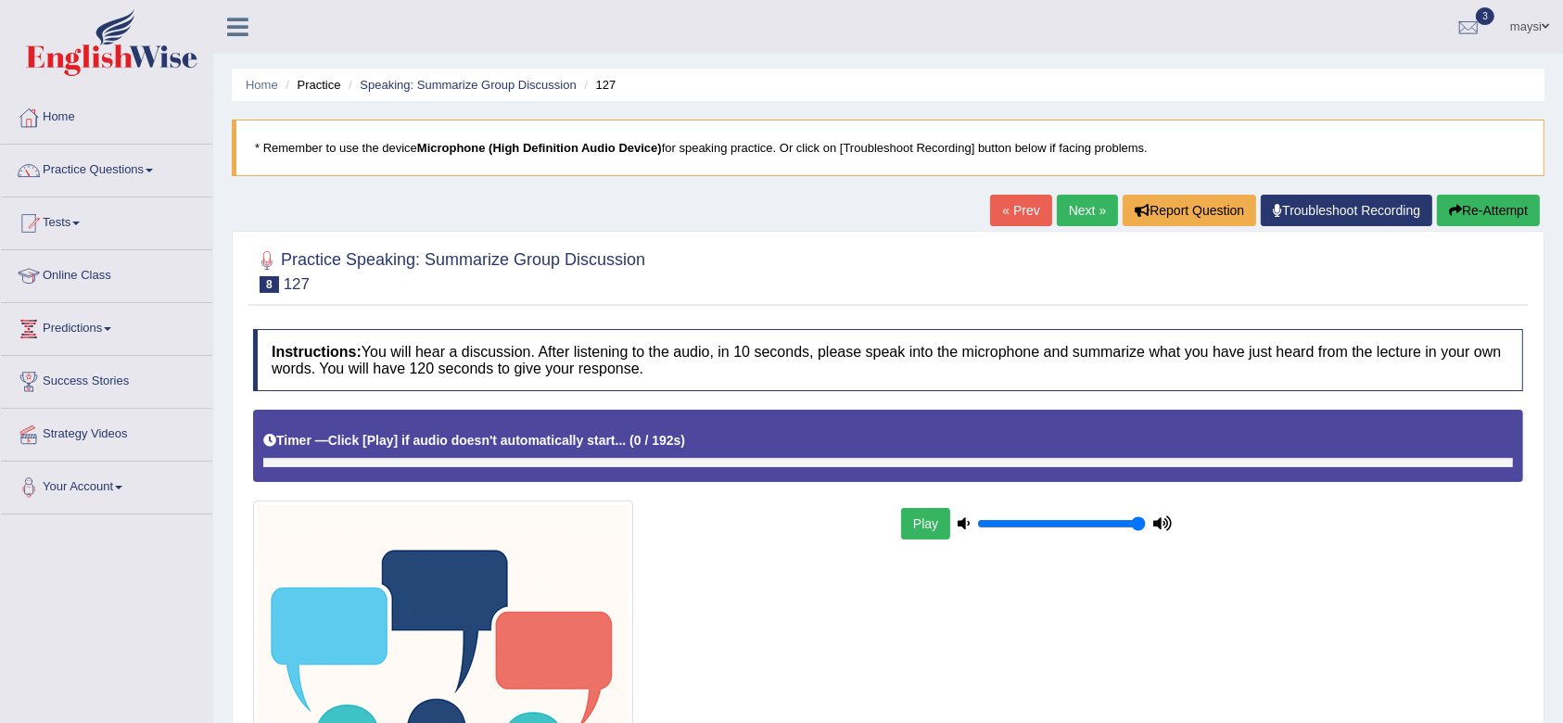
click at [471, 447] on div "Timer — Click [Play] if audio doesn't automatically start... ( 0 / 192s ) Skip" at bounding box center [888, 441] width 1250 height 32
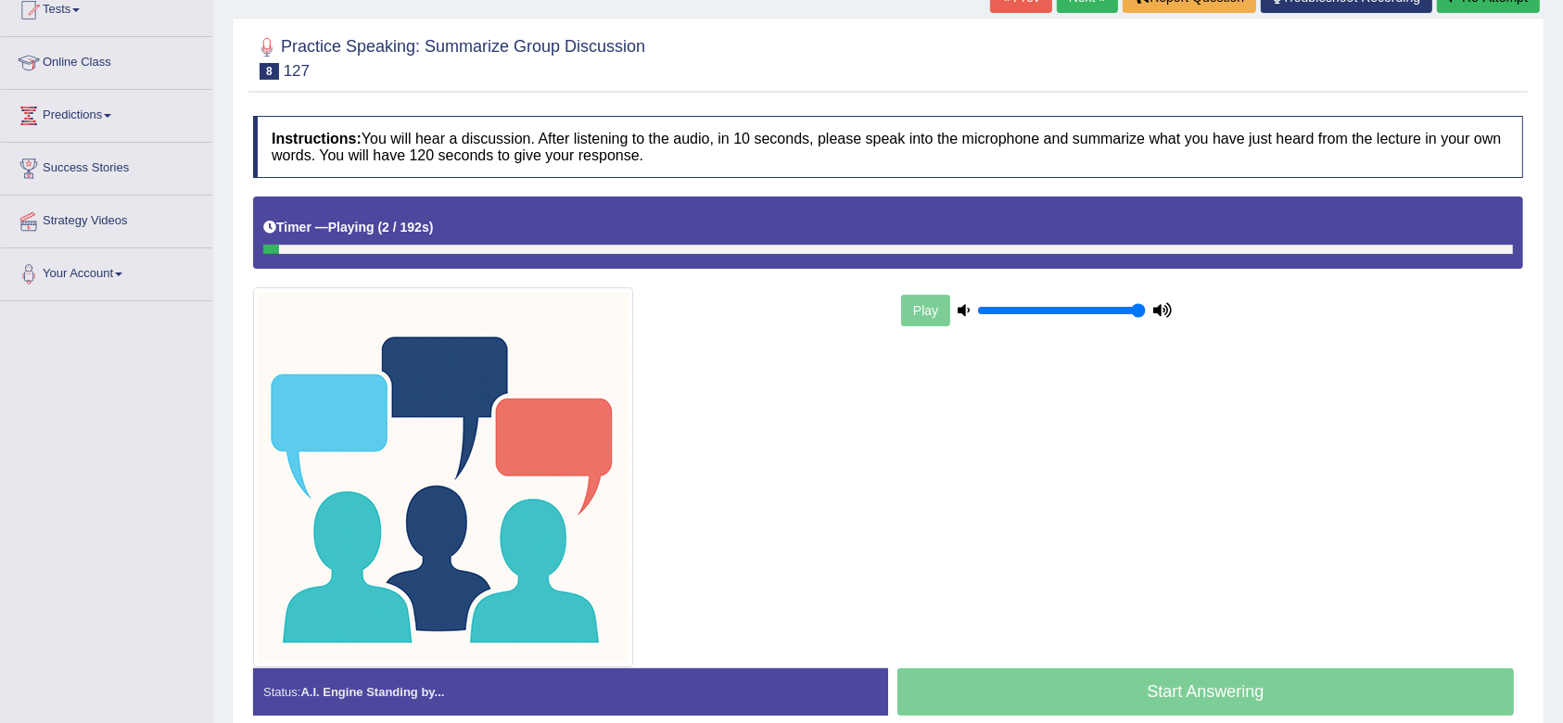
scroll to position [269, 0]
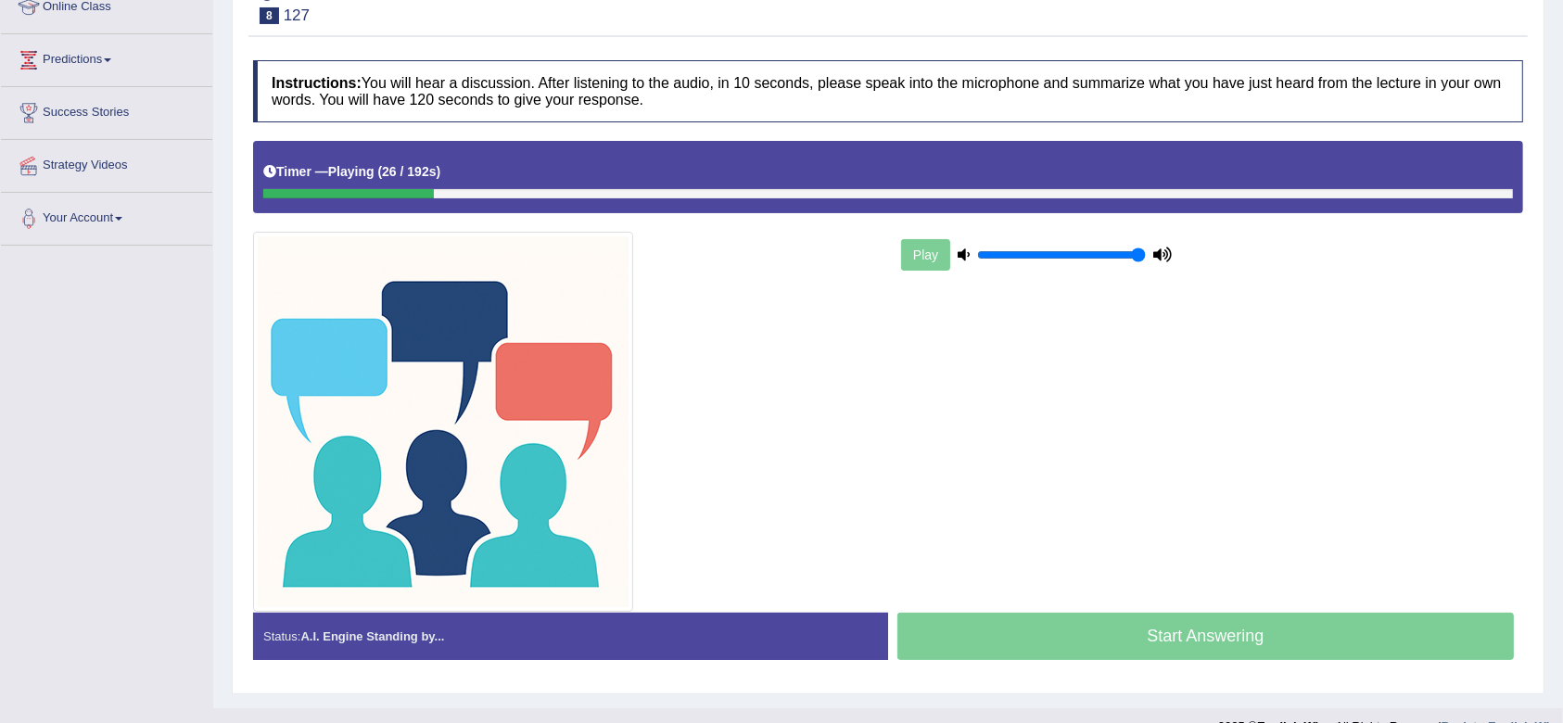
drag, startPoint x: 419, startPoint y: 196, endPoint x: 640, endPoint y: 209, distance: 221.0
click at [640, 209] on div "Timer — Playing ( 26 / 192s ) Skip" at bounding box center [888, 176] width 1270 height 71
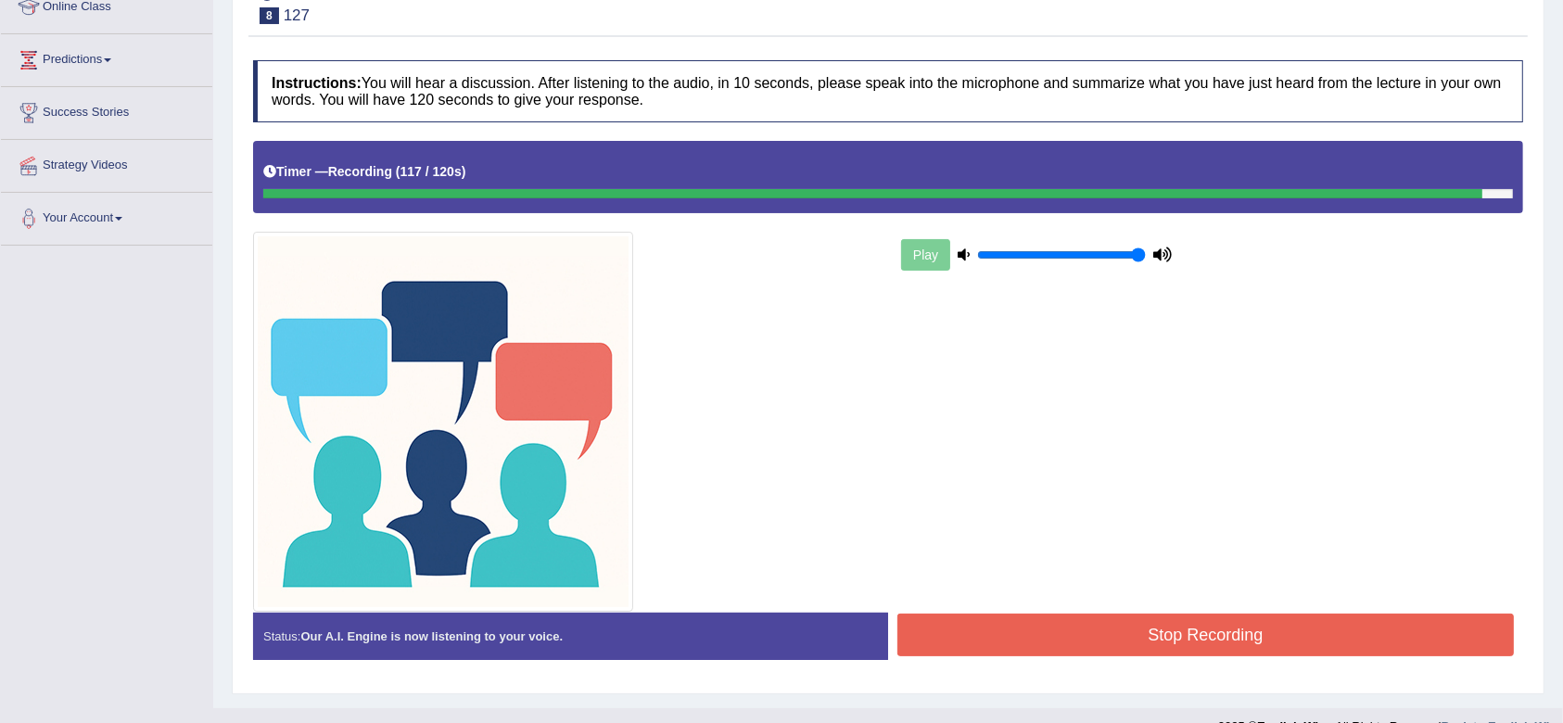
click at [1143, 620] on button "Stop Recording" at bounding box center [1205, 635] width 616 height 43
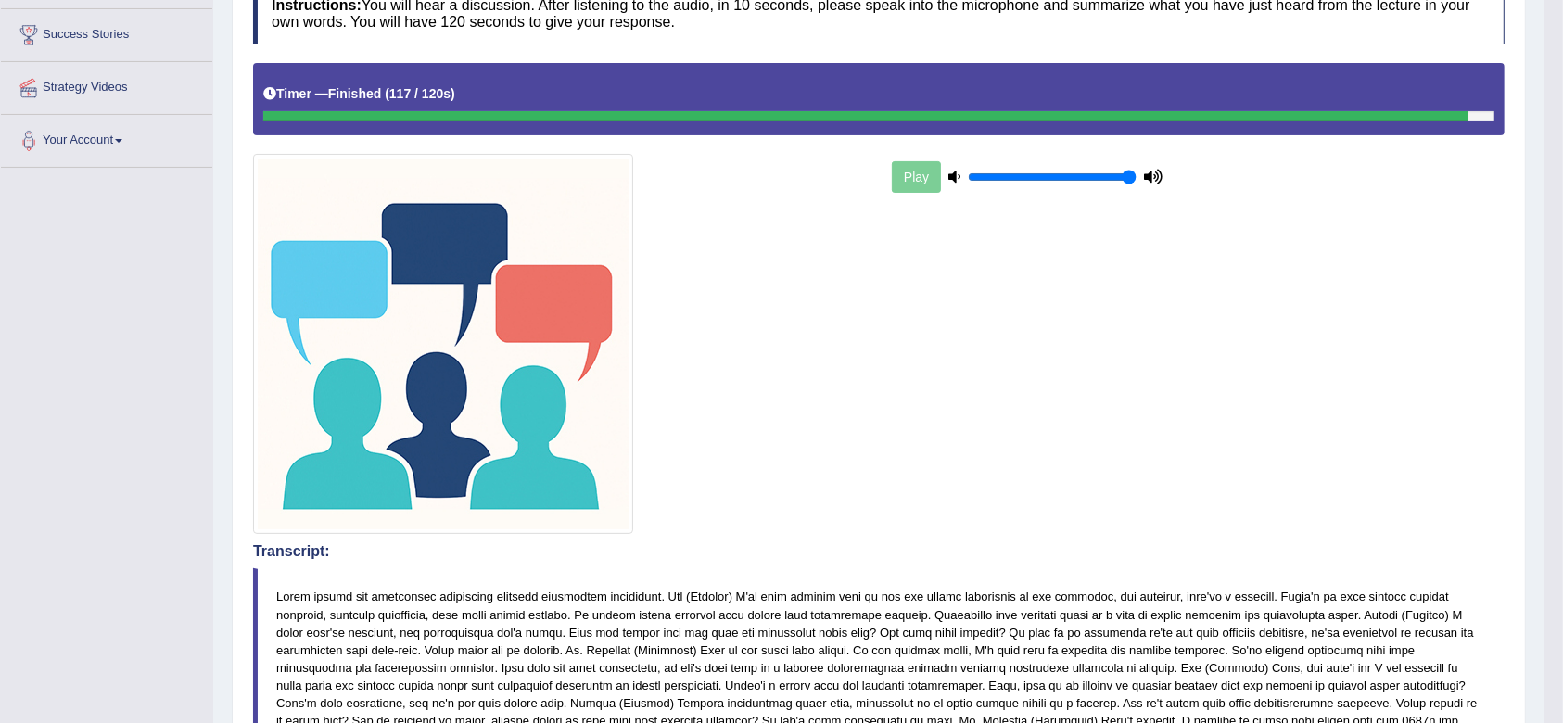
scroll to position [435, 0]
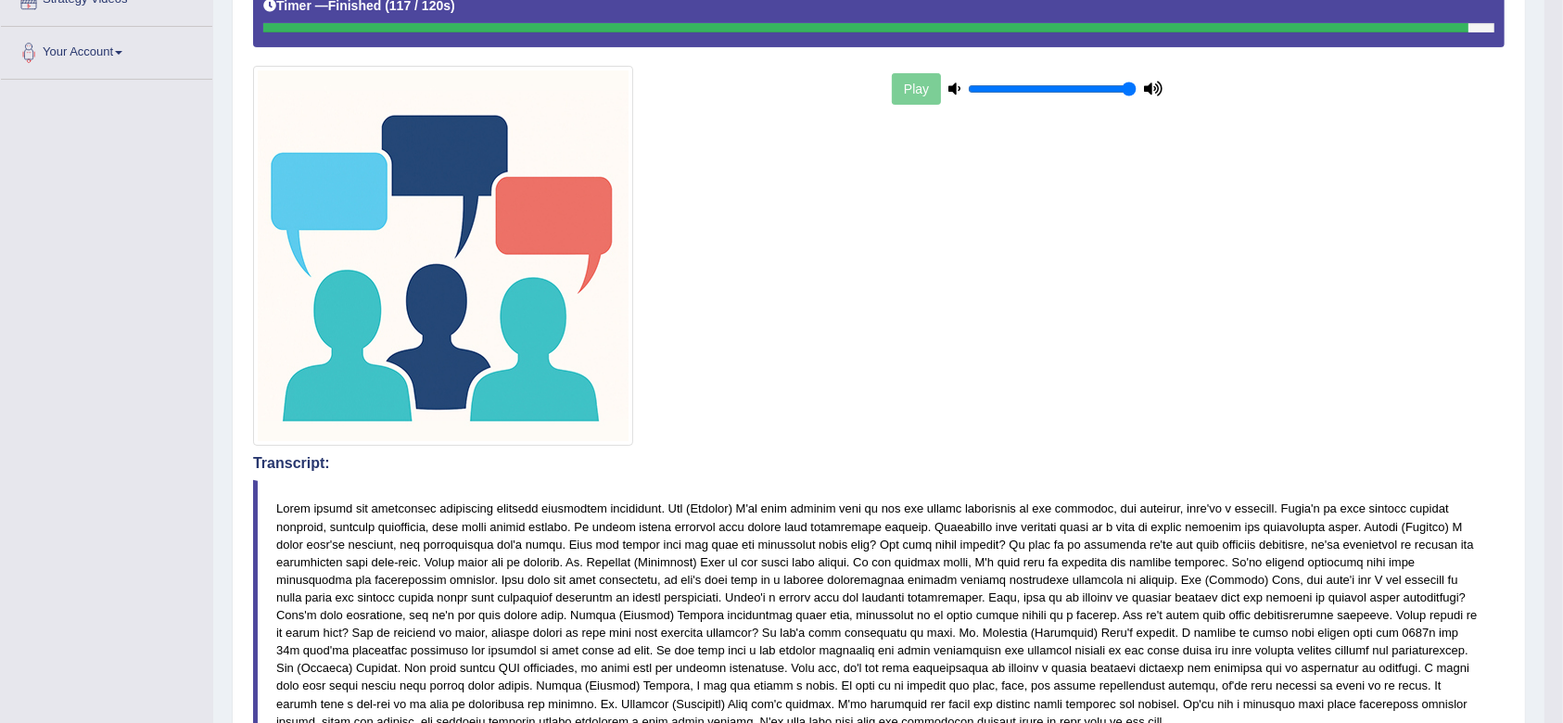
click at [499, 507] on blockquote at bounding box center [878, 614] width 1251 height 269
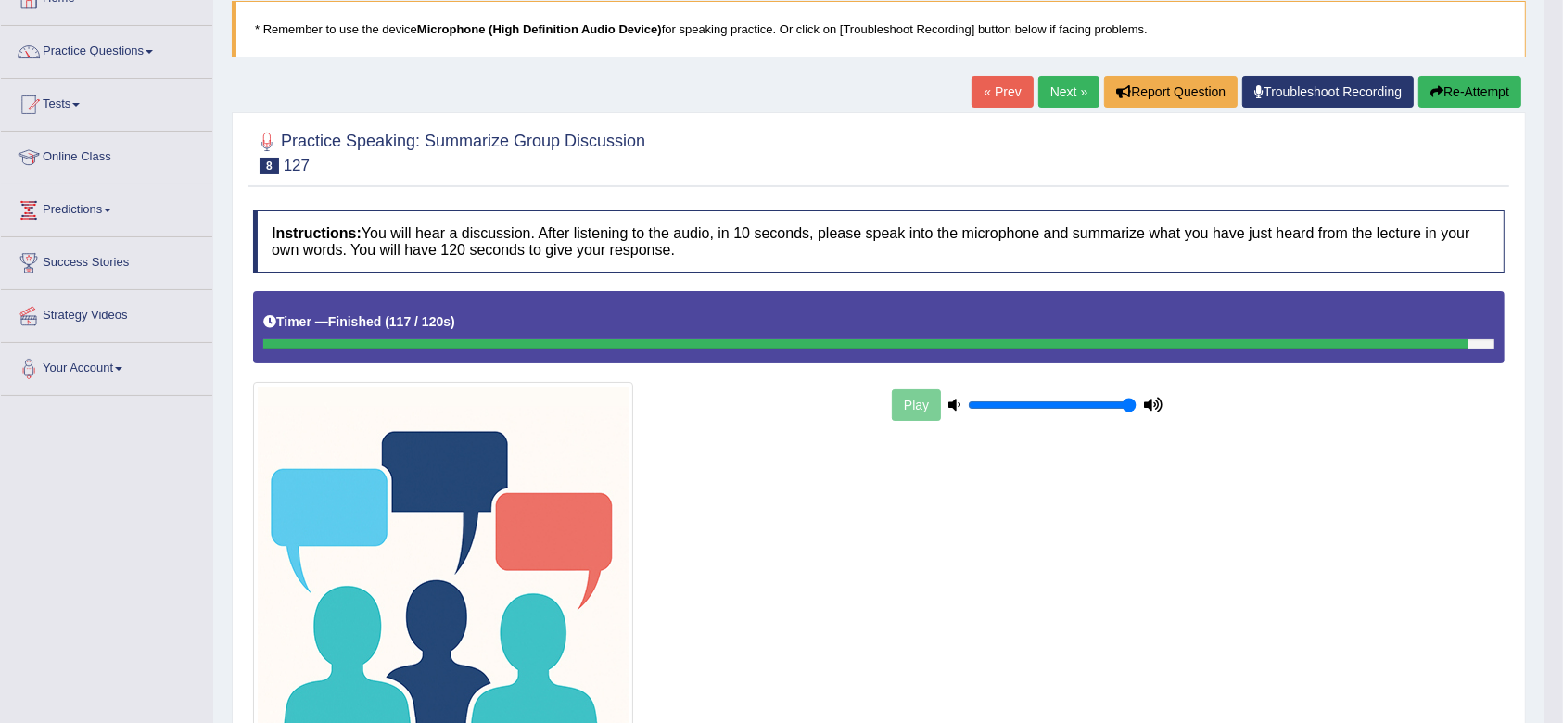
scroll to position [84, 0]
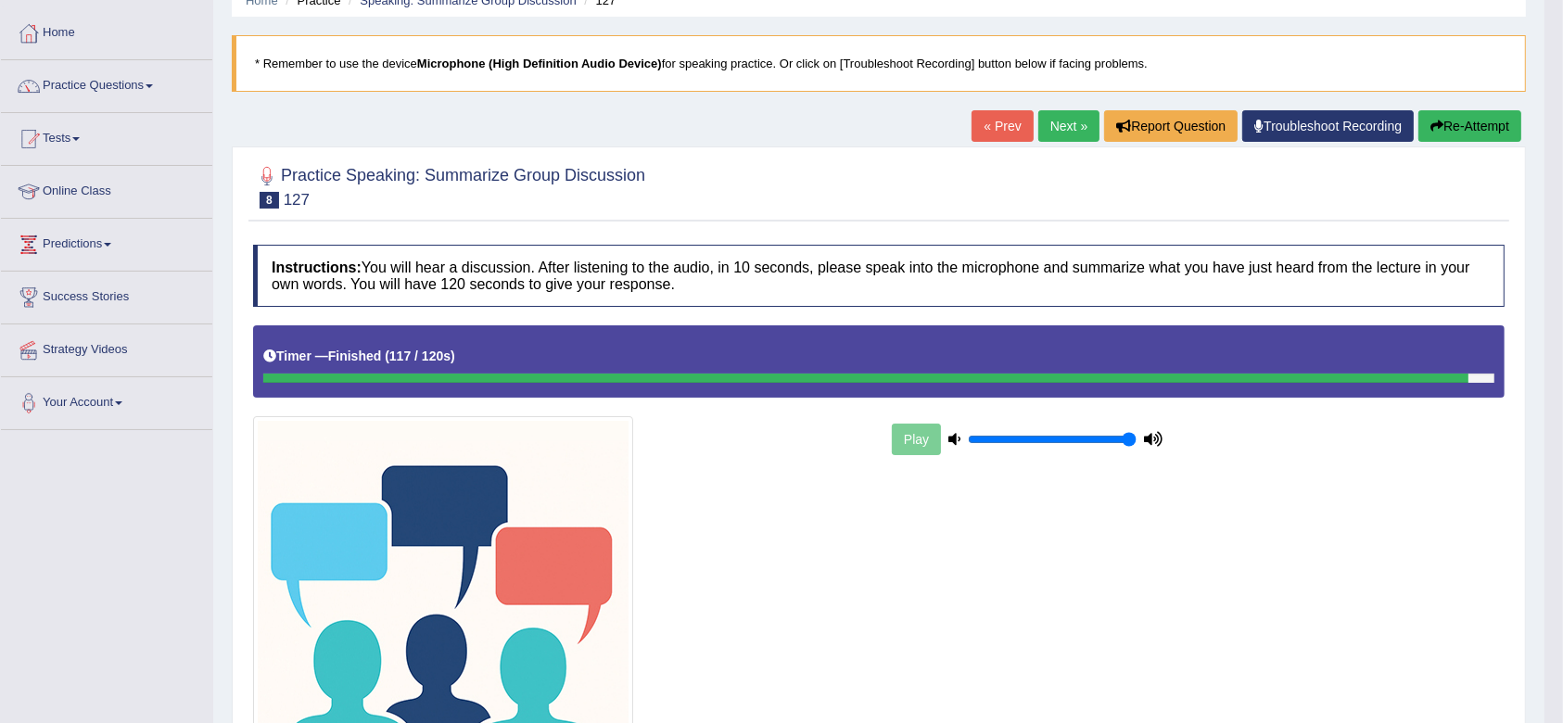
click at [1075, 116] on link "Next »" at bounding box center [1068, 126] width 61 height 32
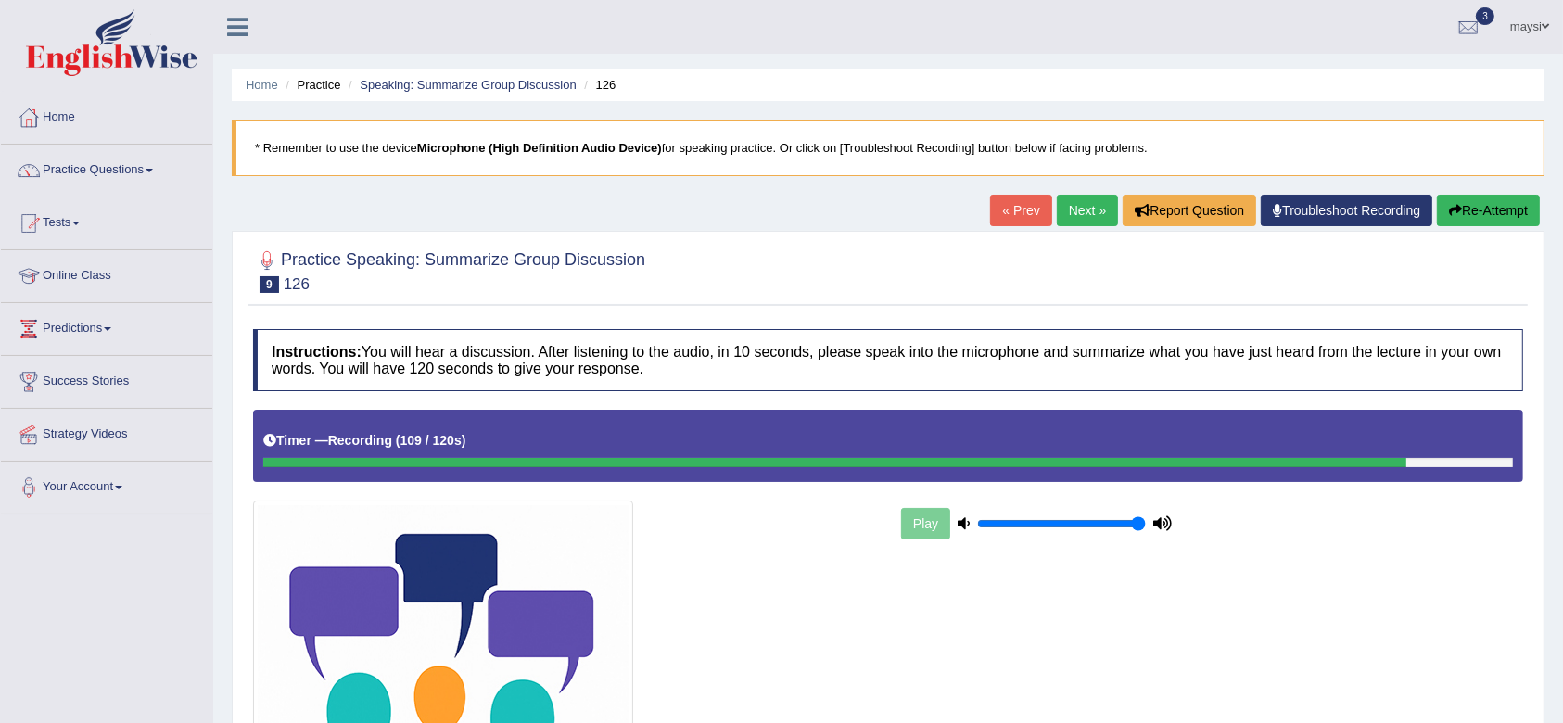
scroll to position [299, 0]
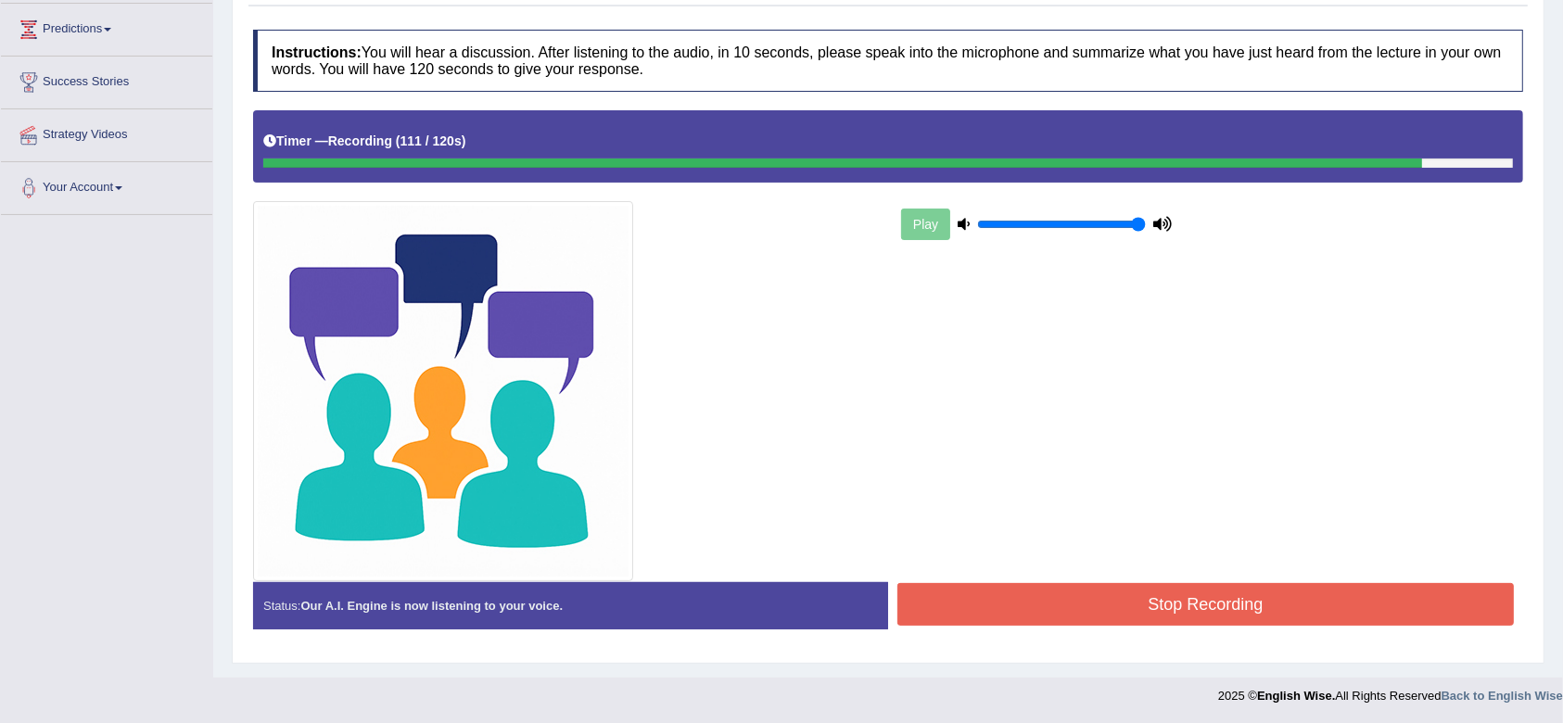
click at [1320, 595] on button "Stop Recording" at bounding box center [1205, 604] width 616 height 43
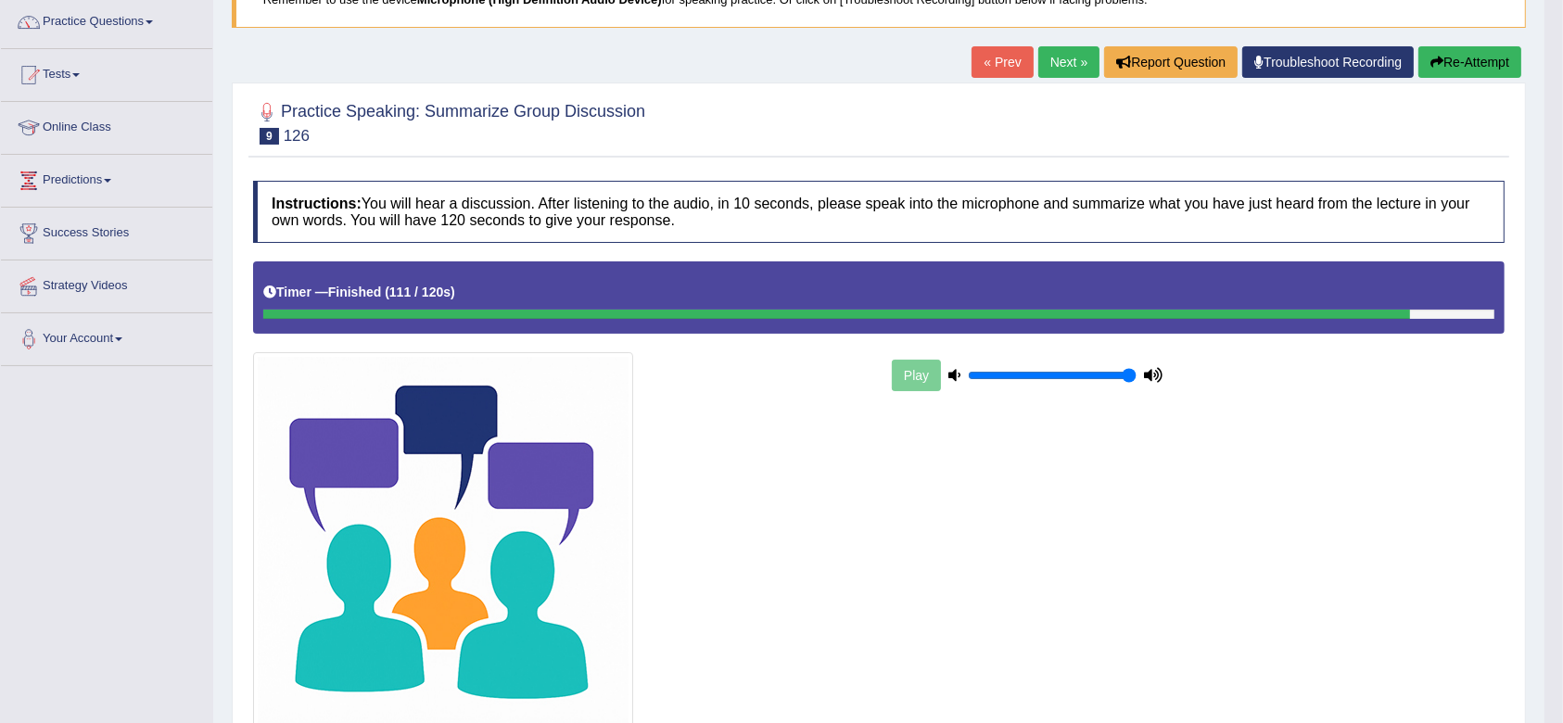
scroll to position [127, 0]
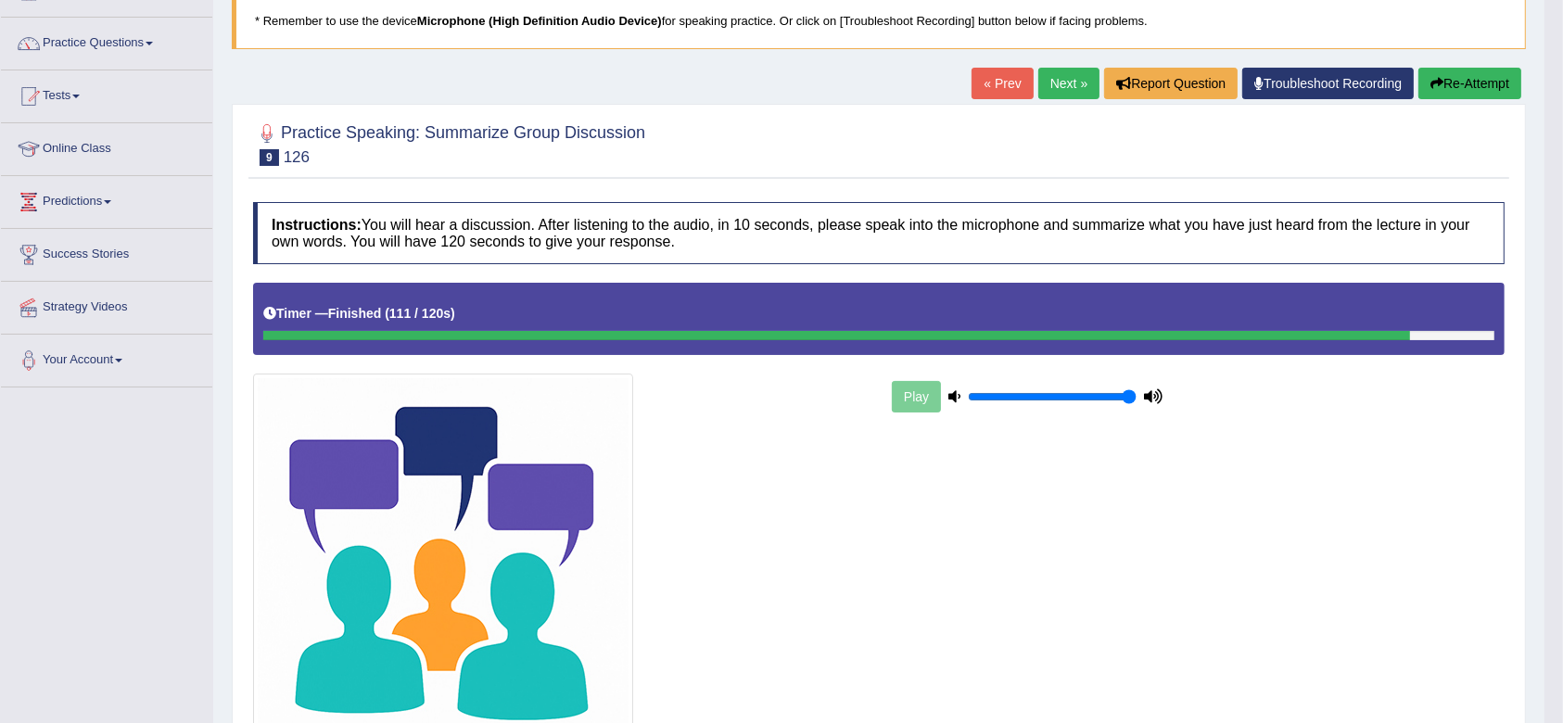
click at [1051, 84] on link "Next »" at bounding box center [1068, 84] width 61 height 32
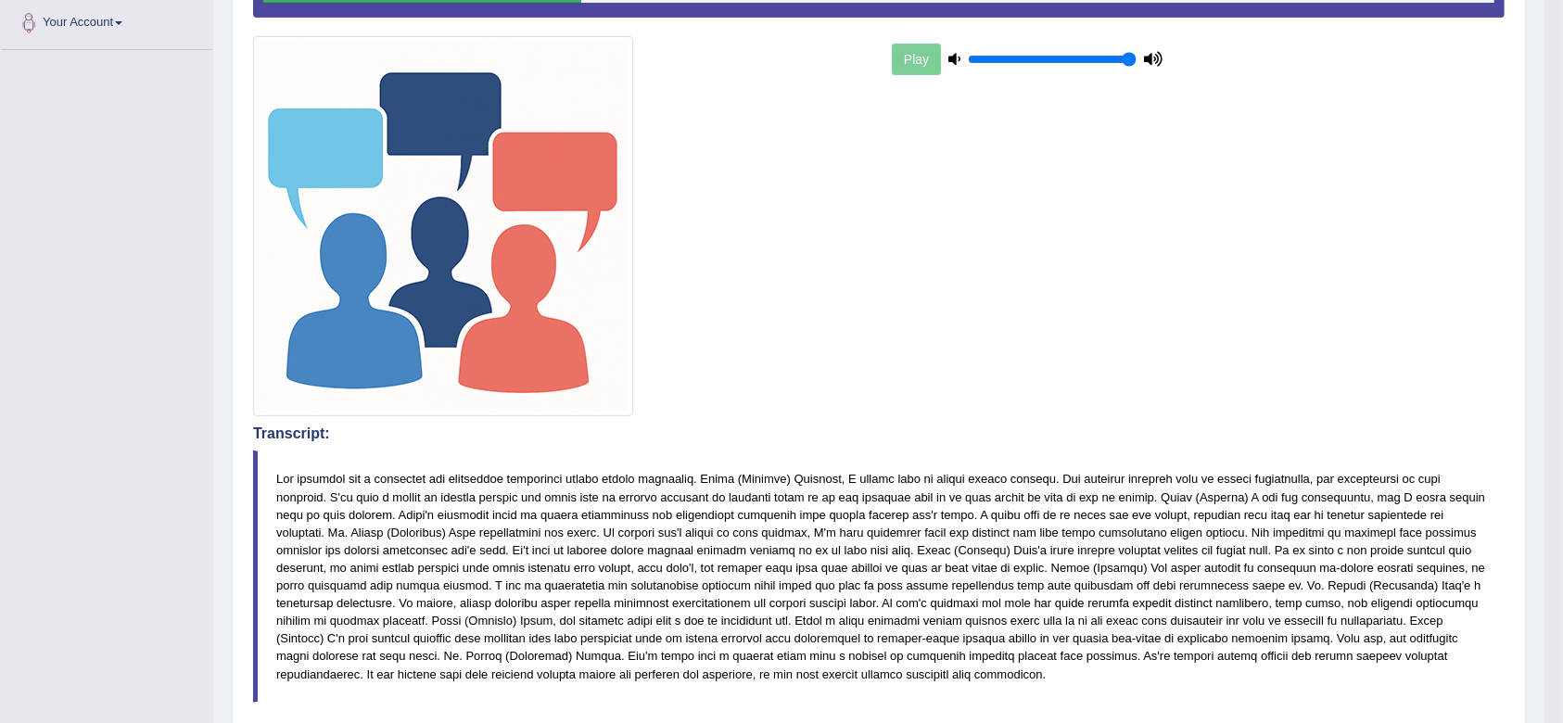
scroll to position [244, 0]
